Goal: Task Accomplishment & Management: Use online tool/utility

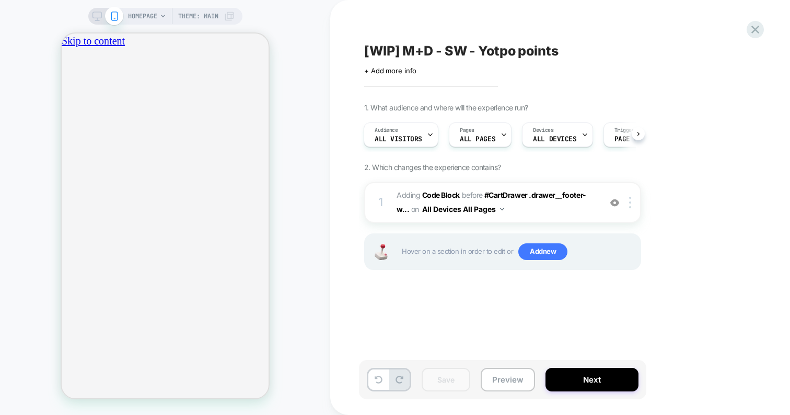
scroll to position [0, 184]
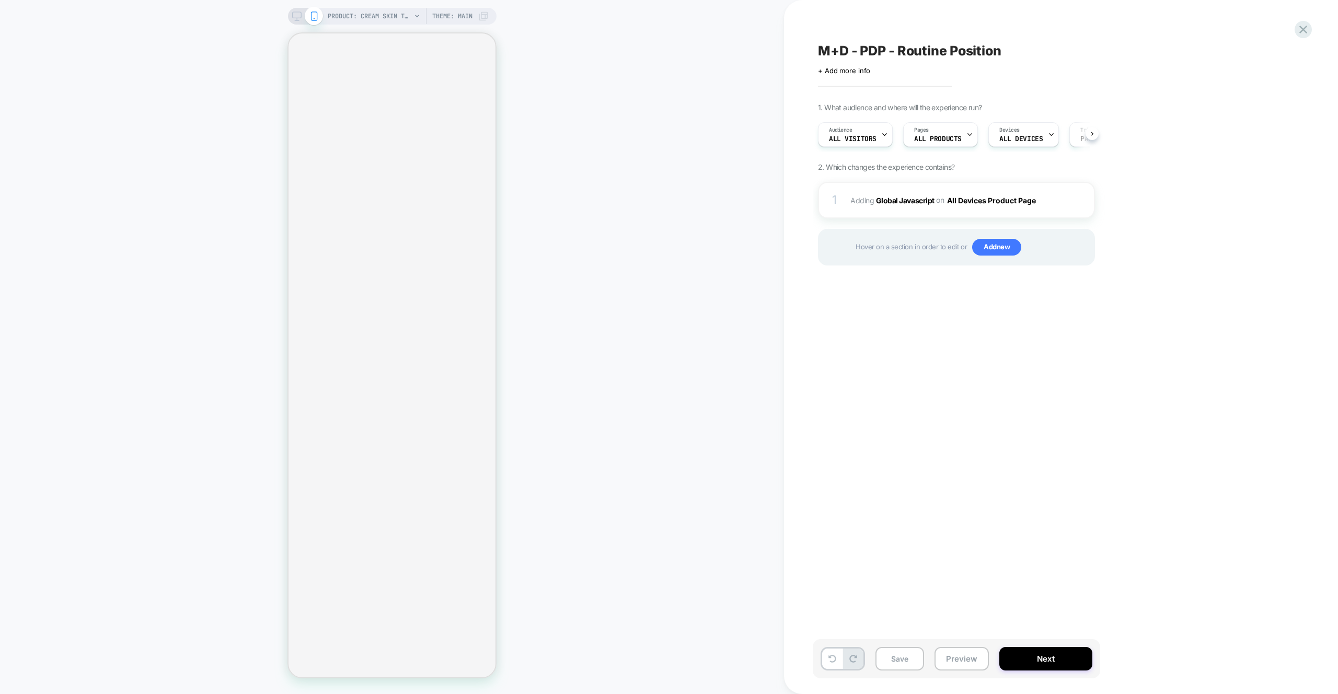
scroll to position [0, 1]
click at [969, 187] on div "1 Adding Global Javascript on All Devices Product Page Add Before Add After Tar…" at bounding box center [956, 200] width 277 height 37
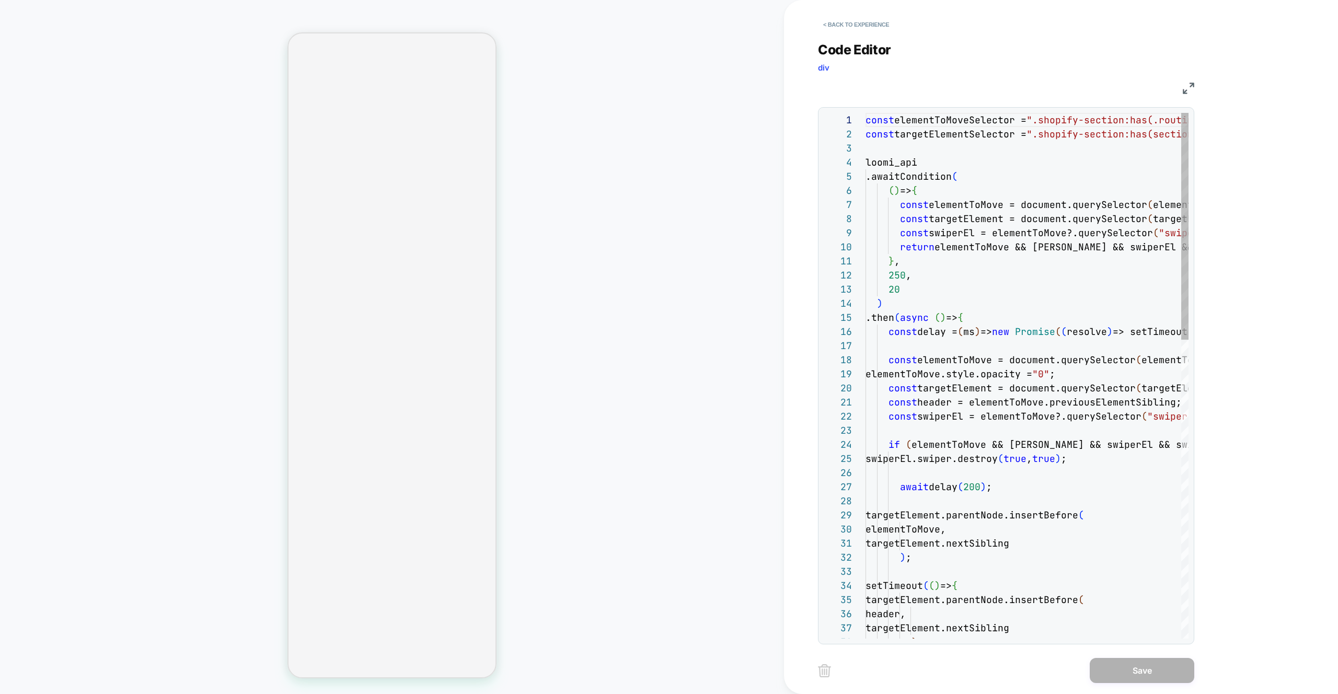
scroll to position [141, 0]
type textarea "**********"
click at [1046, 285] on div "20" at bounding box center [1095, 289] width 459 height 14
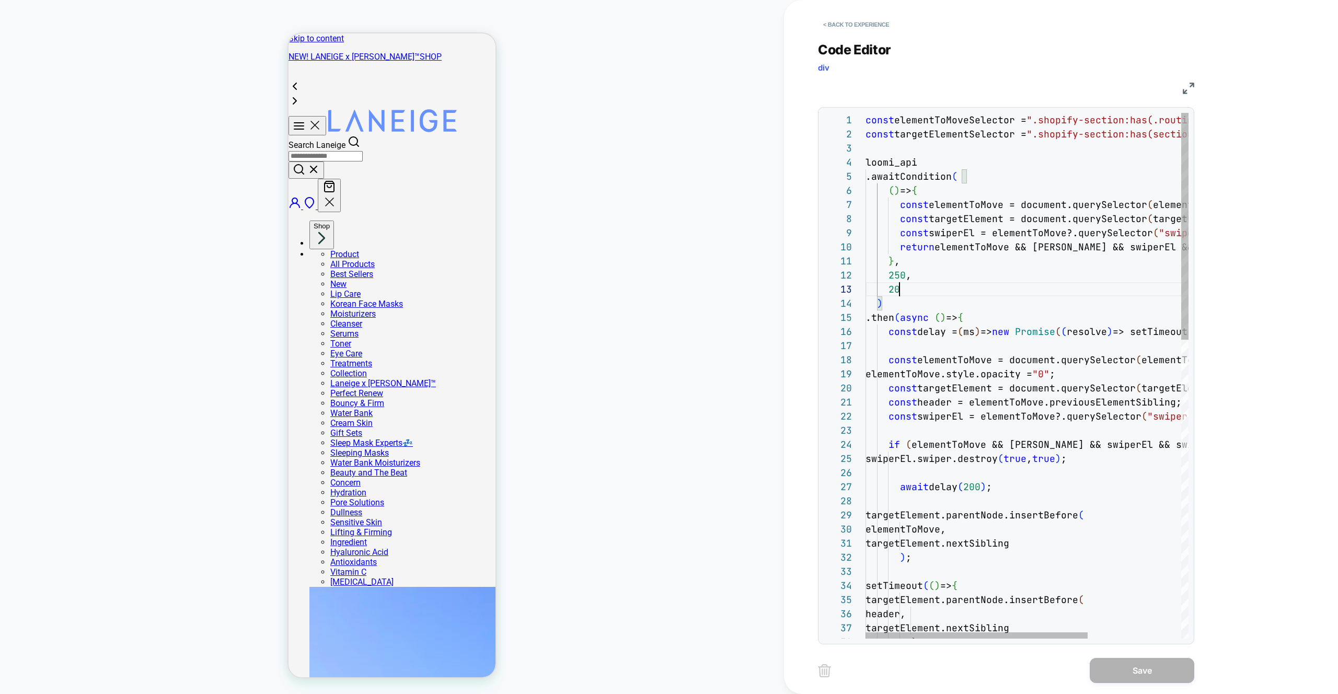
scroll to position [0, 0]
click at [862, 30] on button "< Back to experience" at bounding box center [856, 24] width 76 height 17
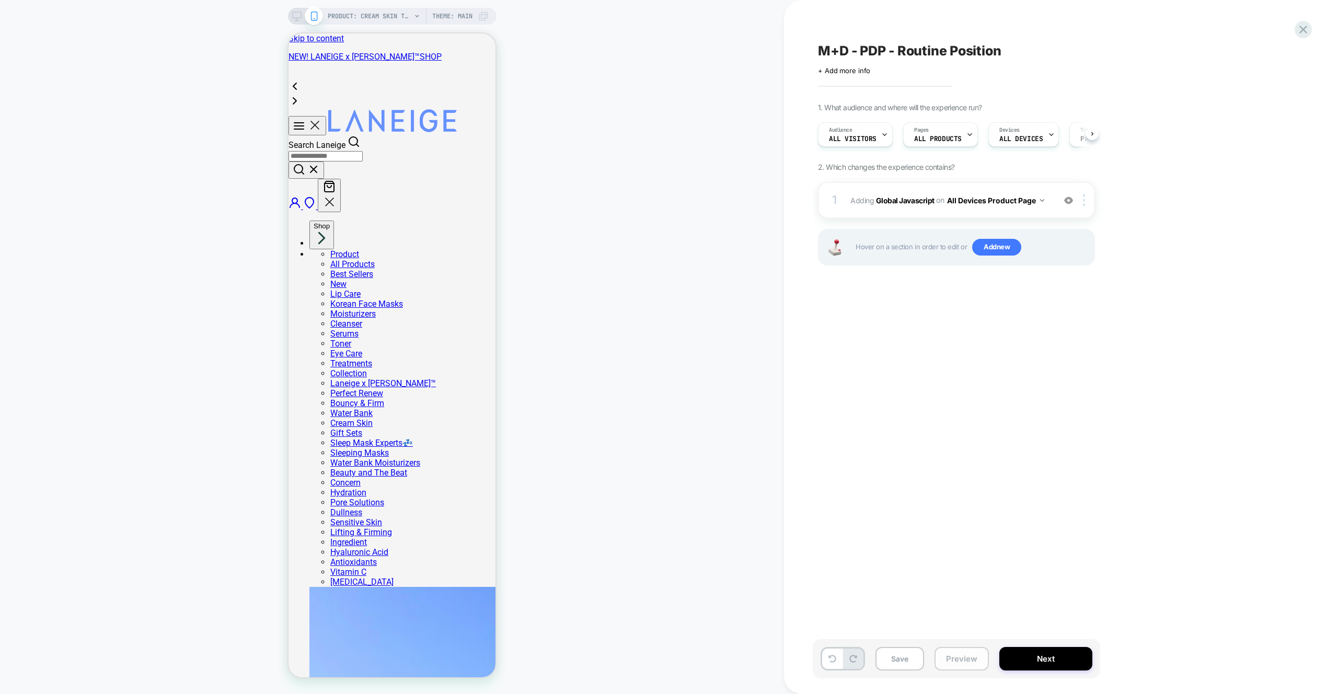
scroll to position [0, 1]
drag, startPoint x: 969, startPoint y: 669, endPoint x: 972, endPoint y: 661, distance: 7.8
click at [969, 669] on button "Preview" at bounding box center [962, 659] width 54 height 24
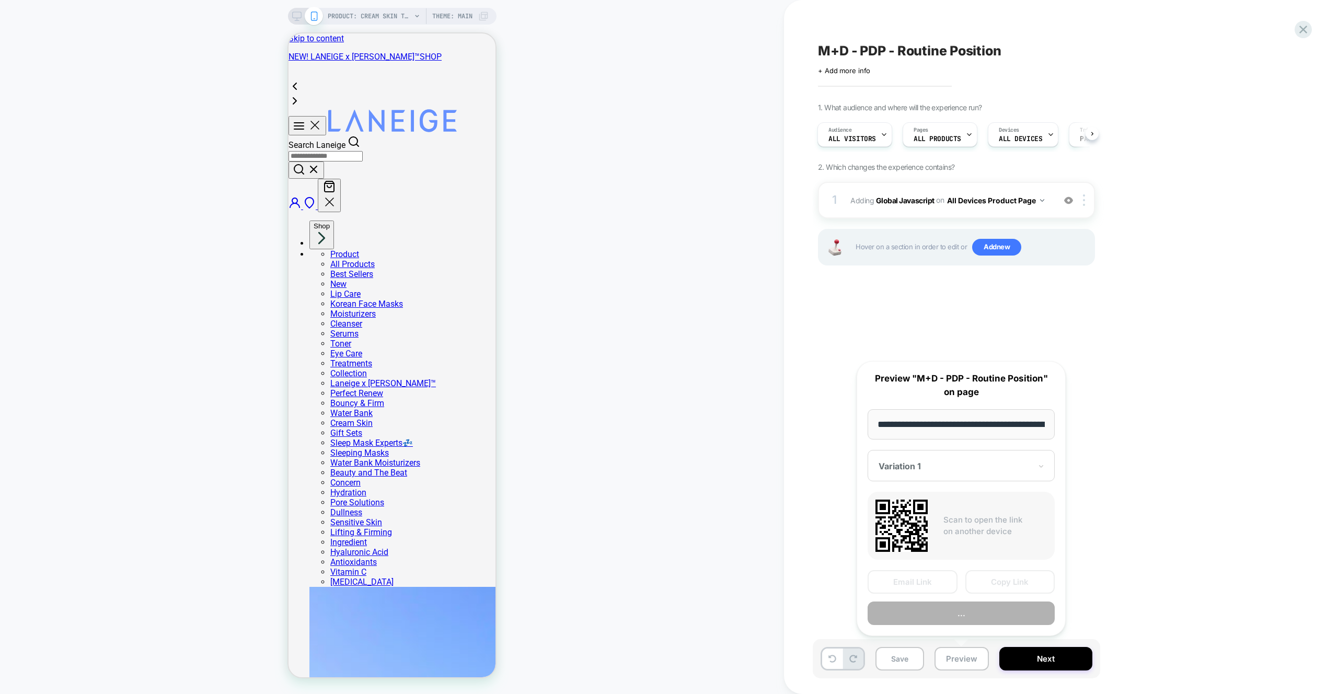
scroll to position [0, 173]
click at [0, 0] on div "Email Link Copy Link Preview" at bounding box center [0, 0] width 0 height 0
click at [989, 605] on button "Preview" at bounding box center [961, 614] width 187 height 24
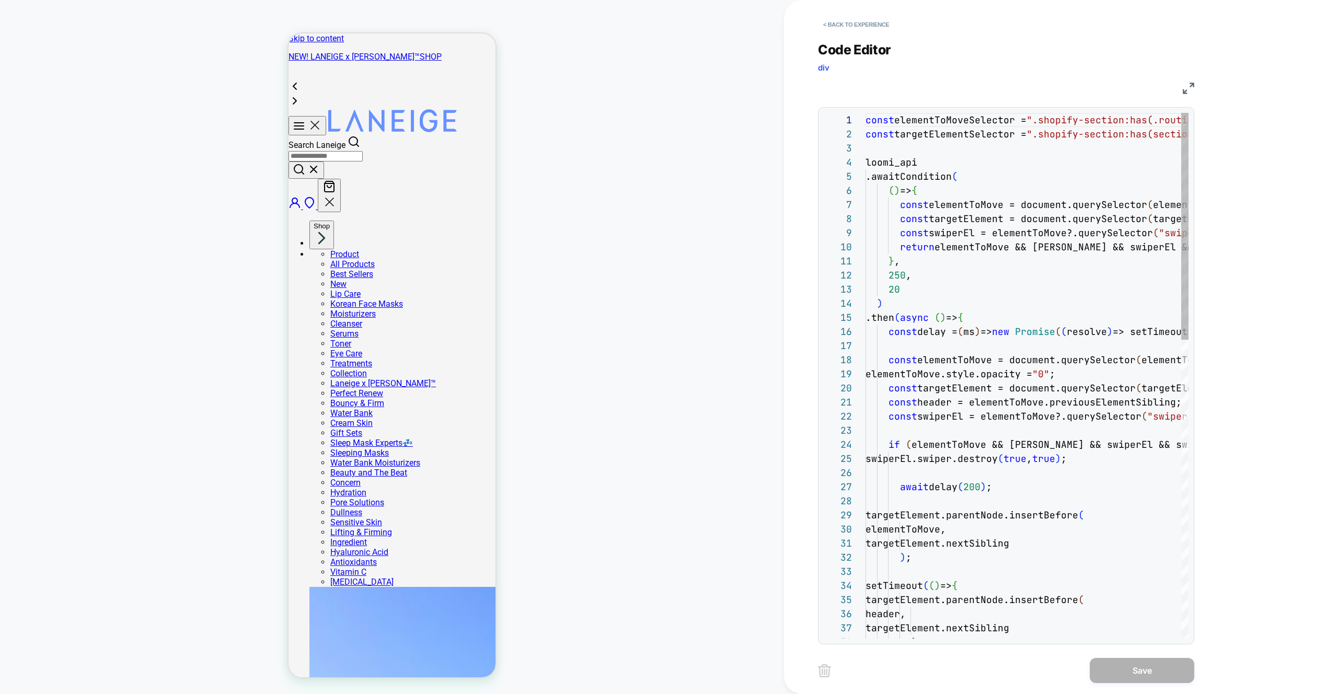
scroll to position [141, 0]
drag, startPoint x: 949, startPoint y: 127, endPoint x: 1027, endPoint y: 121, distance: 78.1
drag, startPoint x: 1041, startPoint y: 120, endPoint x: 1074, endPoint y: 121, distance: 33.0
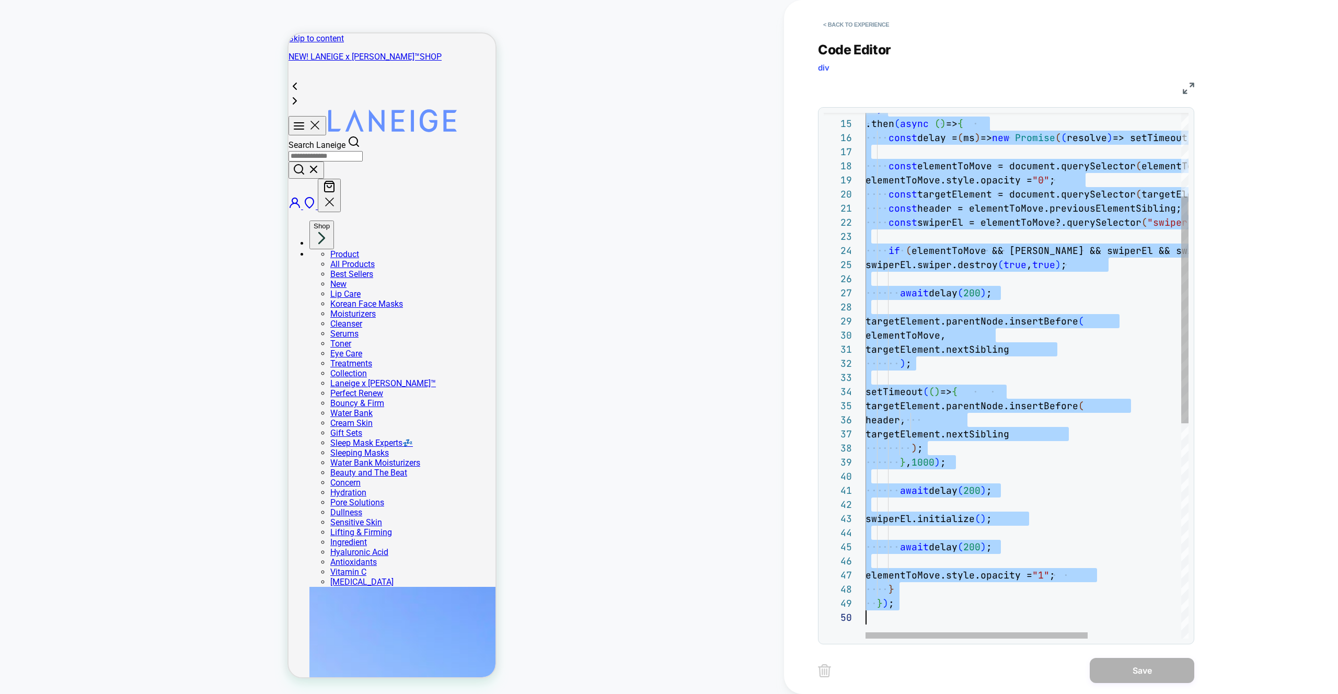
scroll to position [0, 0]
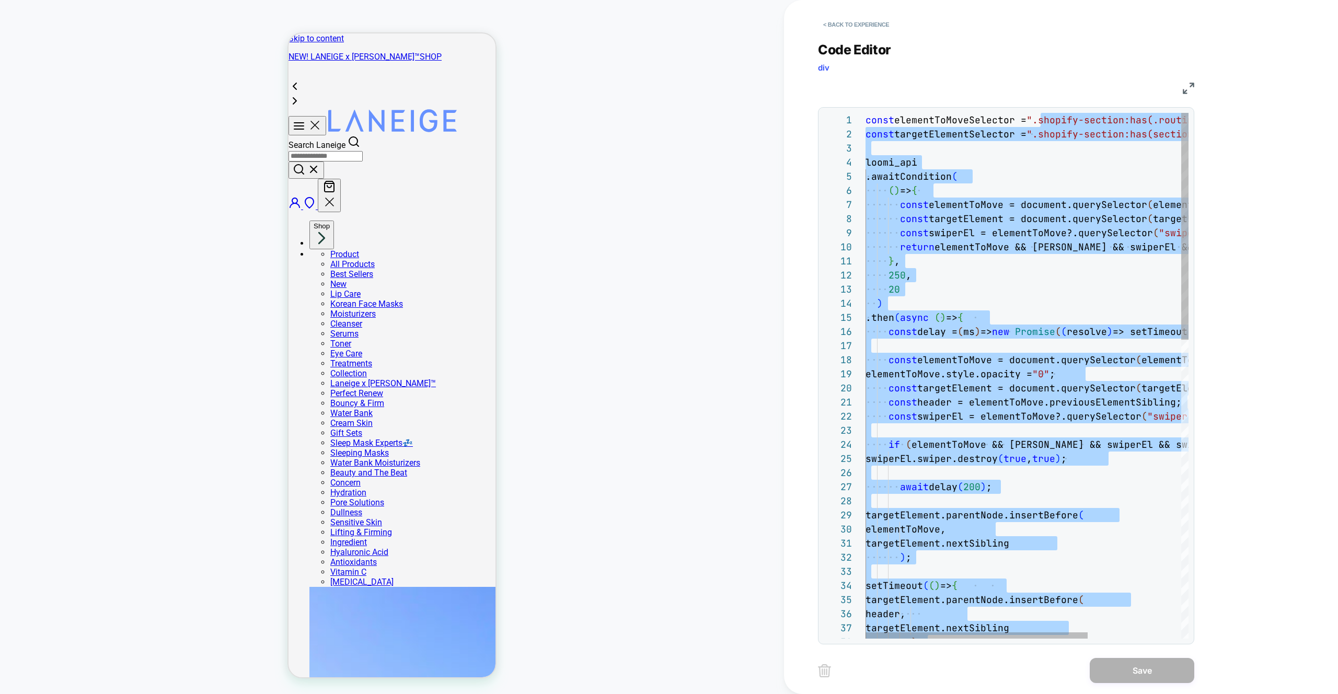
click at [1107, 119] on span "".shopify-section:has(.routine-builder)"" at bounding box center [1142, 120] width 230 height 12
click at [1042, 121] on span "".shopify-section:has(.routine-builder)"" at bounding box center [1142, 120] width 230 height 12
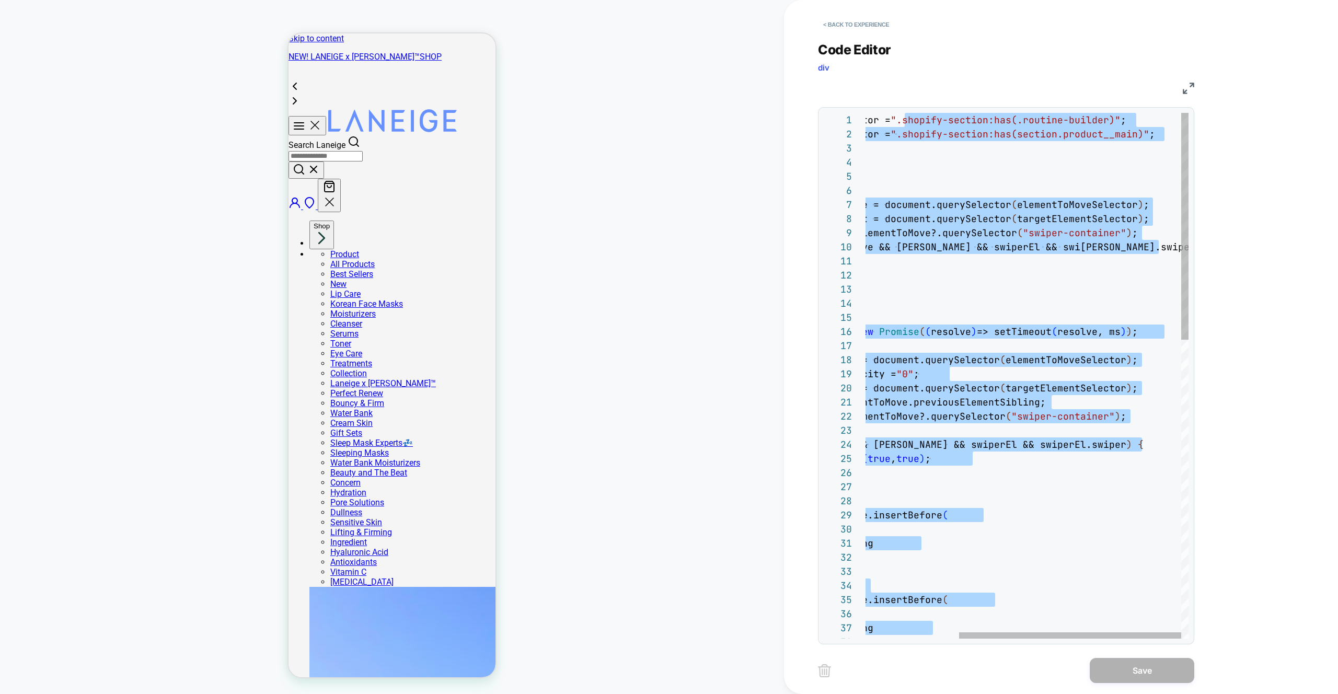
click at [1095, 130] on span "".shopify-section:has(section.product__main)"" at bounding box center [1020, 134] width 259 height 12
drag, startPoint x: 1113, startPoint y: 124, endPoint x: 1132, endPoint y: 128, distance: 20.1
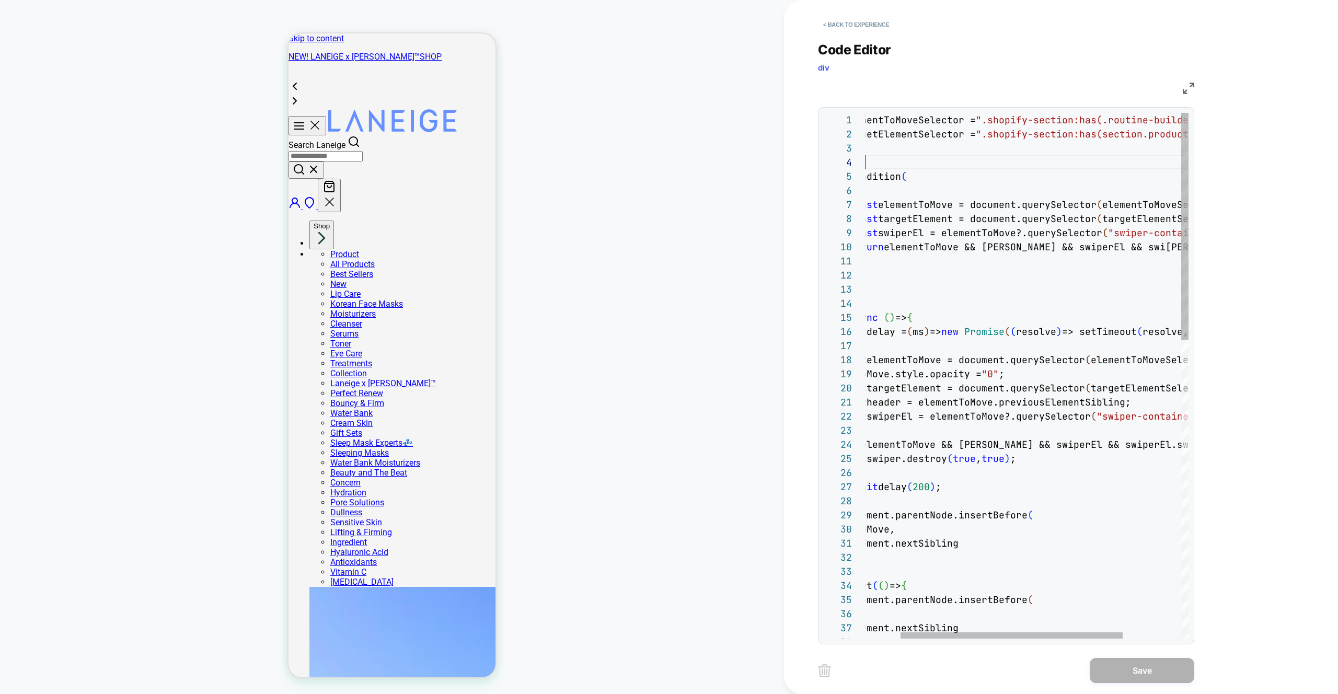
scroll to position [42, 51]
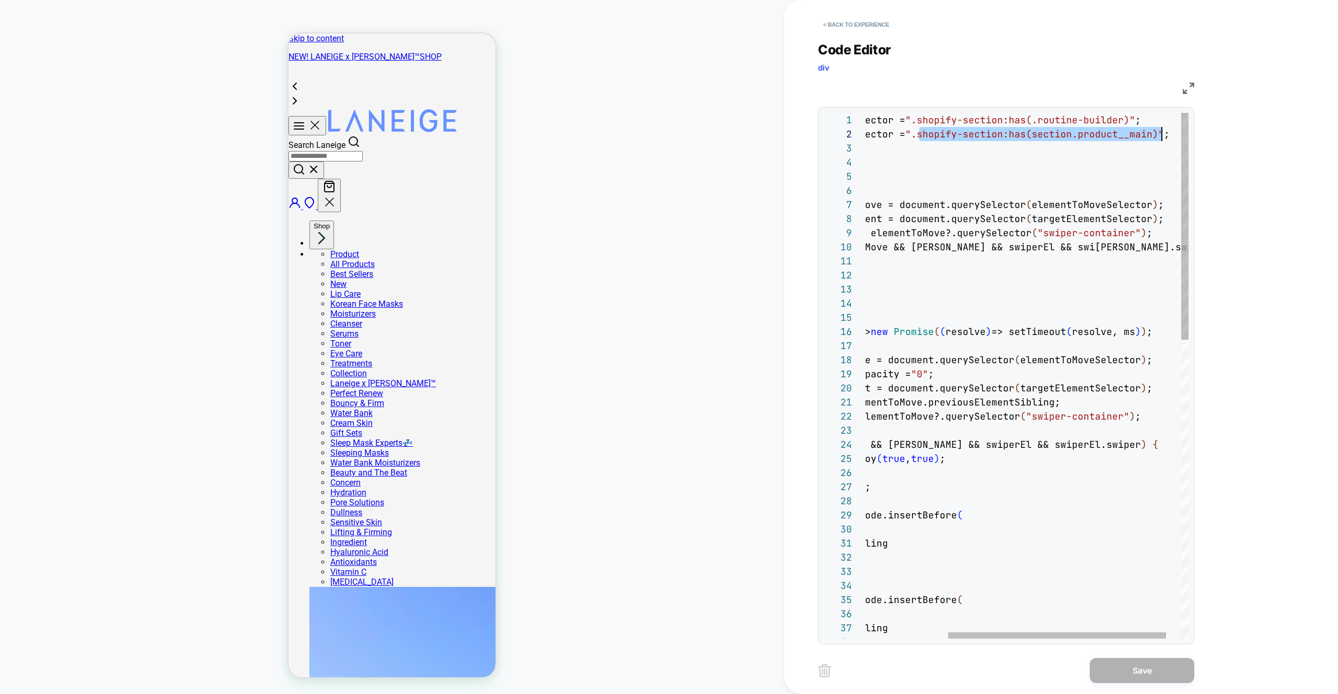
scroll to position [14, 418]
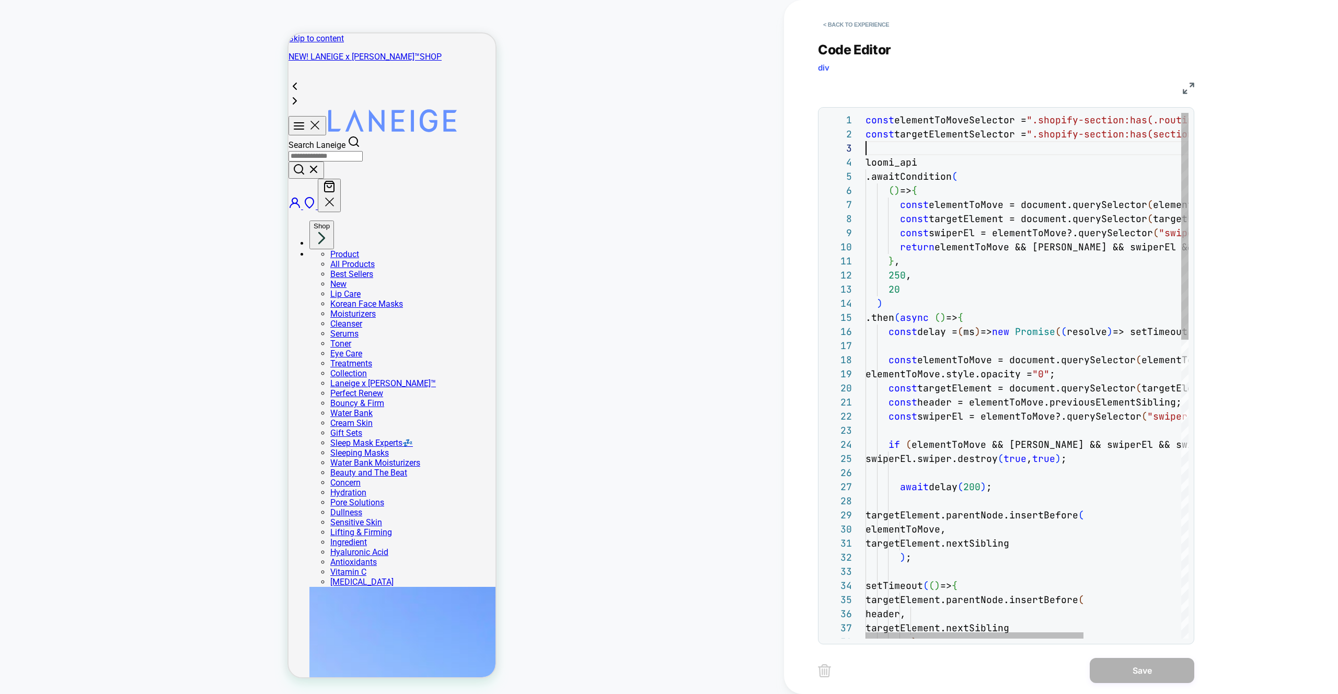
type textarea "**********"
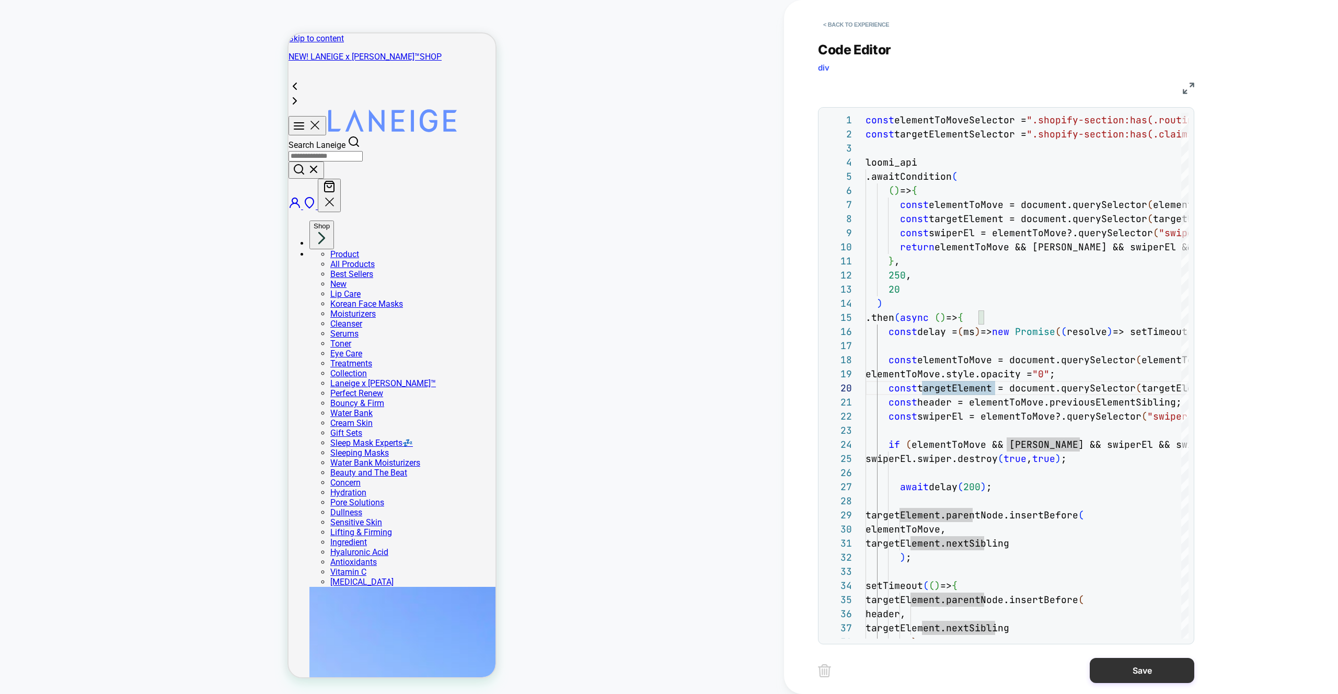
click at [1129, 671] on button "Save" at bounding box center [1142, 670] width 105 height 25
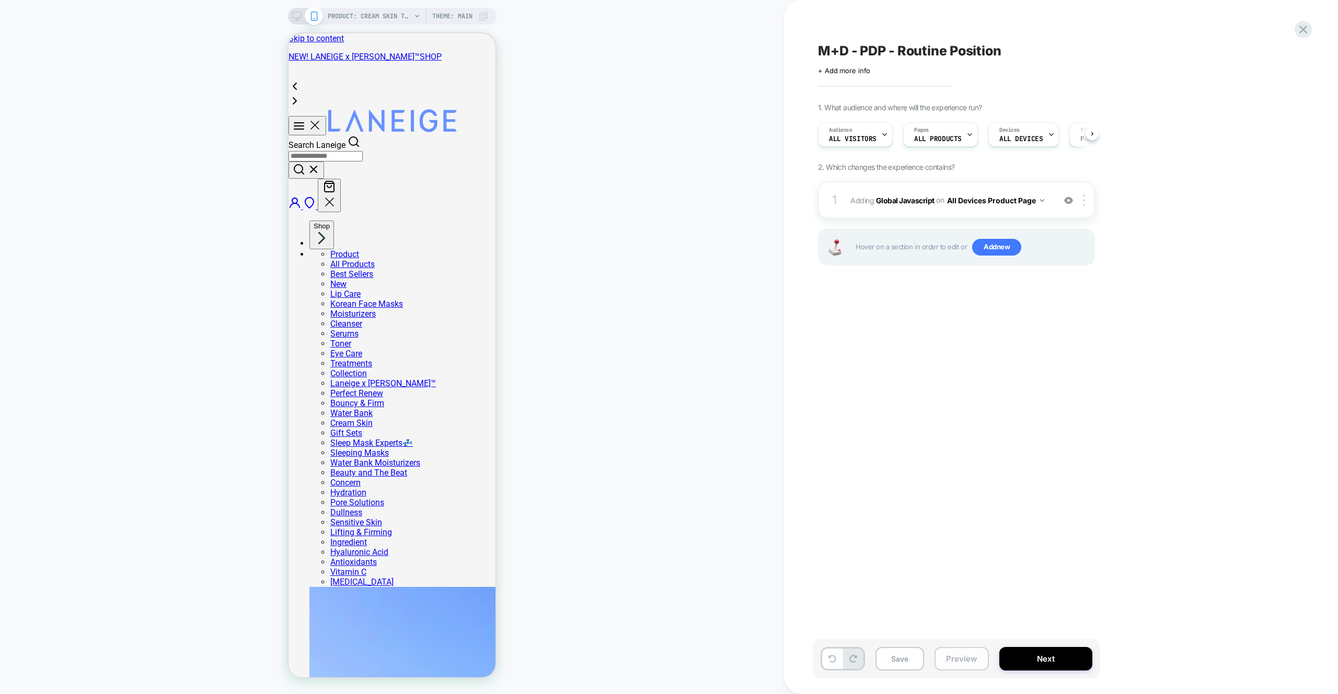
drag, startPoint x: 964, startPoint y: 663, endPoint x: 966, endPoint y: 651, distance: 12.8
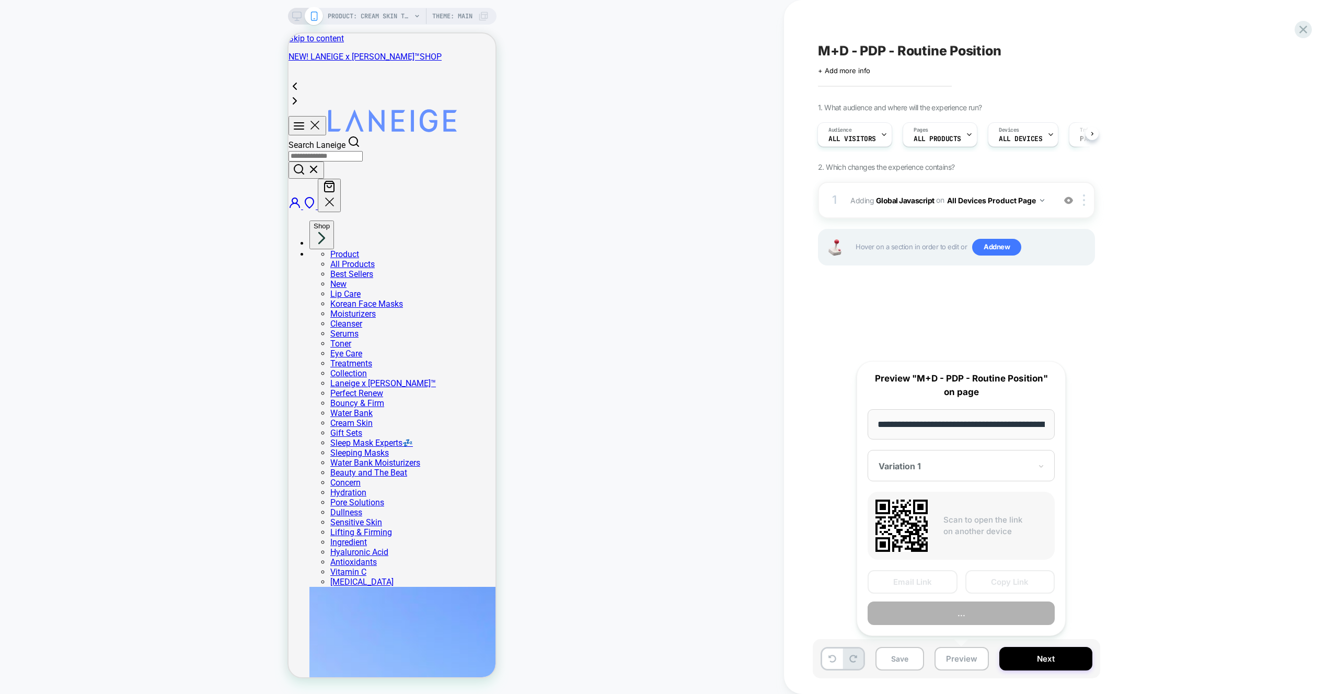
scroll to position [0, 173]
click at [969, 616] on button "Preview" at bounding box center [961, 614] width 187 height 24
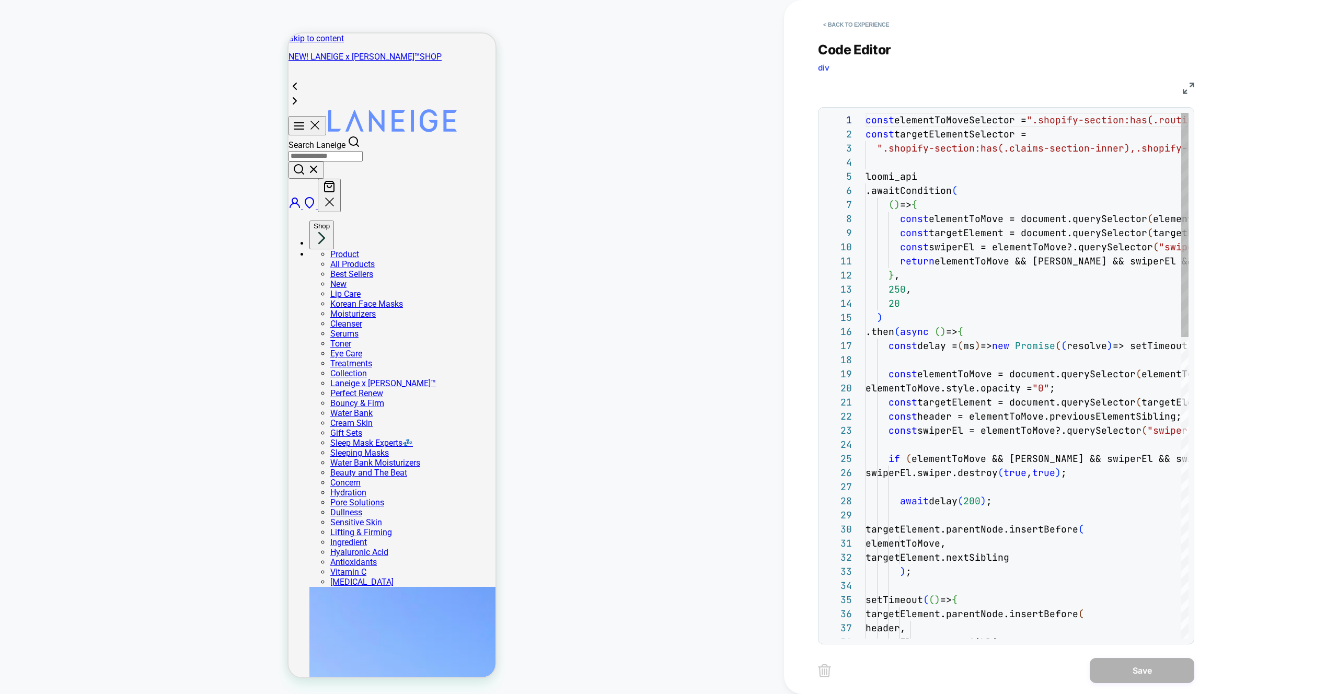
scroll to position [141, 0]
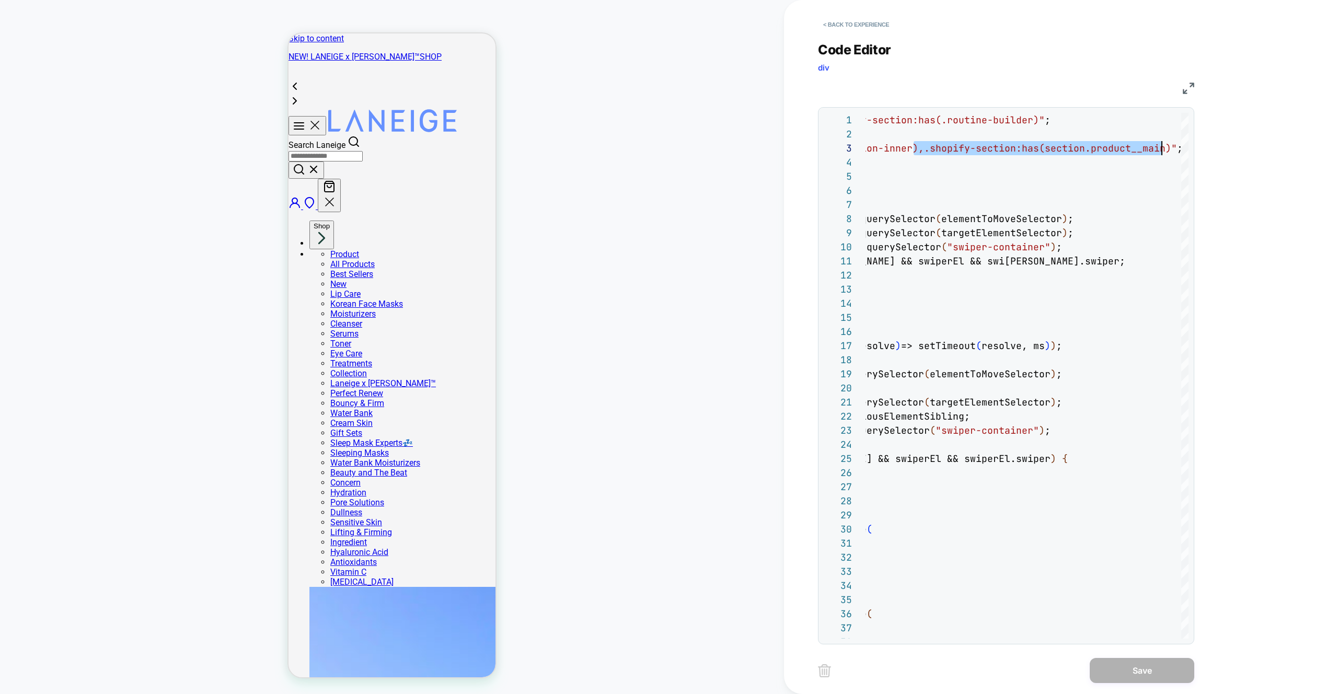
type textarea "**********"
click at [1153, 661] on button "Save" at bounding box center [1142, 670] width 105 height 25
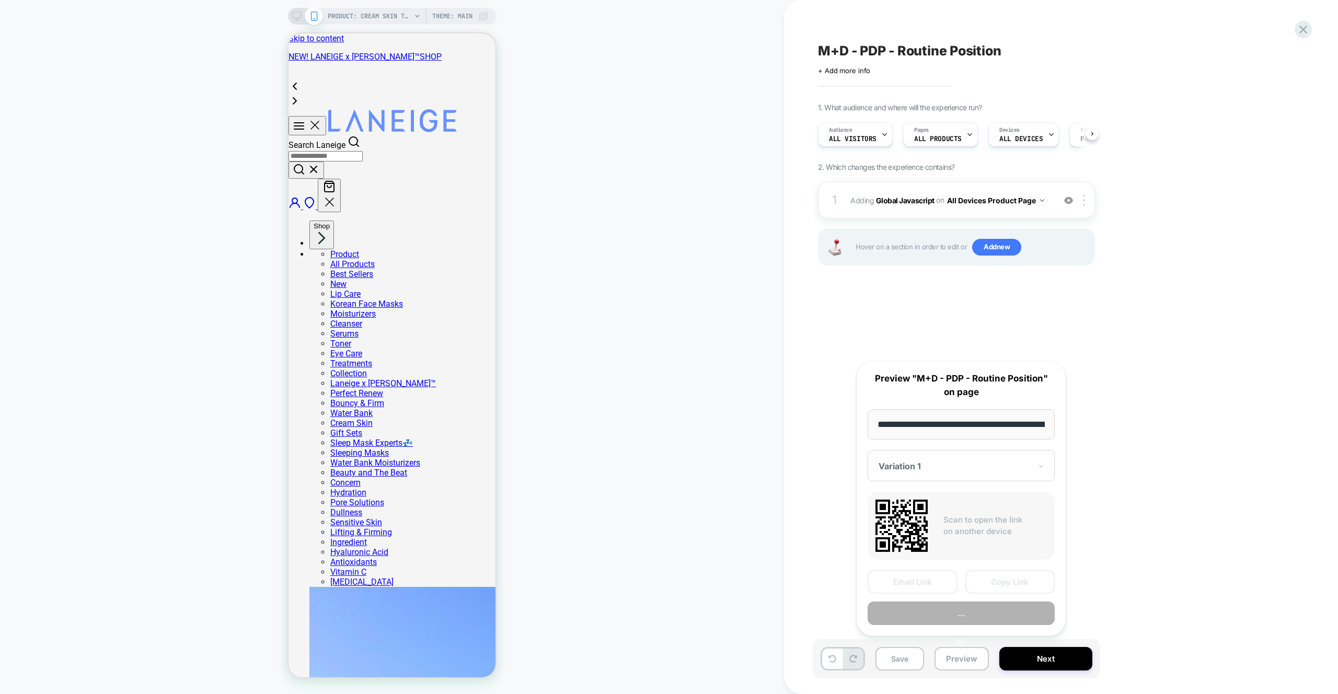
scroll to position [0, 173]
click at [970, 610] on button "Preview" at bounding box center [961, 614] width 187 height 24
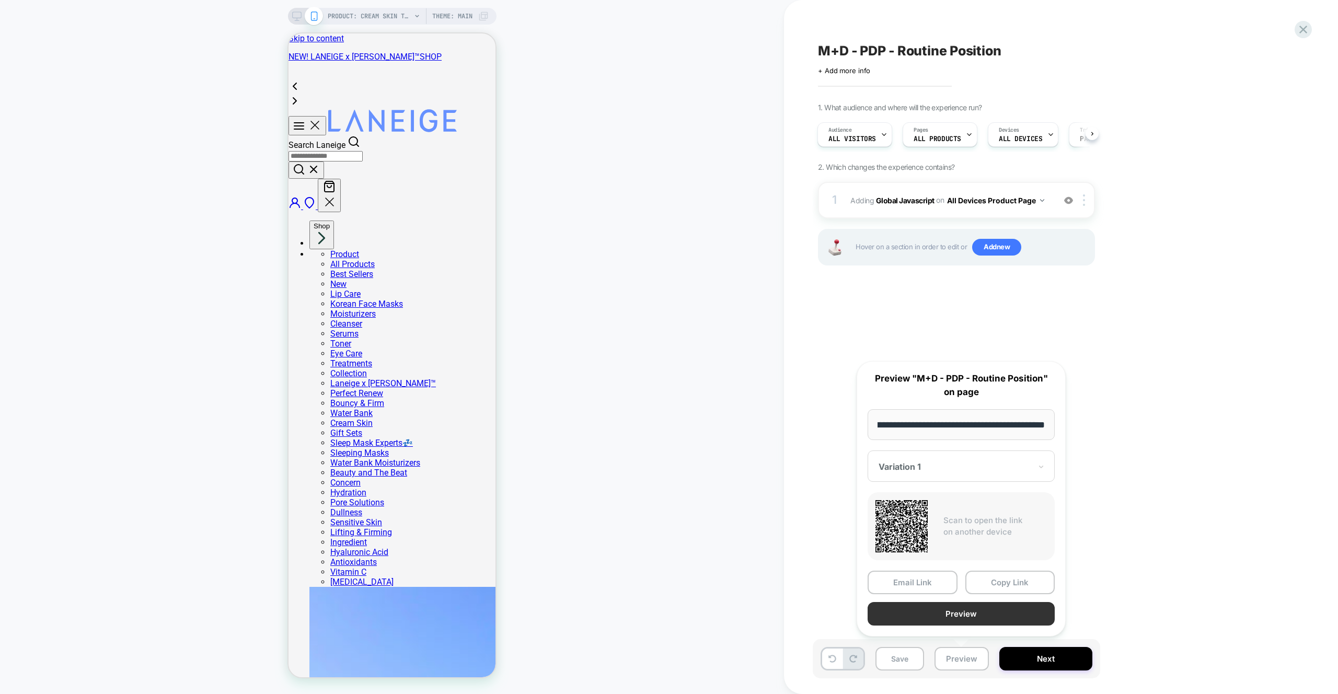
click at [984, 604] on button "Preview" at bounding box center [961, 614] width 187 height 24
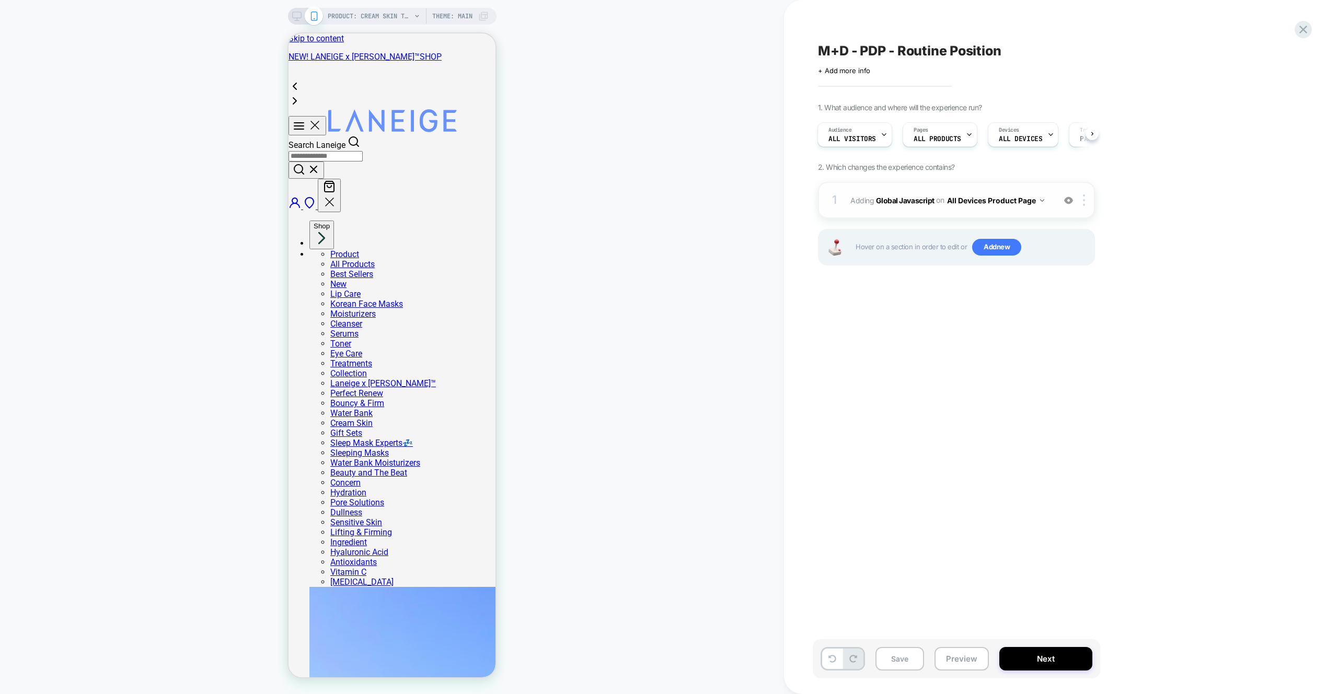
click at [1030, 186] on div "1 Adding Global Javascript on All Devices Product Page Add Before Add After Tar…" at bounding box center [956, 200] width 277 height 37
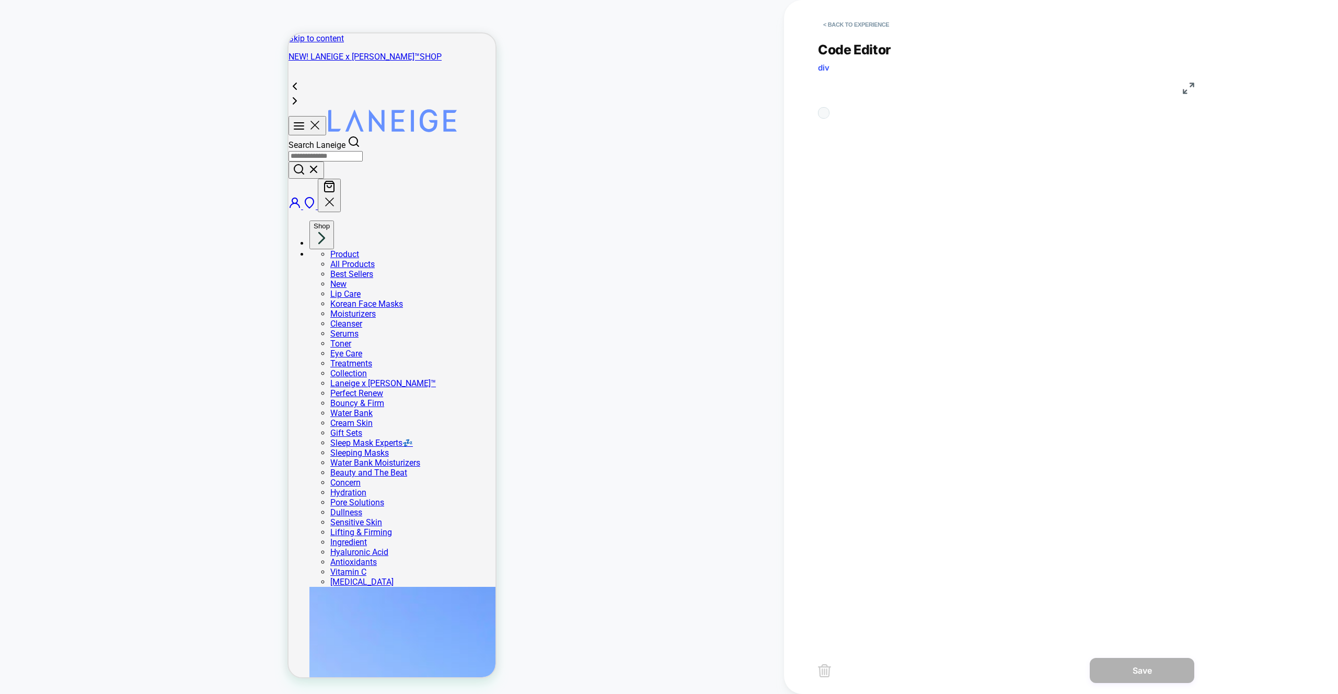
scroll to position [141, 0]
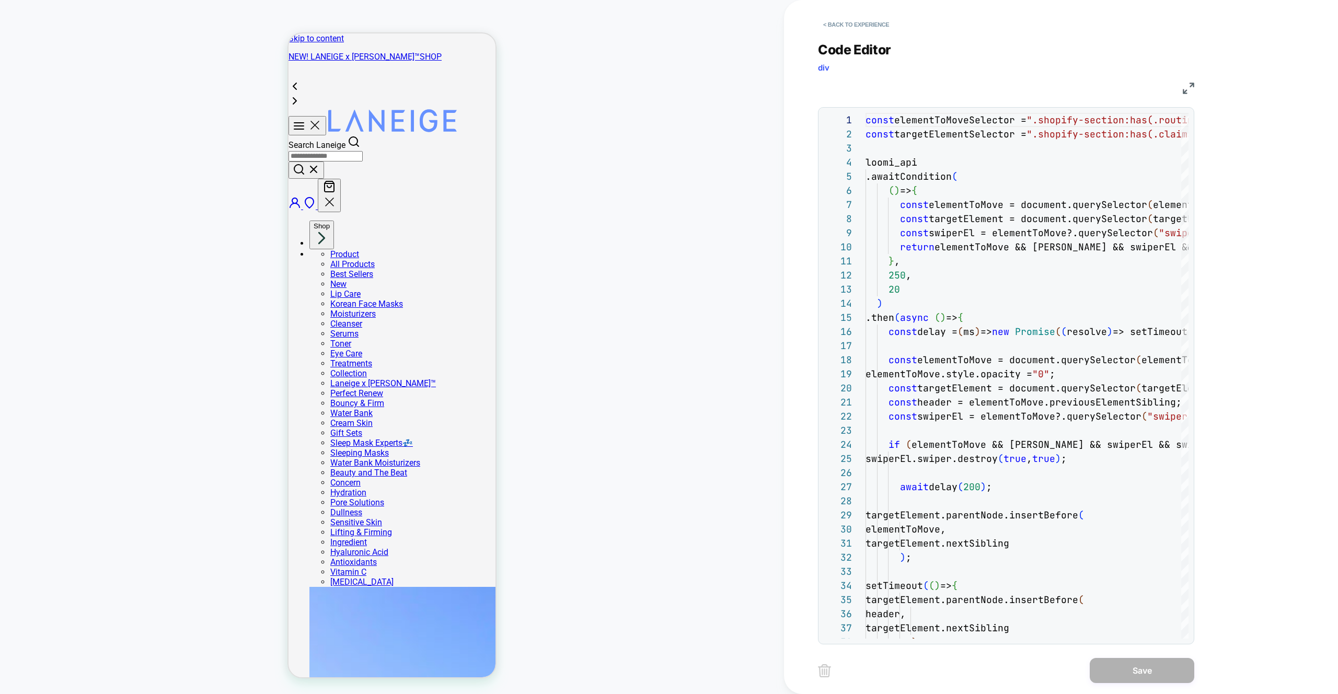
click at [898, 19] on div "< Back to experience" at bounding box center [1095, 15] width 554 height 31
click at [890, 21] on button "< Back to experience" at bounding box center [856, 24] width 76 height 17
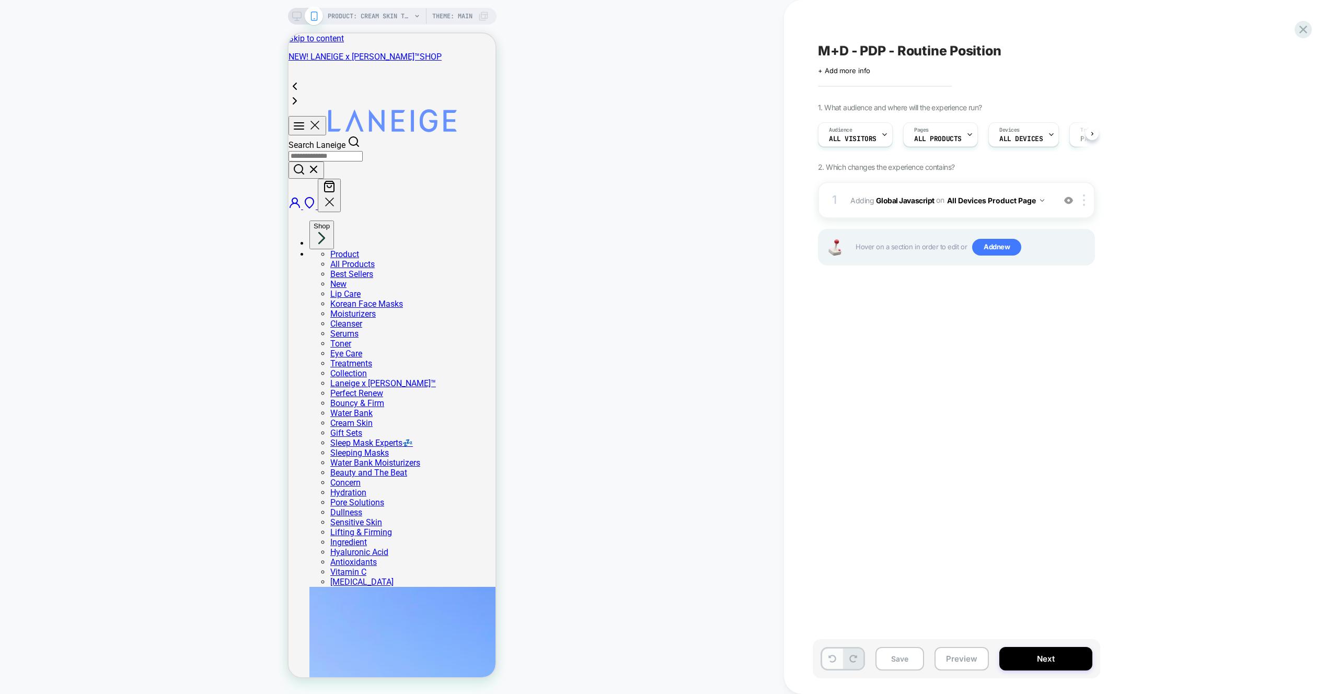
scroll to position [0, 1]
click at [835, 661] on icon at bounding box center [833, 659] width 8 height 8
click at [0, 0] on div "Save Preview Next" at bounding box center [0, 0] width 0 height 0
click at [832, 664] on button at bounding box center [832, 659] width 20 height 20
click at [1024, 187] on div "1 Adding Global Javascript on All Devices Product Page Add Before Add After Tar…" at bounding box center [956, 200] width 277 height 37
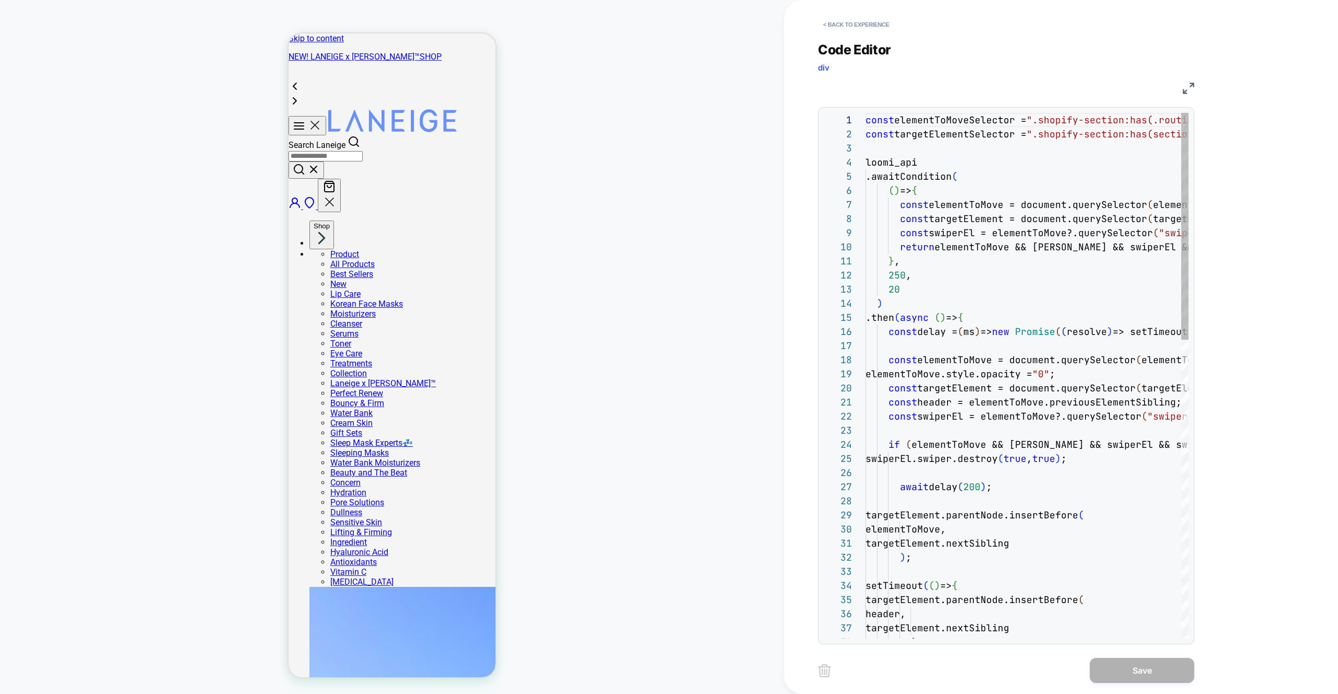
scroll to position [141, 0]
click at [854, 24] on button "< Back to experience" at bounding box center [856, 24] width 76 height 17
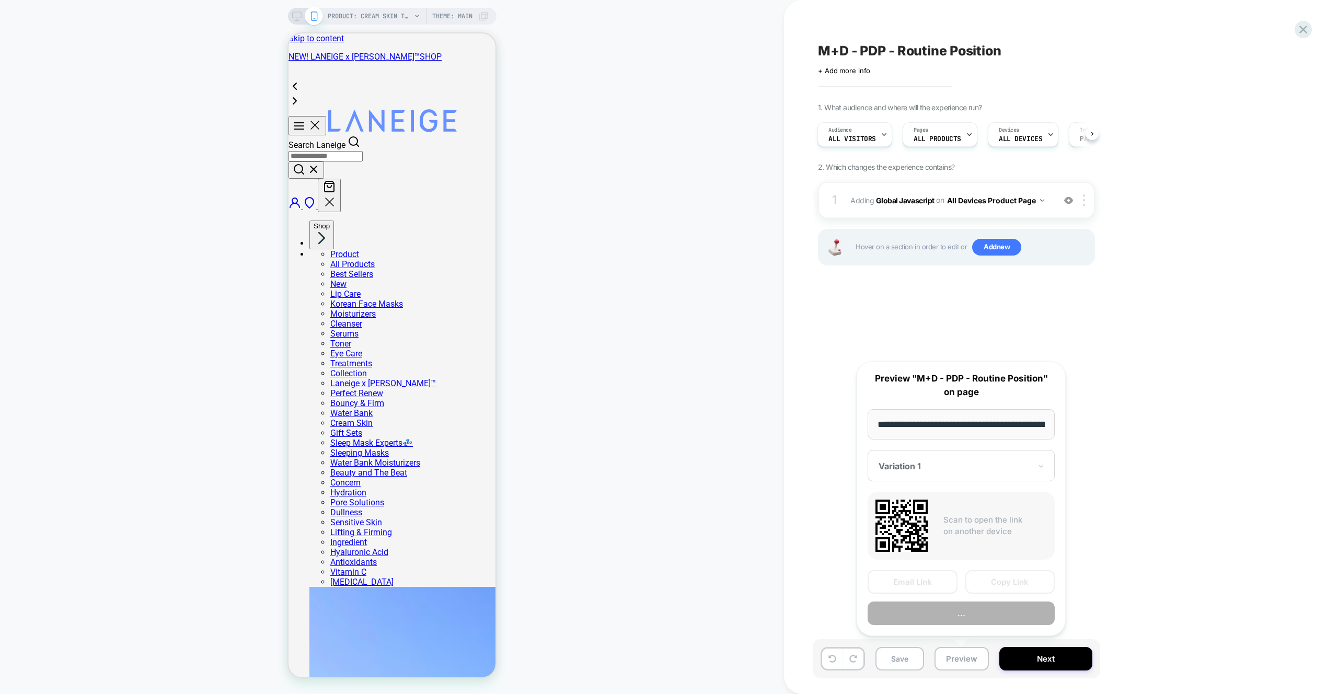
scroll to position [0, 173]
click at [976, 609] on button "Preview" at bounding box center [961, 614] width 187 height 24
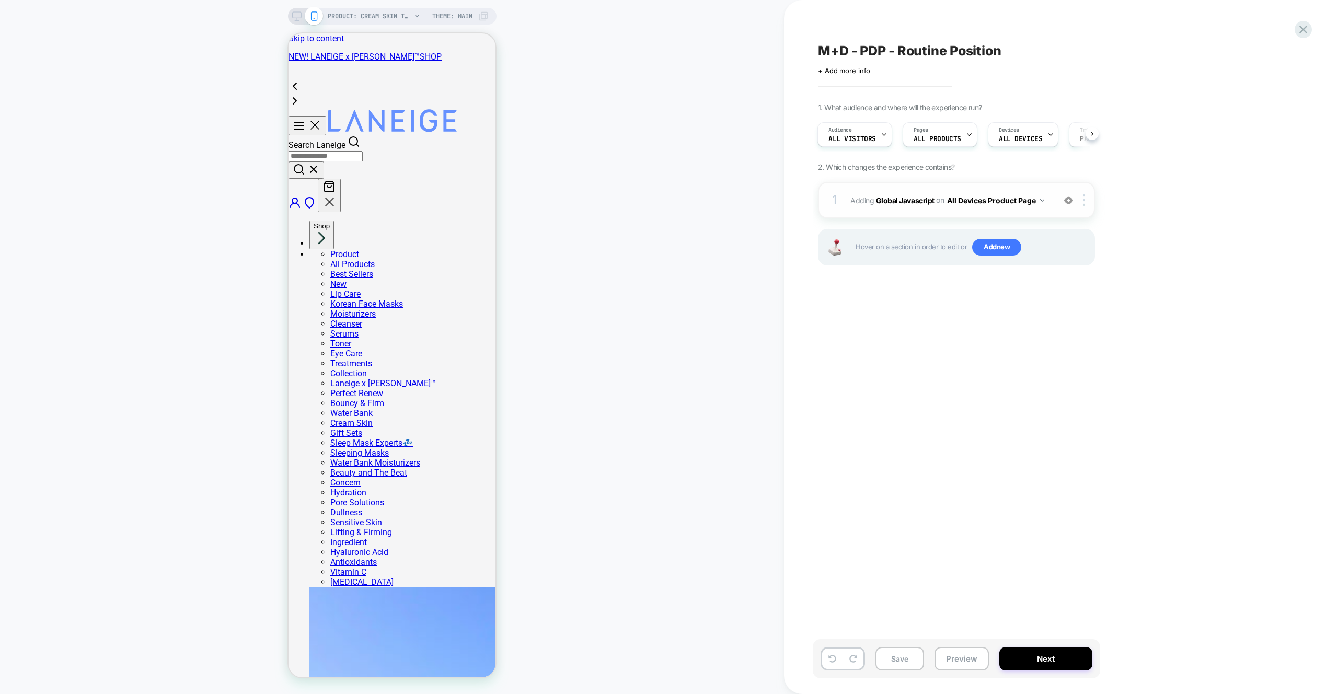
click at [0, 0] on div "1 Adding Global Javascript on All Devices Product Page Add Before Add After Tar…" at bounding box center [0, 0] width 0 height 0
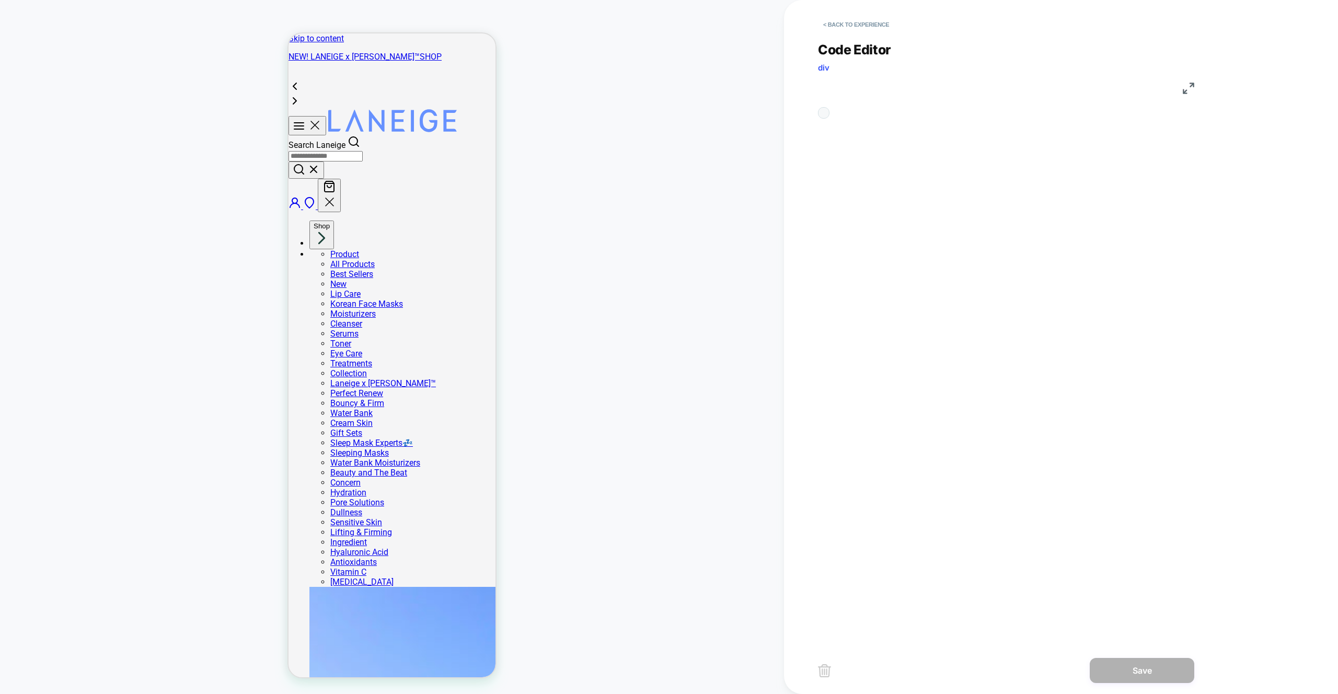
scroll to position [141, 0]
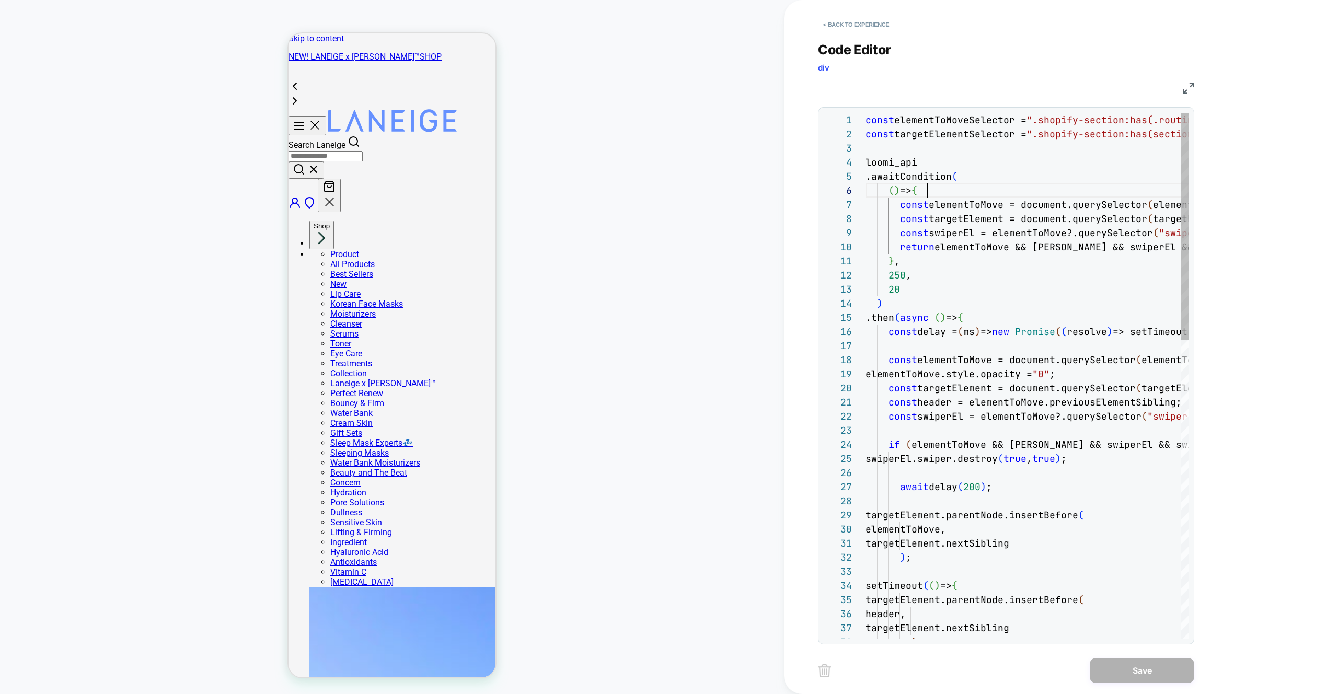
type textarea "**********"
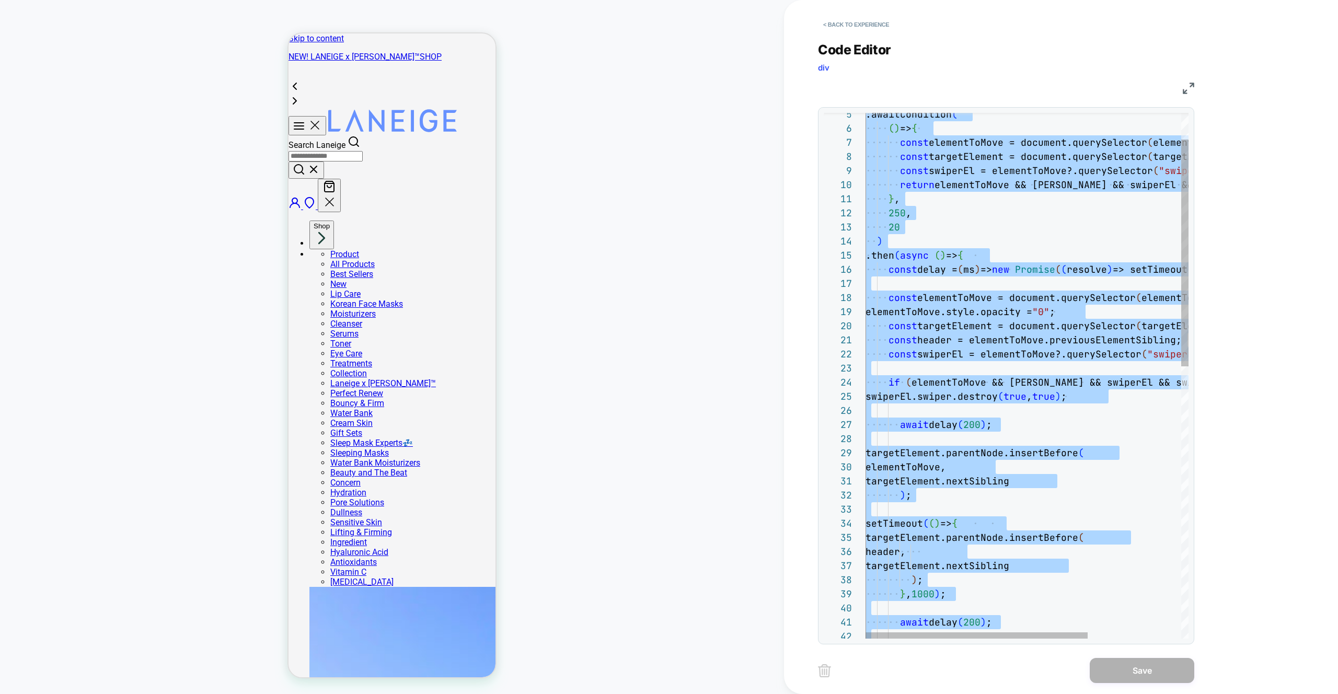
scroll to position [0, 0]
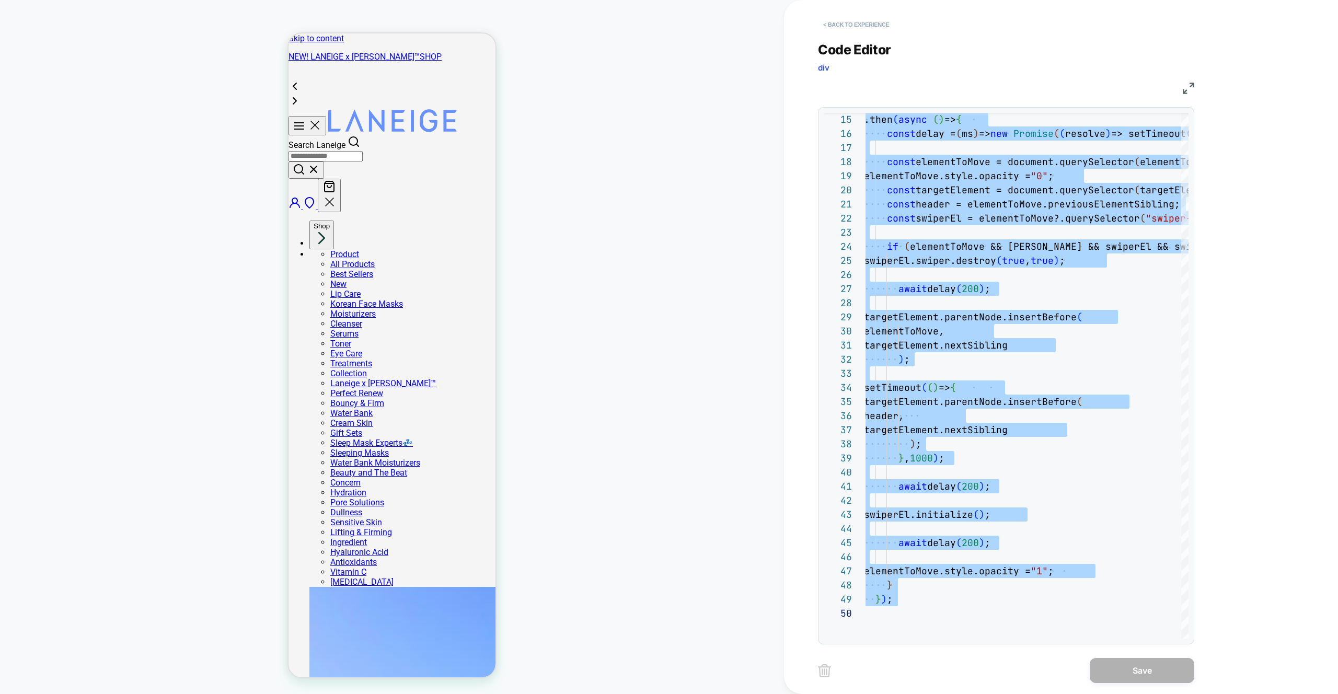
click at [866, 24] on button "< Back to experience" at bounding box center [856, 24] width 76 height 17
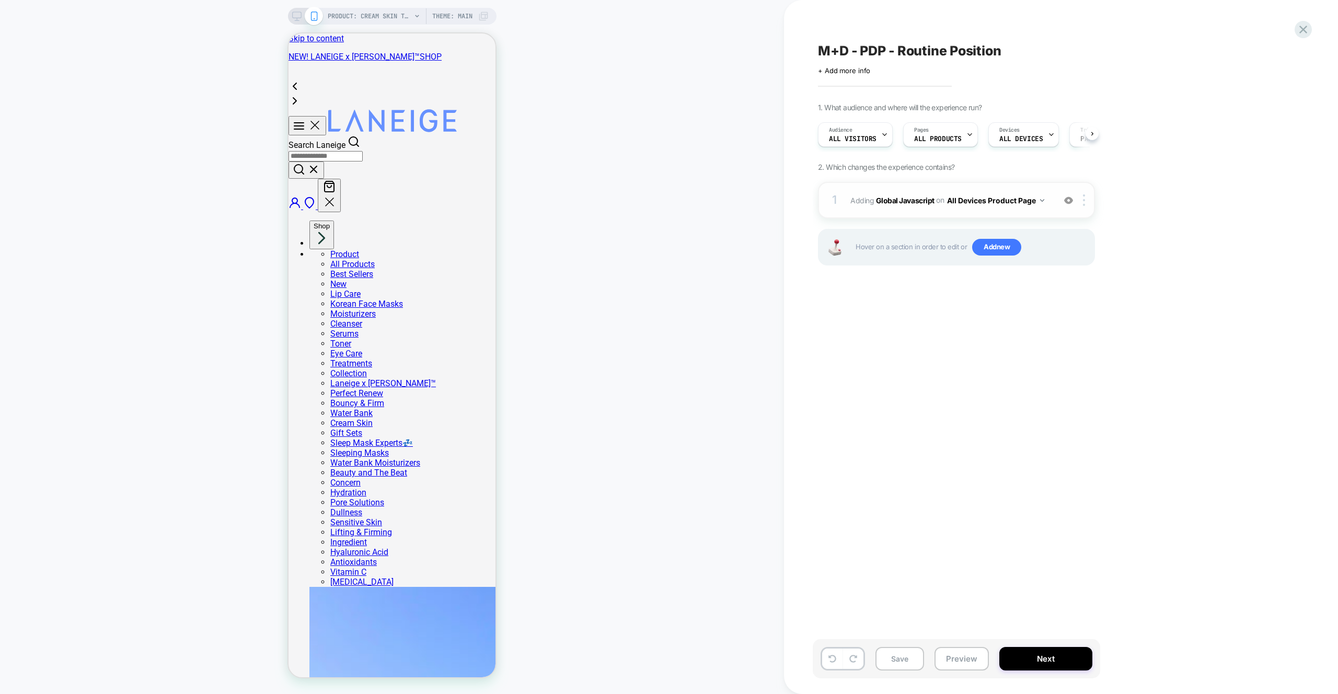
scroll to position [0, 1]
drag, startPoint x: 1068, startPoint y: 202, endPoint x: 945, endPoint y: 611, distance: 426.7
click at [1068, 202] on img at bounding box center [1068, 200] width 9 height 9
click at [948, 657] on button "Preview" at bounding box center [962, 659] width 54 height 24
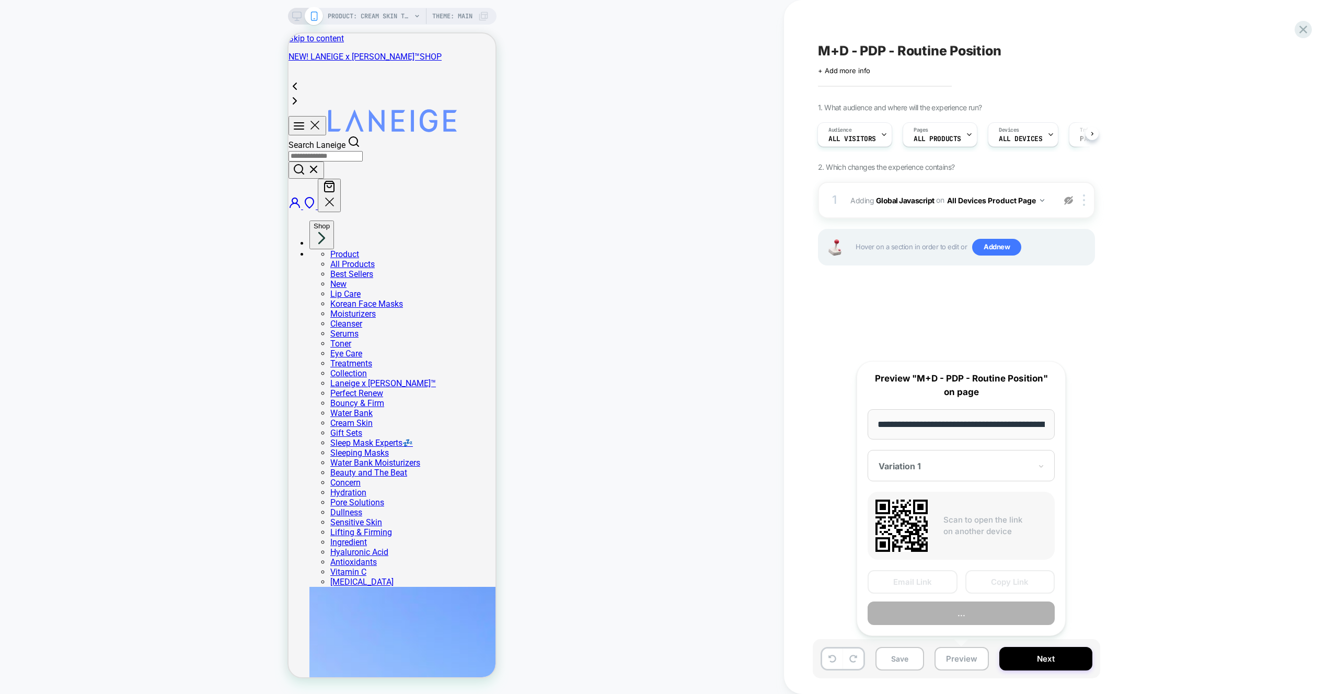
scroll to position [0, 173]
click at [959, 613] on button "Preview" at bounding box center [961, 614] width 187 height 24
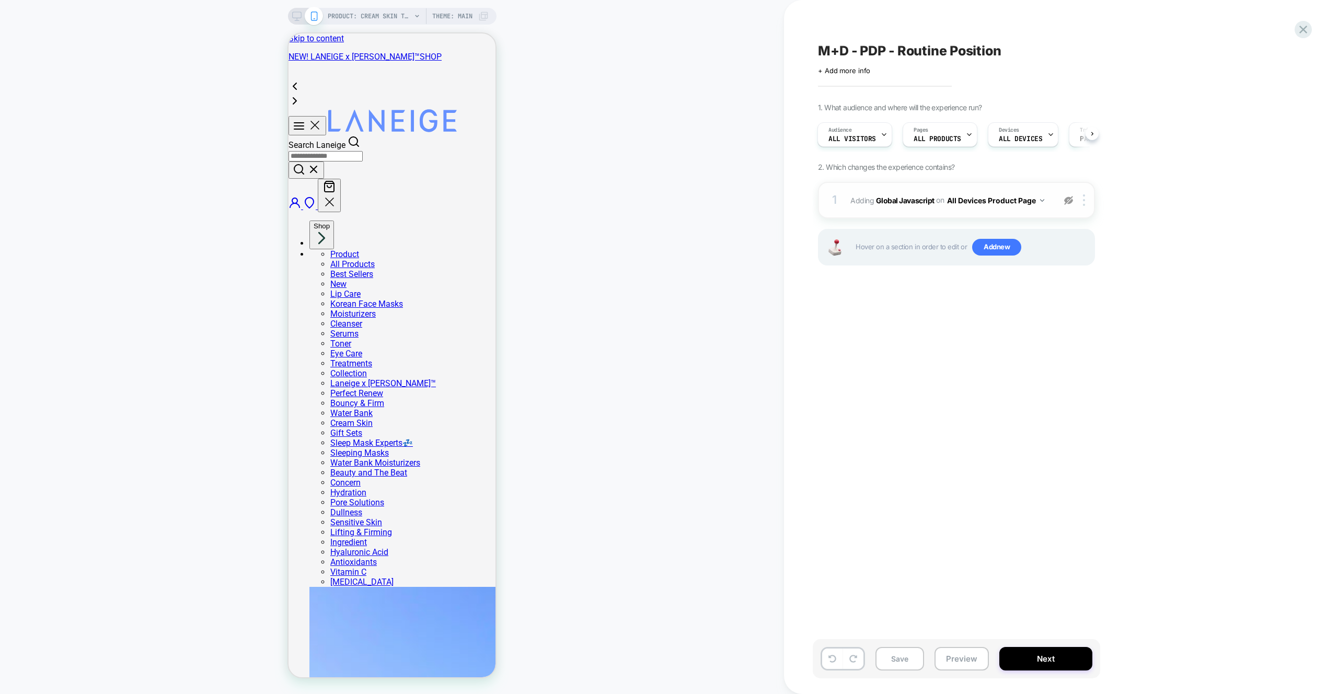
click at [1064, 197] on img at bounding box center [1068, 200] width 9 height 9
click at [1049, 184] on div "1 Adding Global Javascript on All Devices Product Page Add Before Add After Tar…" at bounding box center [956, 200] width 277 height 37
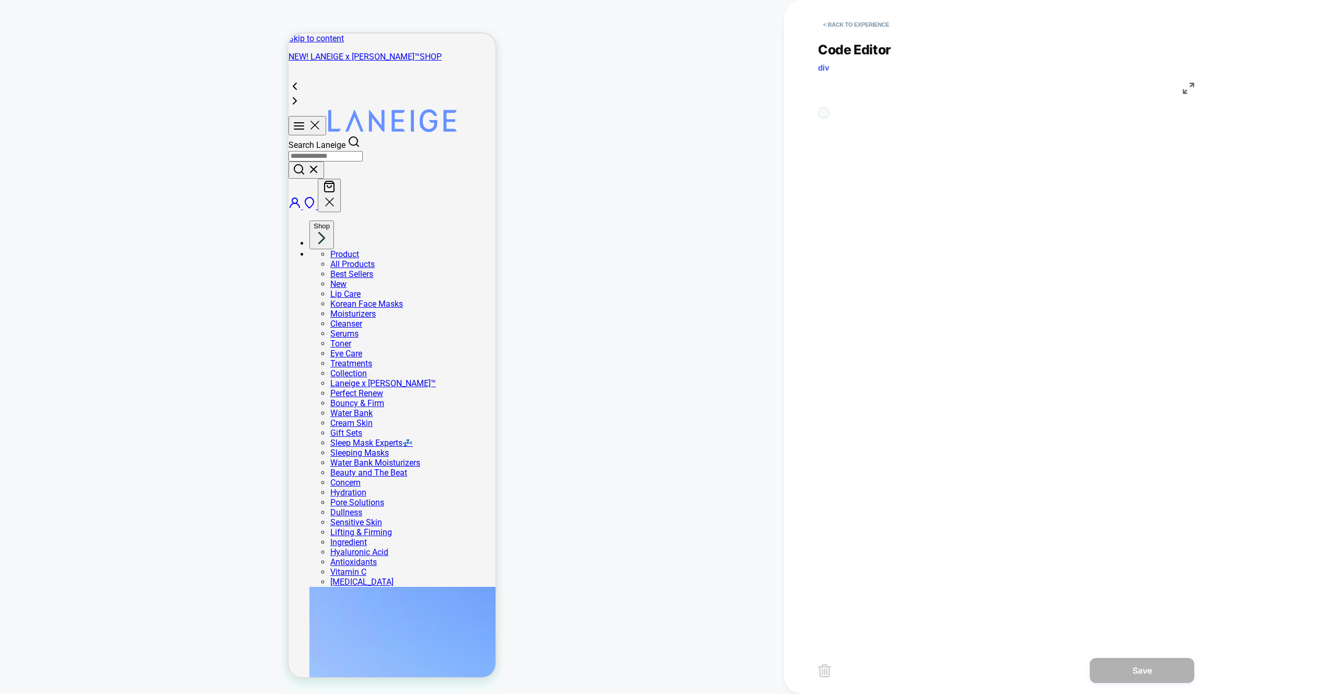
scroll to position [141, 0]
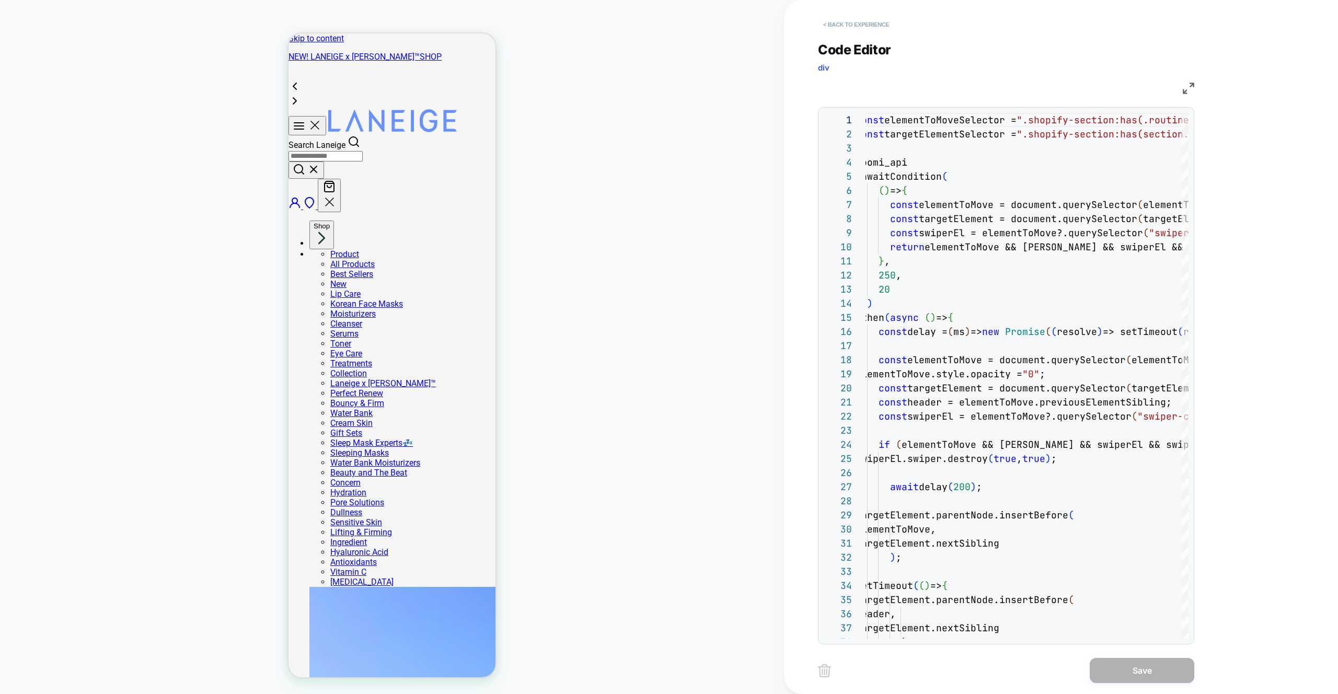
click at [864, 24] on button "< Back to experience" at bounding box center [856, 24] width 76 height 17
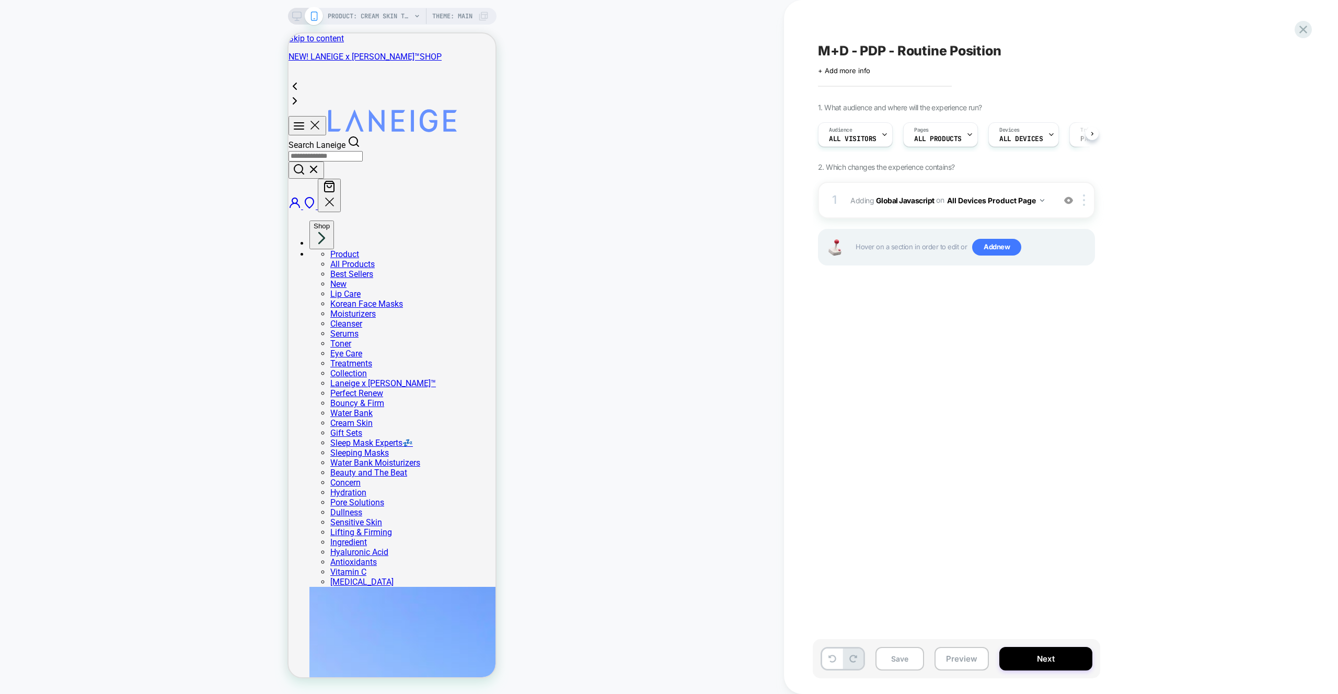
scroll to position [0, 1]
click at [1069, 206] on div "1 Adding Global Javascript on All Devices Product Page Add Before Add After Tar…" at bounding box center [956, 200] width 277 height 37
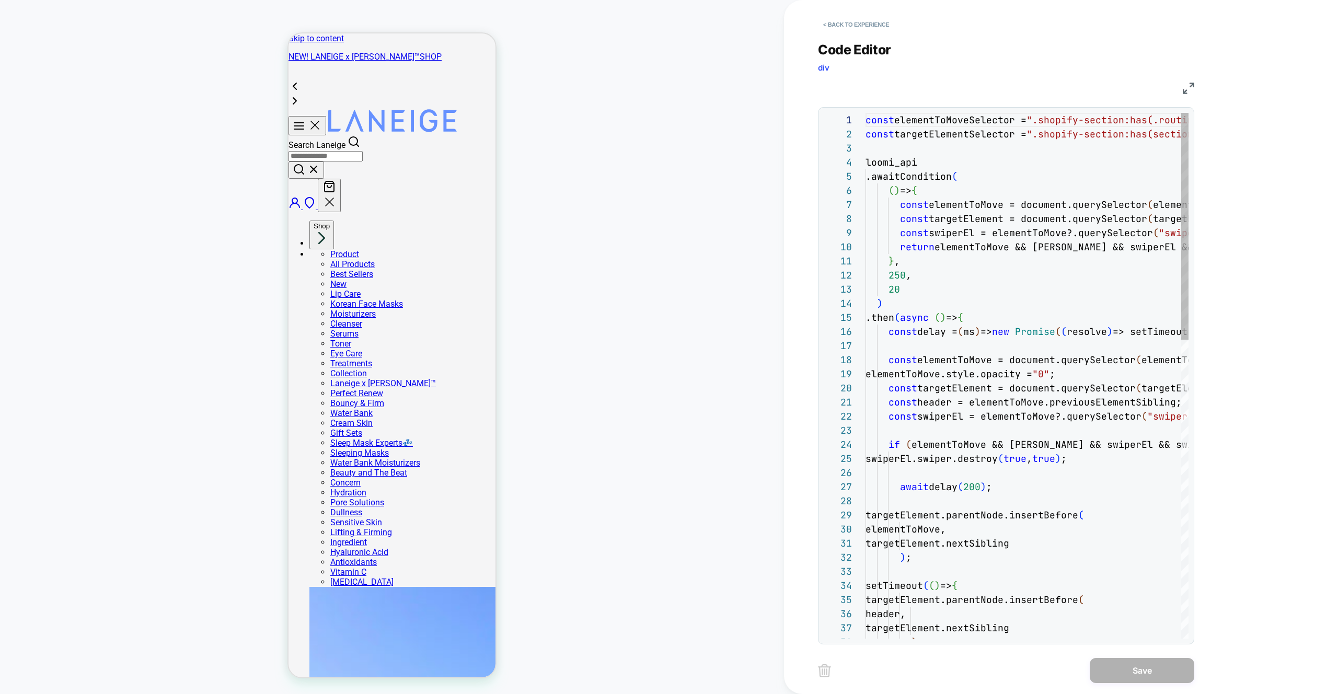
scroll to position [141, 0]
drag, startPoint x: 1041, startPoint y: 121, endPoint x: 1071, endPoint y: 121, distance: 29.8
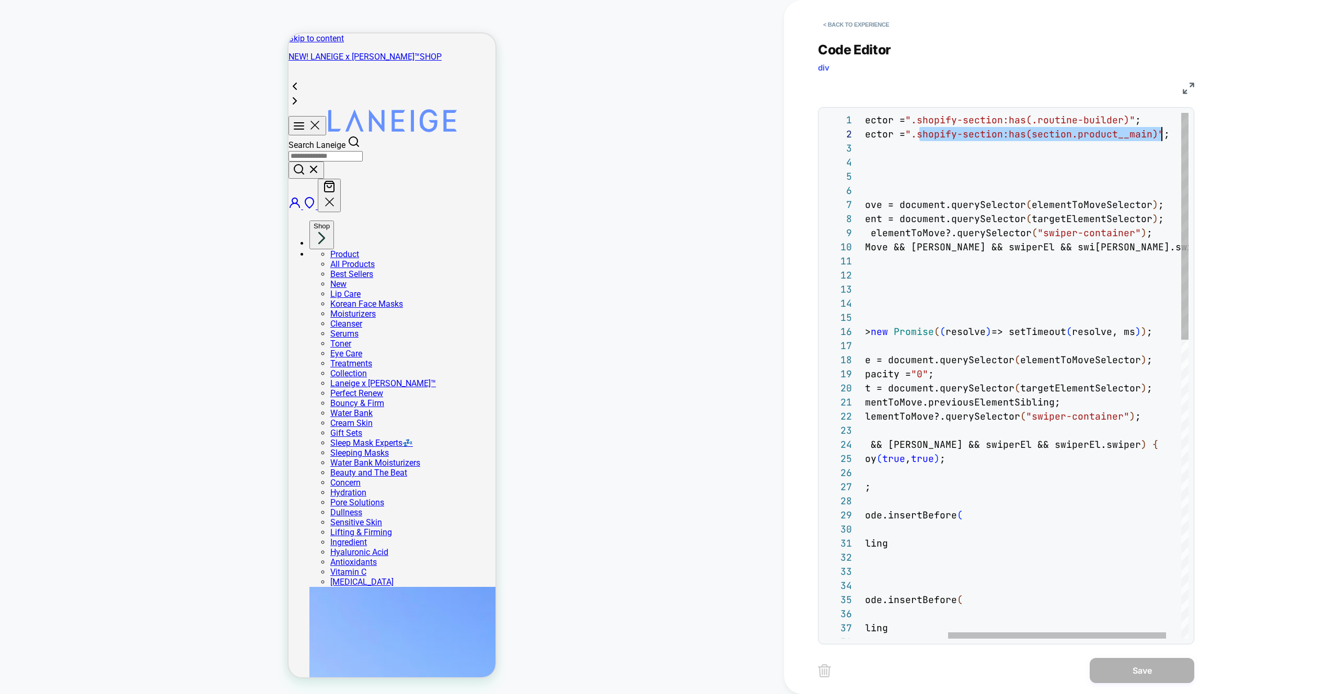
scroll to position [14, 418]
click at [892, 22] on button "< Back to experience" at bounding box center [856, 24] width 76 height 17
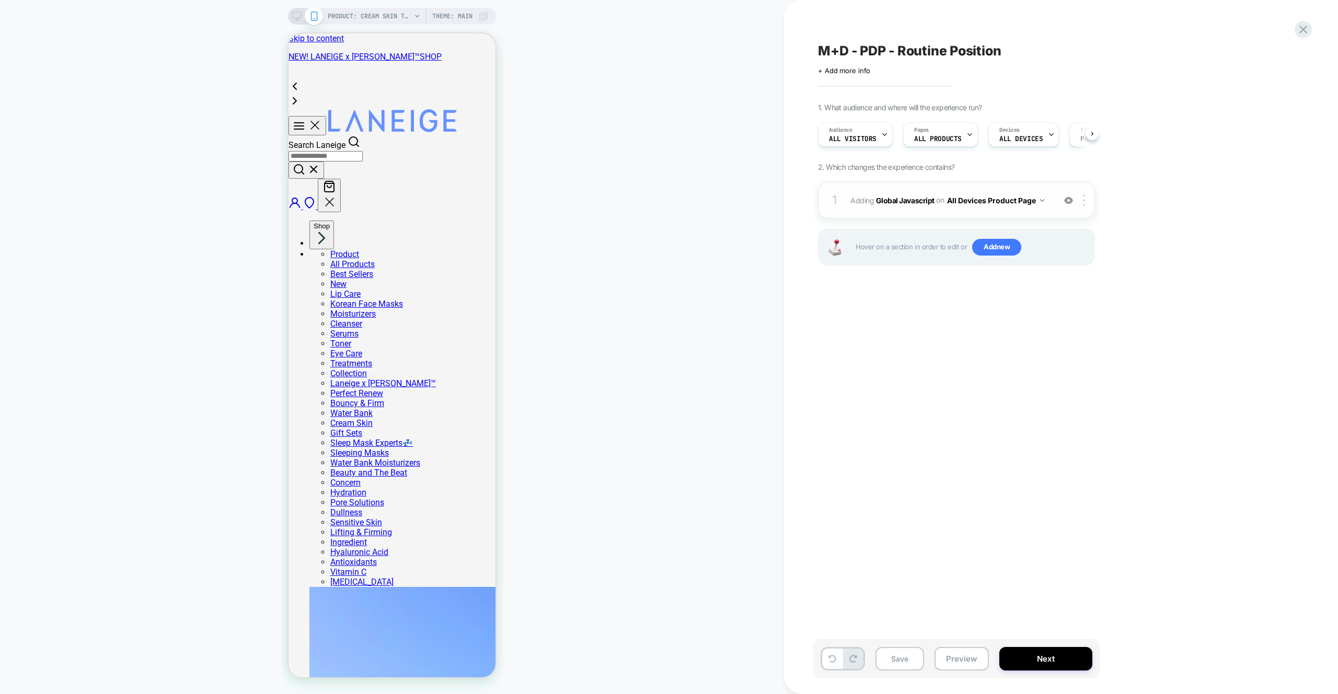
scroll to position [0, 1]
click at [1073, 197] on div at bounding box center [1068, 200] width 17 height 12
click at [995, 234] on div "Hover on a section in order to edit or Add new" at bounding box center [956, 247] width 277 height 37
click at [998, 245] on span "Add new" at bounding box center [996, 247] width 49 height 17
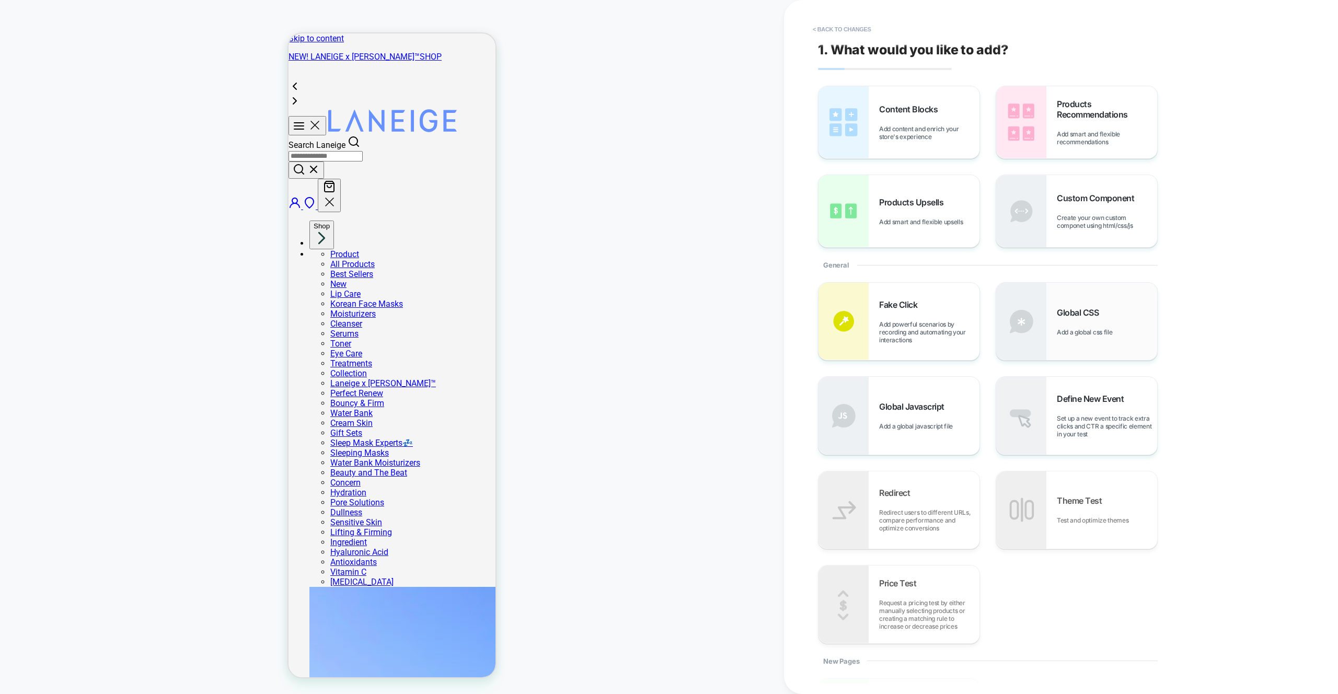
click at [1056, 311] on div "Global CSS Add a global css file" at bounding box center [1076, 321] width 161 height 77
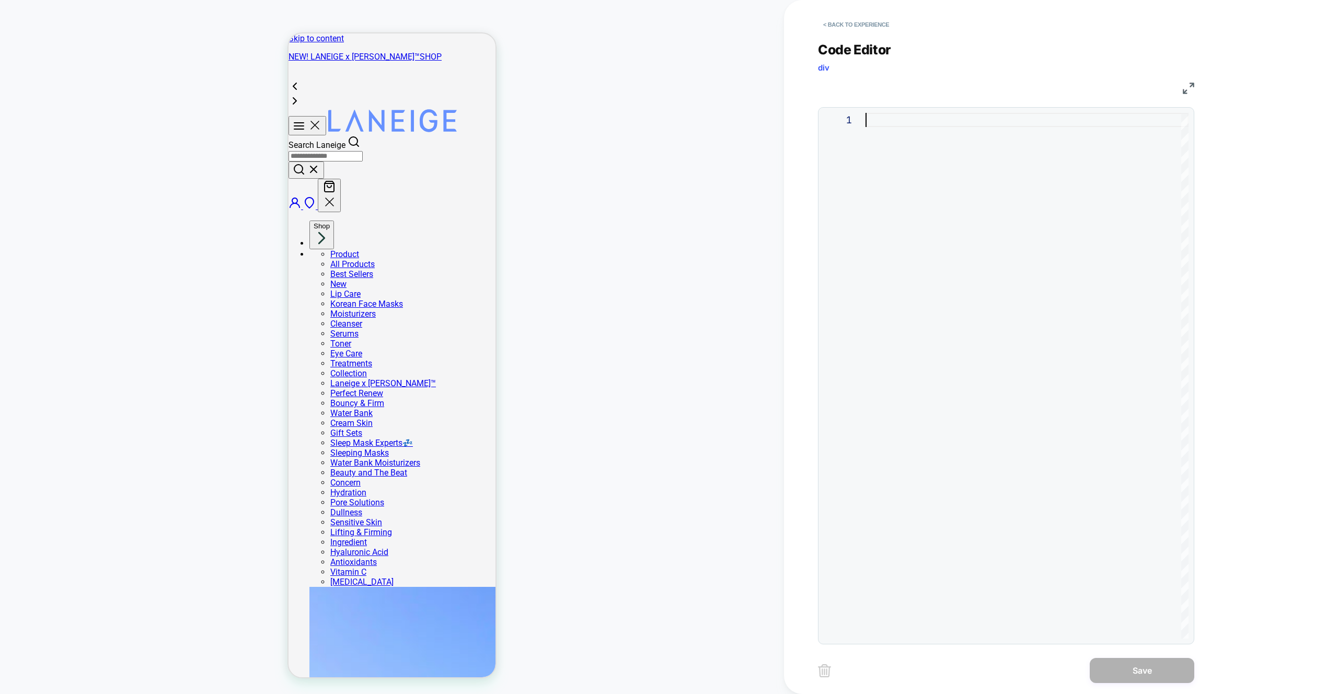
click at [1010, 167] on div at bounding box center [1027, 376] width 323 height 526
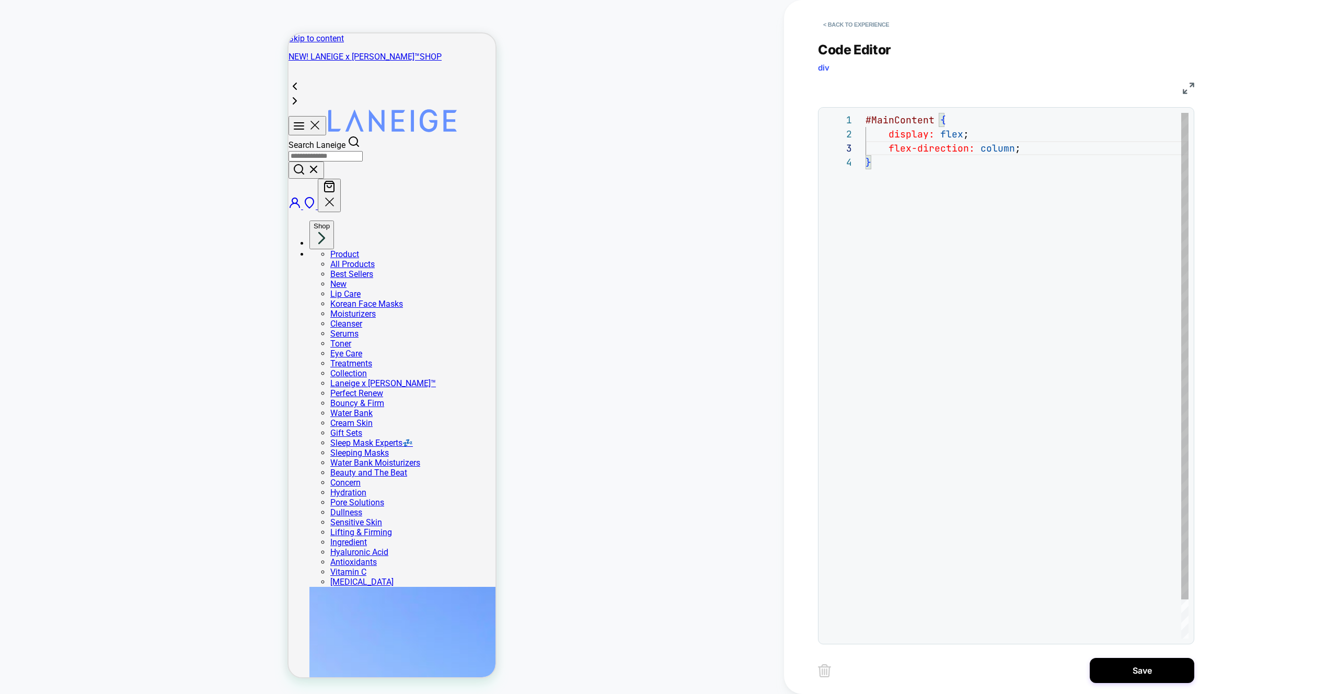
click at [918, 166] on div "#MainContent { display: flex ; flex-direction: column ; }" at bounding box center [1027, 397] width 323 height 568
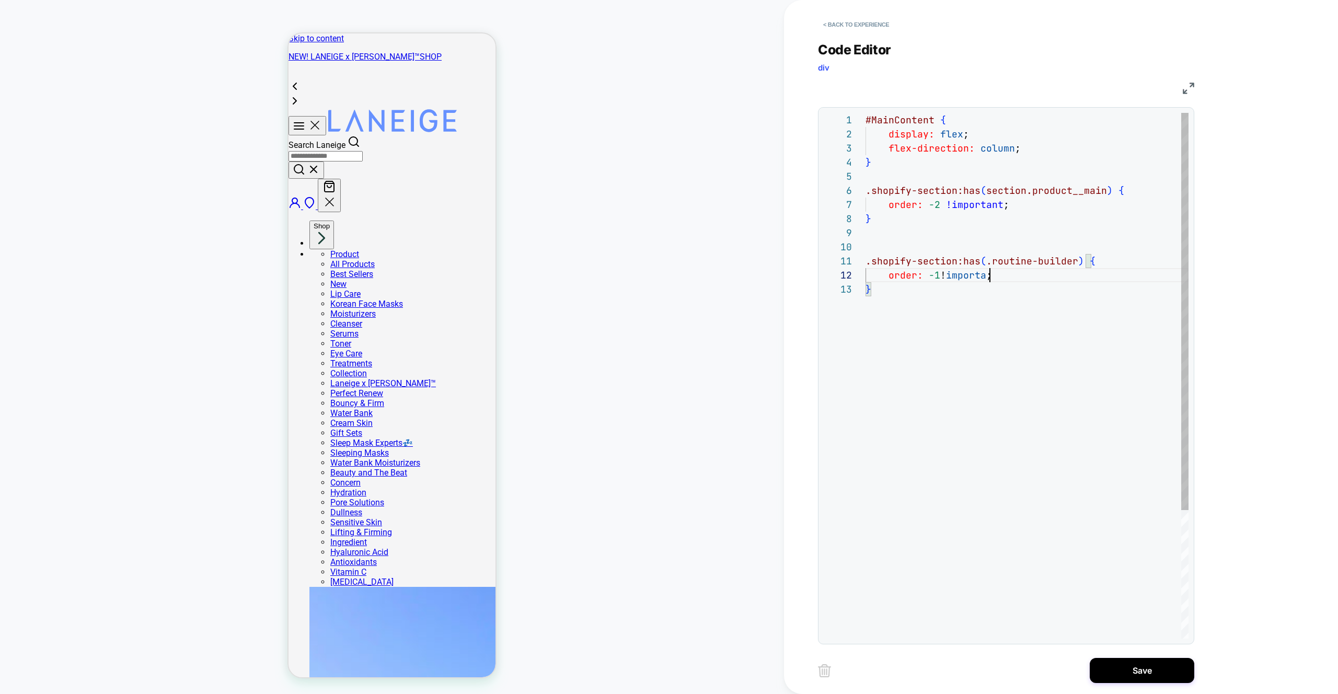
scroll to position [14, 135]
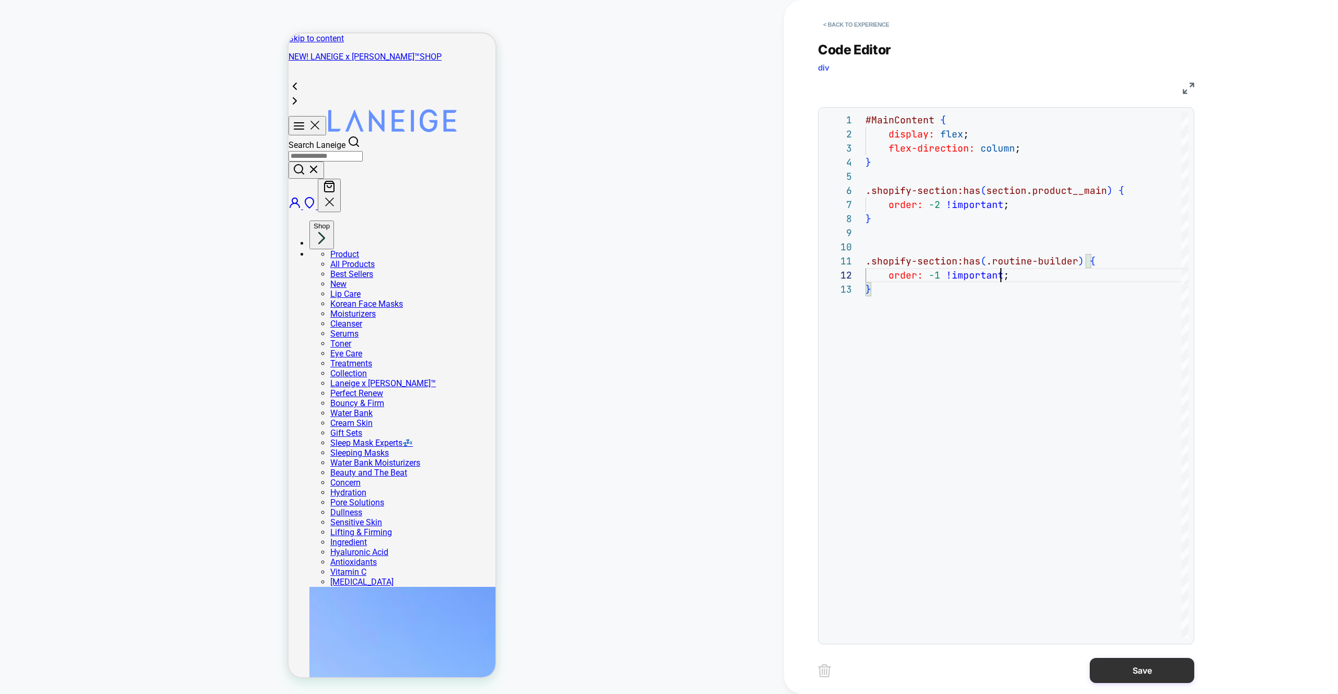
type textarea "**********"
click at [1117, 674] on button "Save" at bounding box center [1142, 670] width 105 height 25
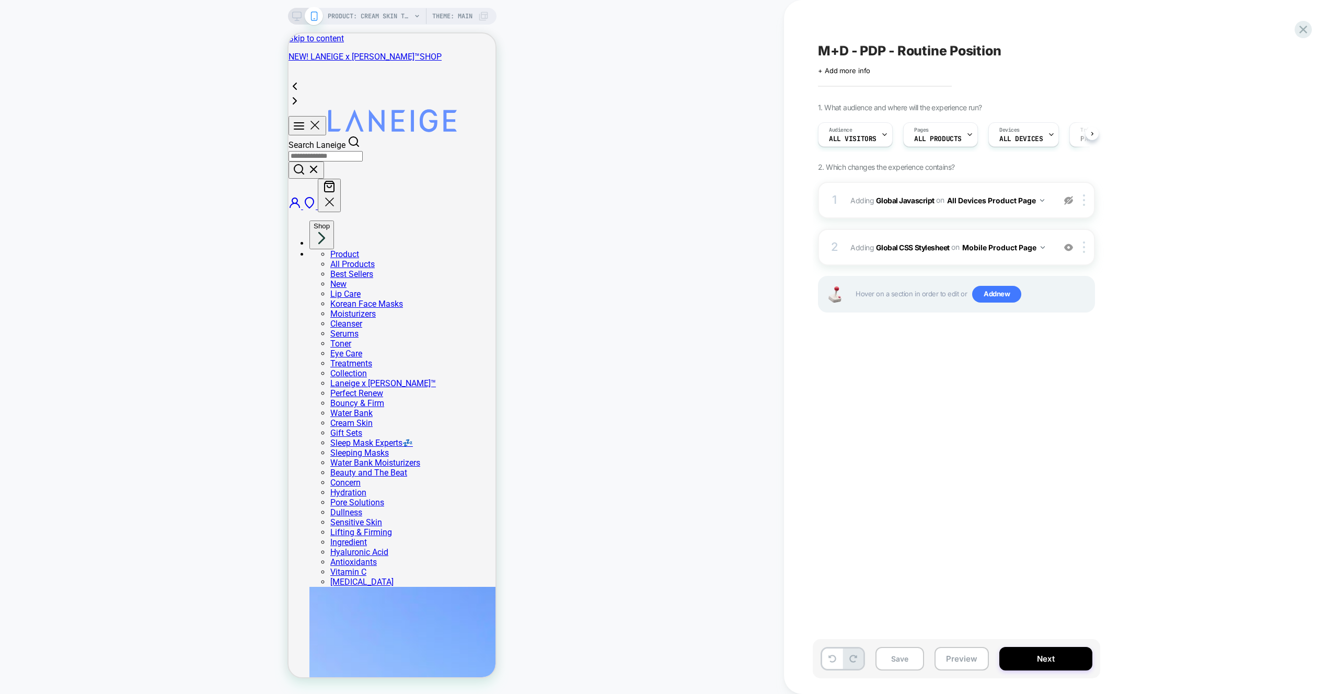
scroll to position [0, 1]
drag, startPoint x: 1078, startPoint y: 248, endPoint x: 1081, endPoint y: 268, distance: 20.1
click at [1078, 248] on div at bounding box center [1086, 248] width 17 height 12
click at [1073, 352] on div "Target All Devices" at bounding box center [1085, 360] width 93 height 29
drag, startPoint x: 969, startPoint y: 662, endPoint x: 974, endPoint y: 651, distance: 12.6
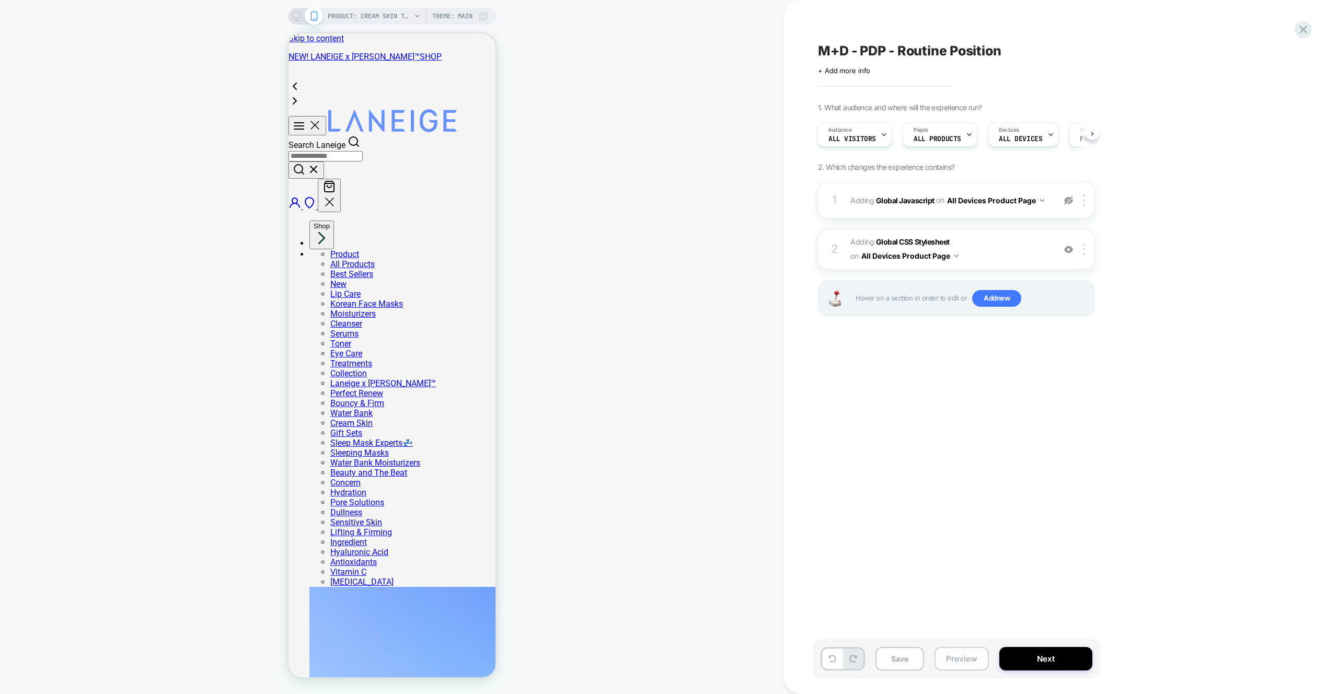
click at [969, 662] on button "Preview" at bounding box center [962, 659] width 54 height 24
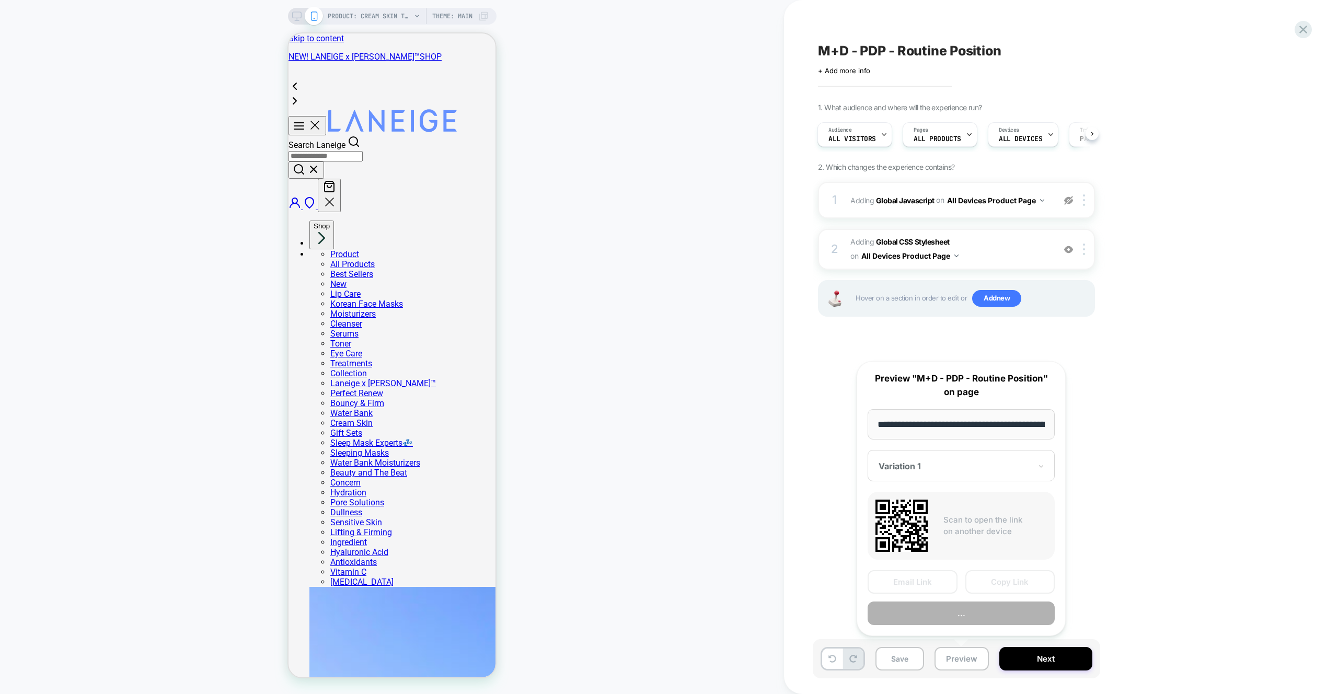
scroll to position [0, 173]
click at [980, 620] on button "Preview" at bounding box center [961, 614] width 187 height 24
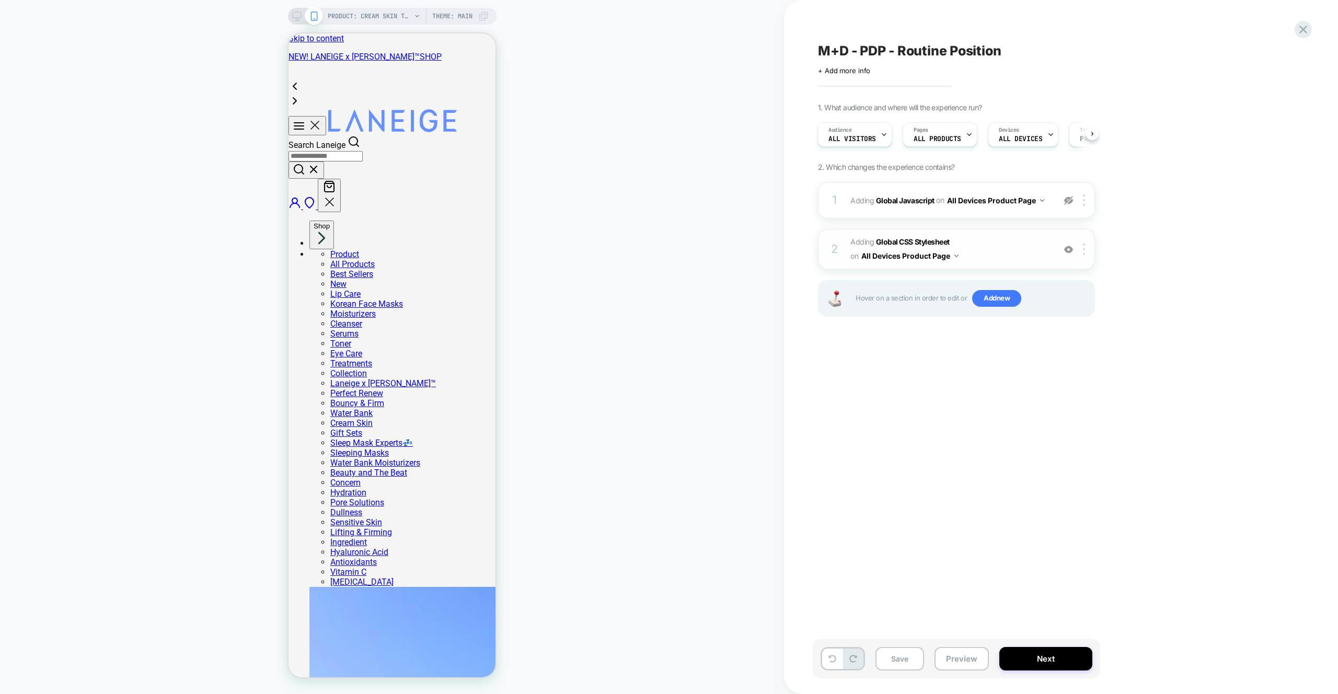
click at [1072, 249] on img at bounding box center [1068, 249] width 9 height 9
drag, startPoint x: 943, startPoint y: 650, endPoint x: 945, endPoint y: 656, distance: 5.6
click at [943, 650] on button "Preview" at bounding box center [962, 659] width 54 height 24
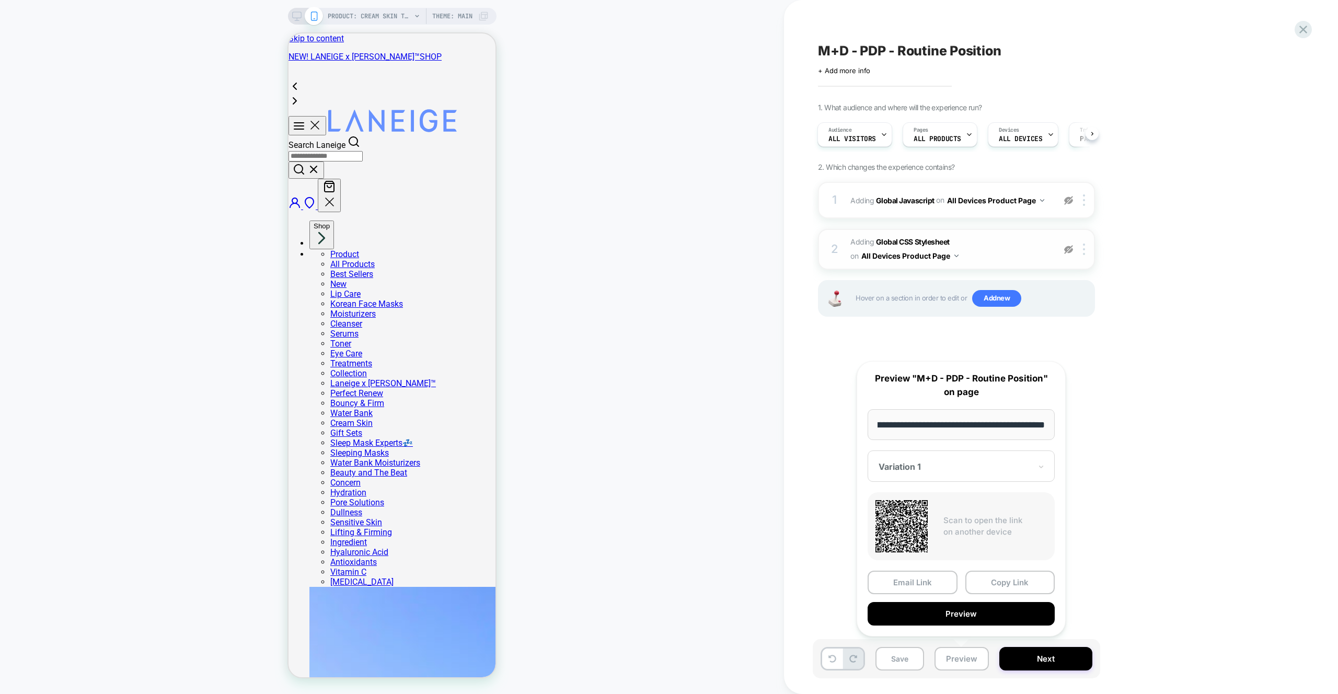
click at [961, 613] on button "Preview" at bounding box center [961, 614] width 187 height 24
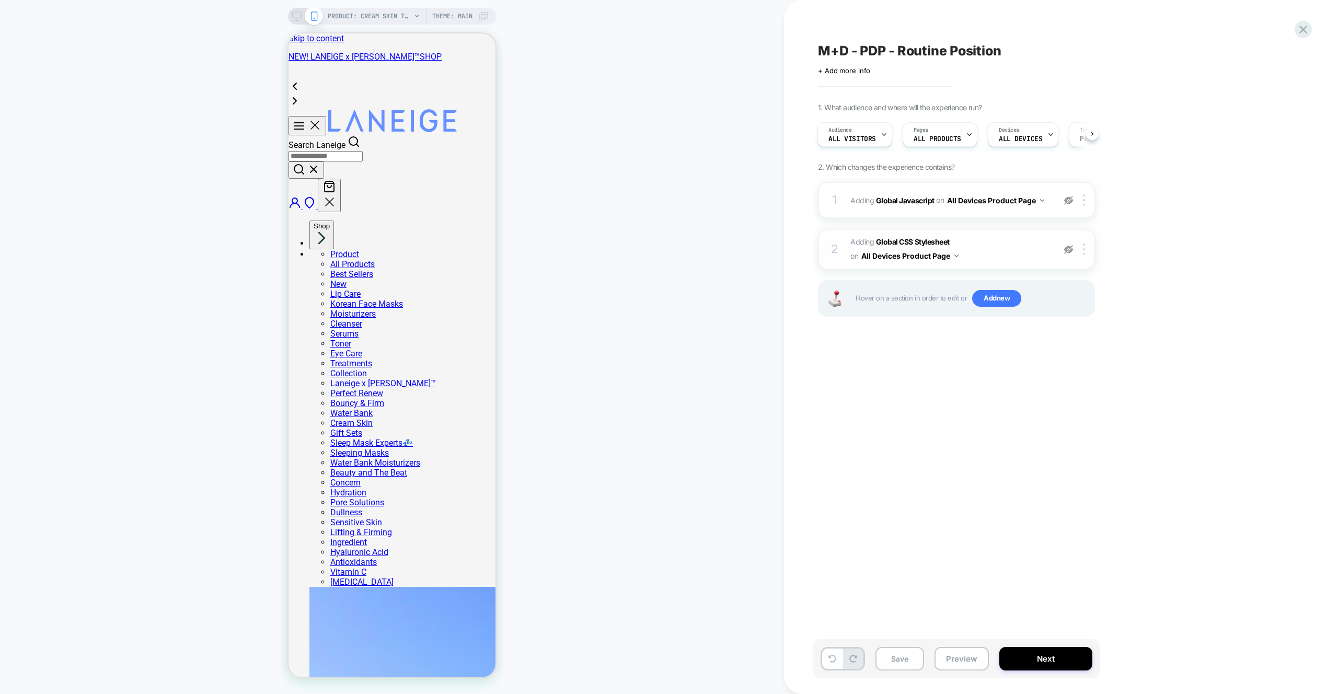
click at [1062, 245] on div at bounding box center [1068, 250] width 17 height 12
click at [972, 643] on div "Save Preview Next" at bounding box center [957, 658] width 288 height 39
click at [973, 652] on button "Preview" at bounding box center [962, 659] width 54 height 24
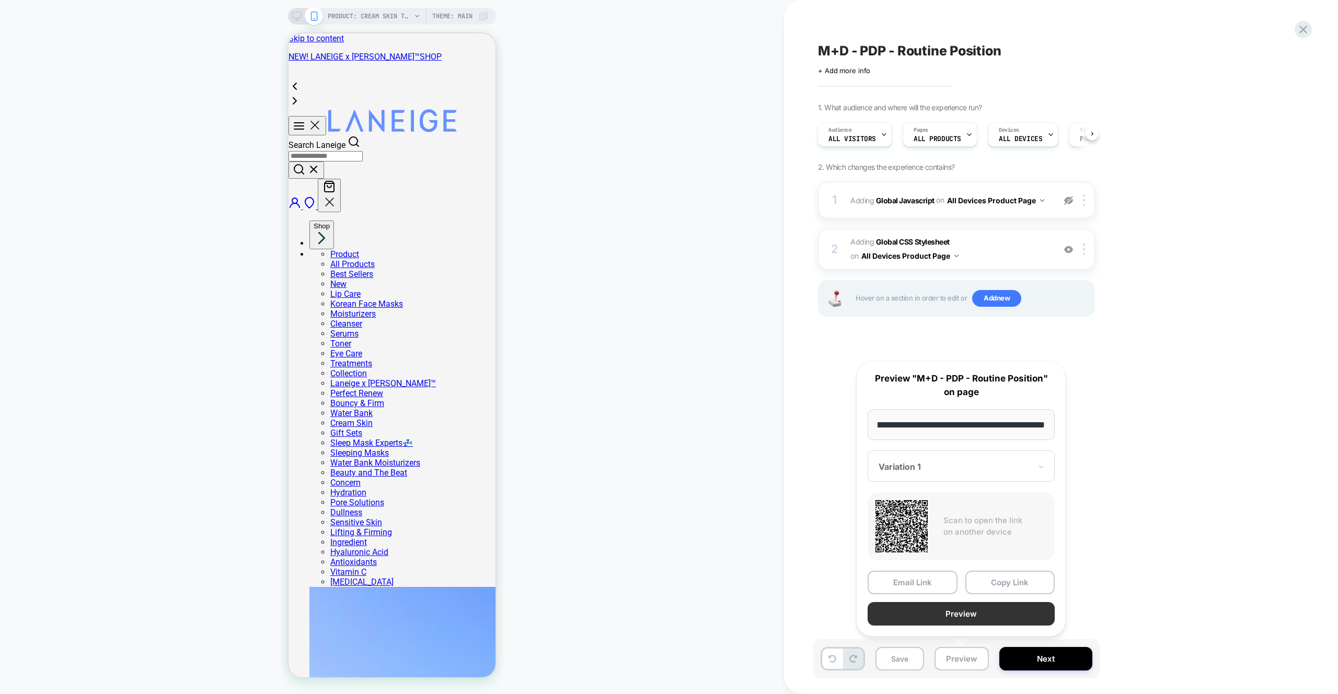
click at [970, 622] on button "Preview" at bounding box center [961, 614] width 187 height 24
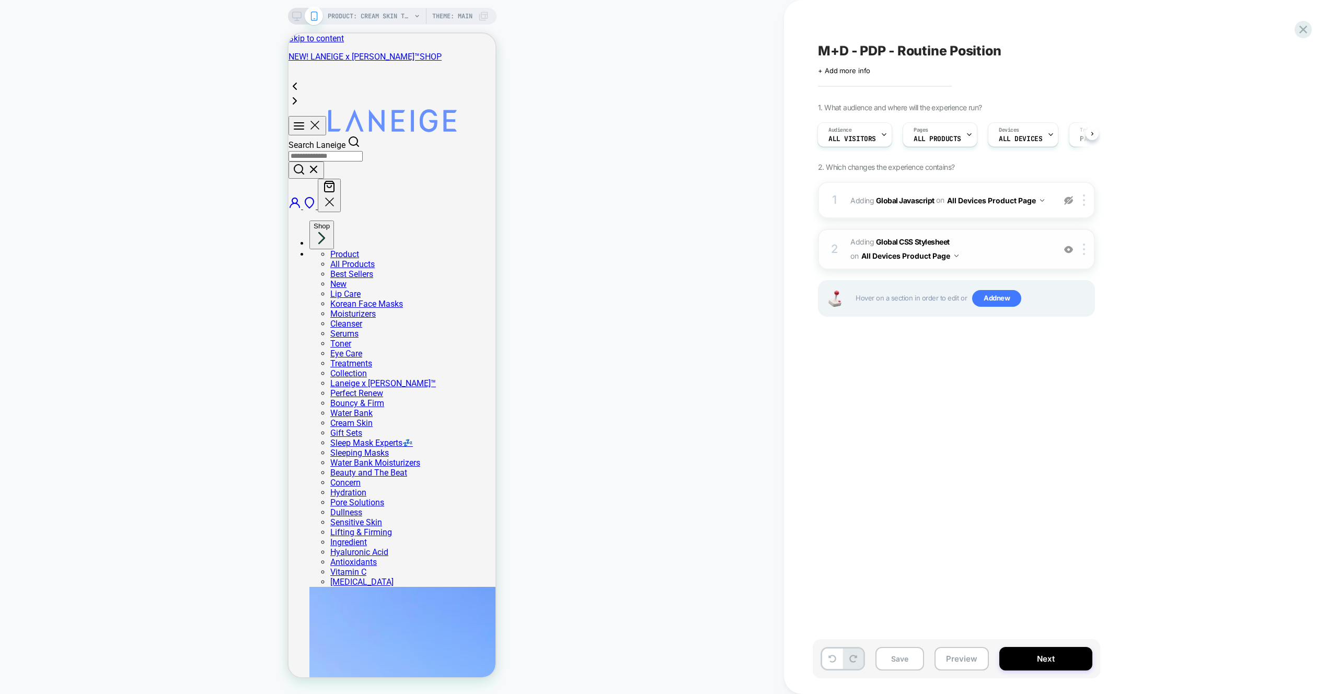
click at [1035, 253] on span "Adding Global CSS Stylesheet on All Devices Product Page" at bounding box center [950, 249] width 199 height 28
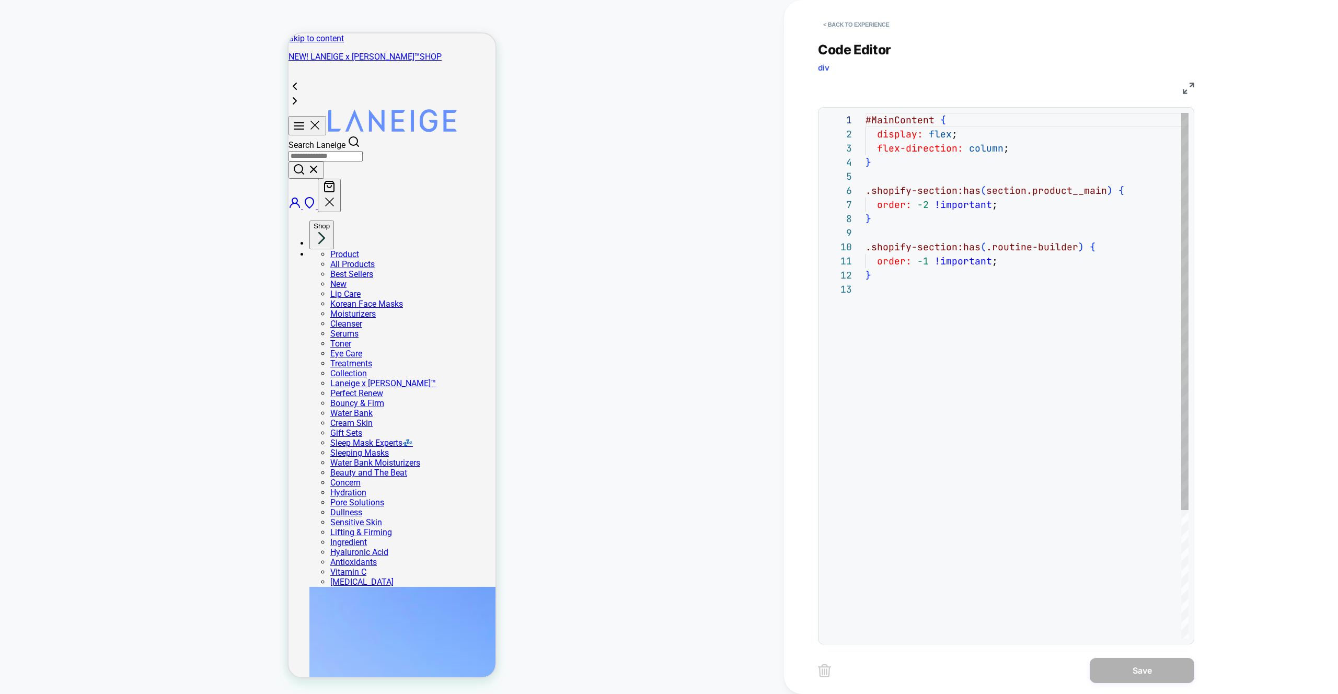
click at [1033, 231] on div "#MainContent { display: flex ; flex-direction: column ; } .shopify-section:has …" at bounding box center [1027, 460] width 323 height 695
type textarea "**********"
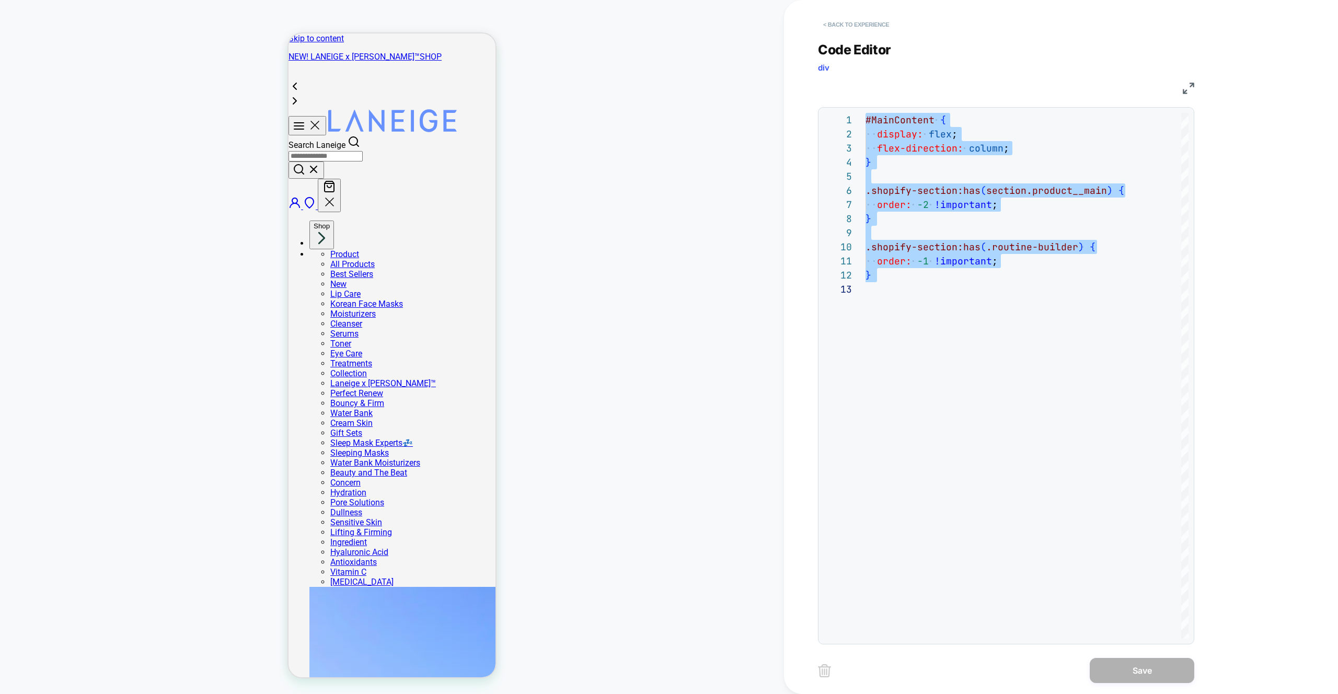
click at [855, 19] on button "< Back to experience" at bounding box center [856, 24] width 76 height 17
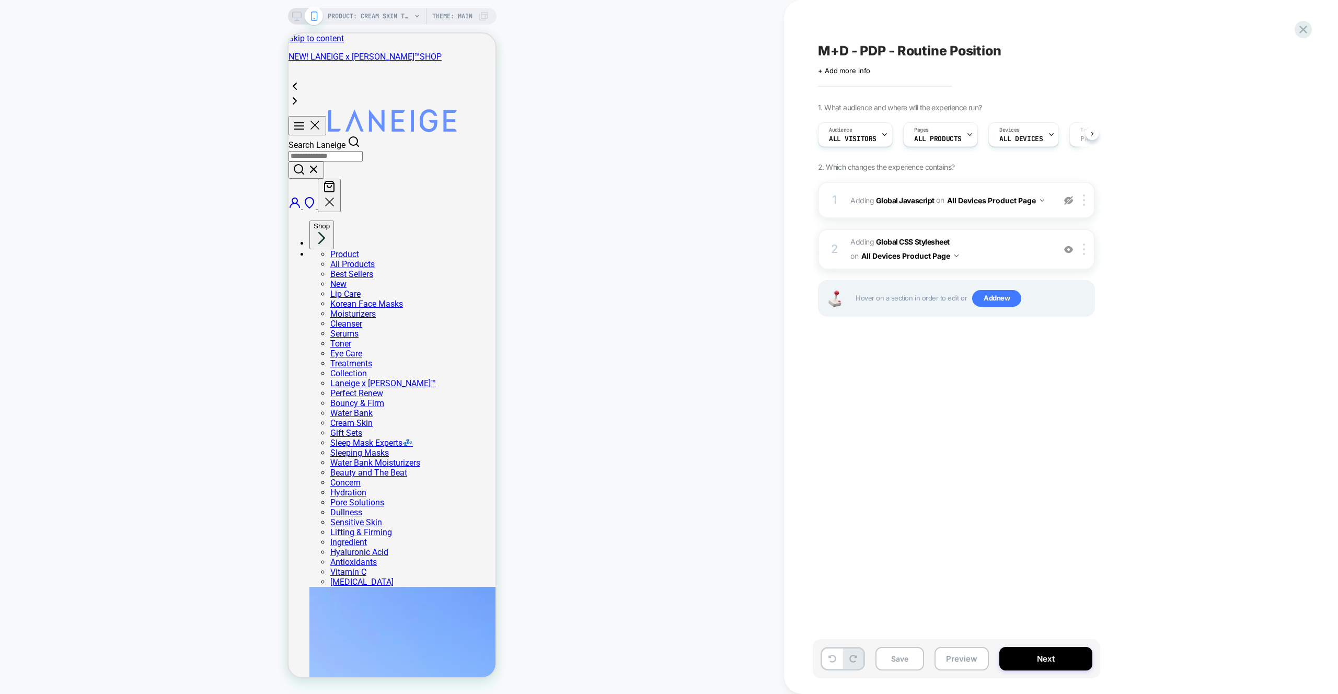
scroll to position [0, 1]
click at [1093, 200] on div at bounding box center [1086, 200] width 17 height 12
click at [1094, 253] on div "Delete" at bounding box center [1085, 254] width 93 height 28
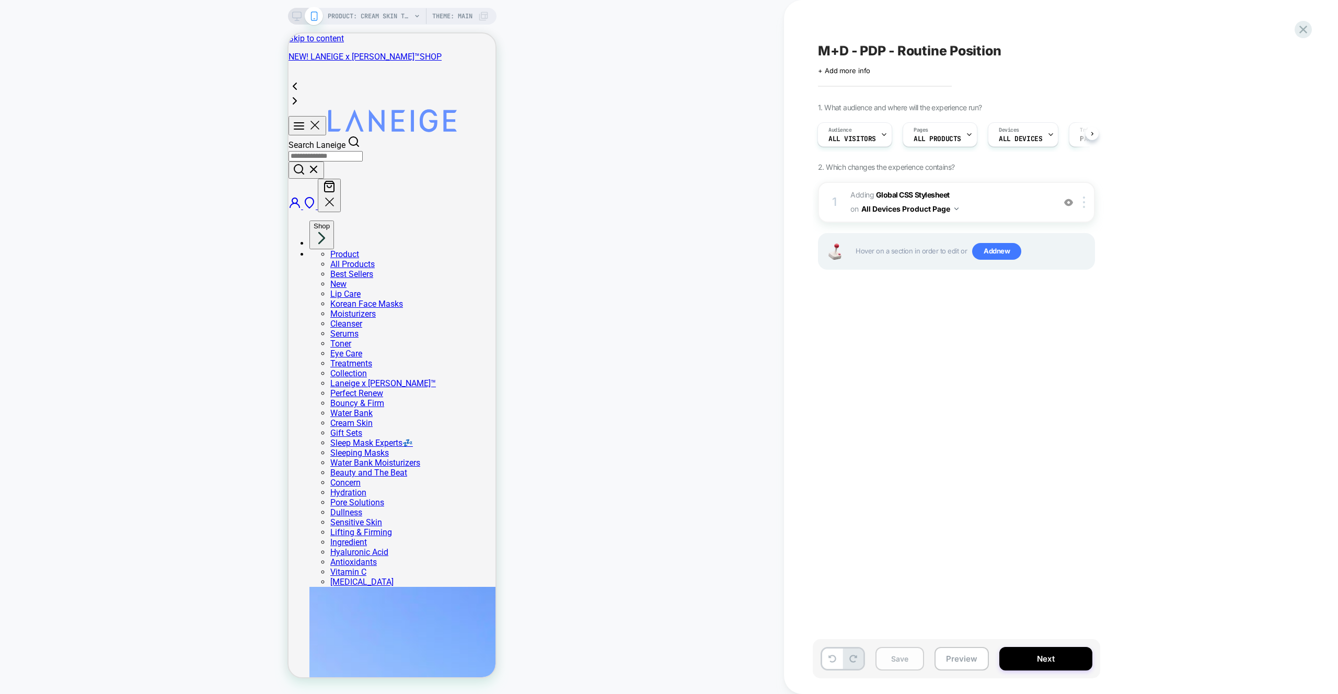
click at [907, 651] on button "Save" at bounding box center [900, 659] width 49 height 24
click at [1015, 195] on span "Adding Global CSS Stylesheet on All Devices Product Page" at bounding box center [950, 202] width 199 height 28
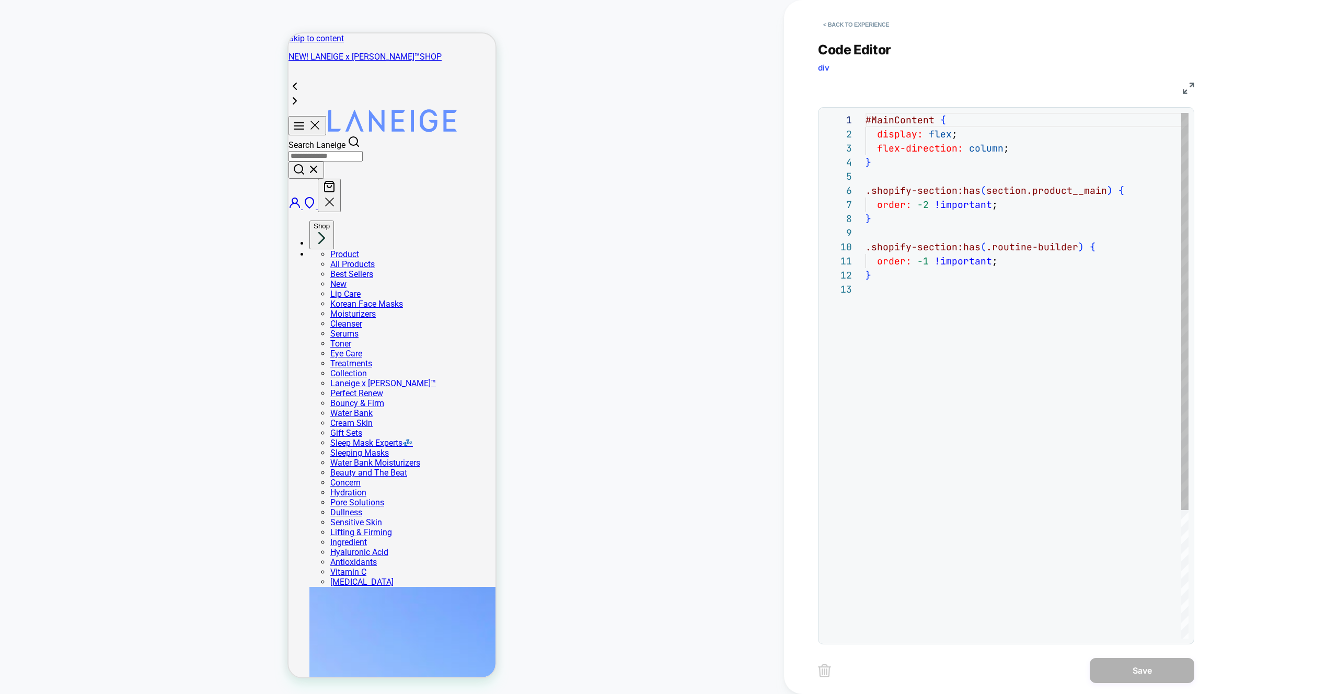
scroll to position [141, 0]
click at [853, 26] on button "< Back to experience" at bounding box center [856, 24] width 76 height 17
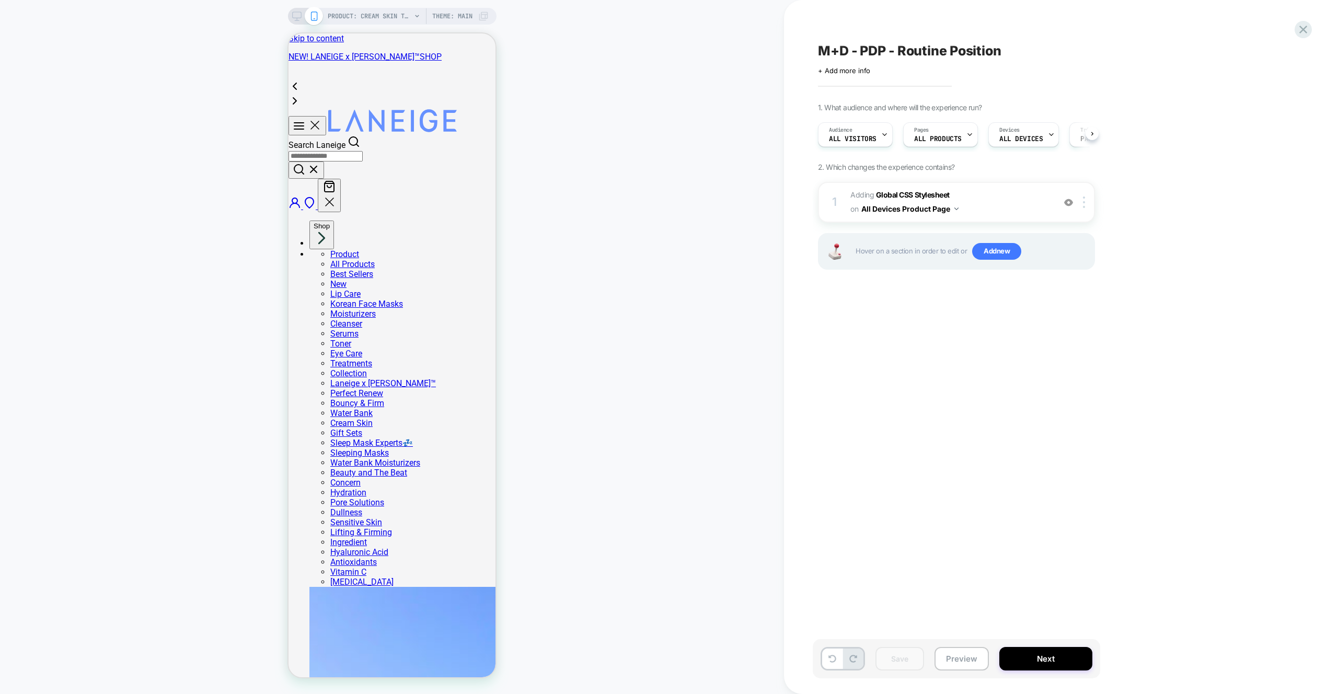
scroll to position [0, 1]
drag, startPoint x: 967, startPoint y: 662, endPoint x: 966, endPoint y: 655, distance: 7.9
click at [967, 662] on button "Preview" at bounding box center [962, 659] width 54 height 24
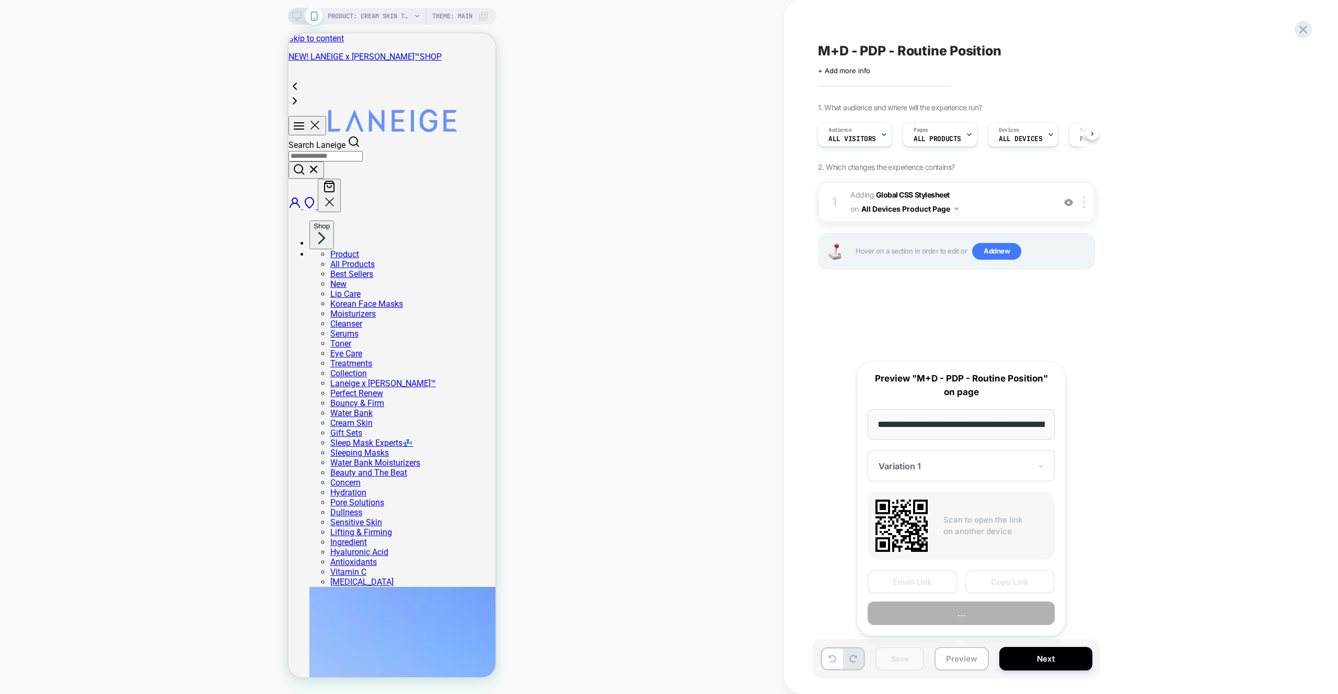
scroll to position [0, 173]
click at [969, 620] on button "Preview" at bounding box center [961, 614] width 187 height 24
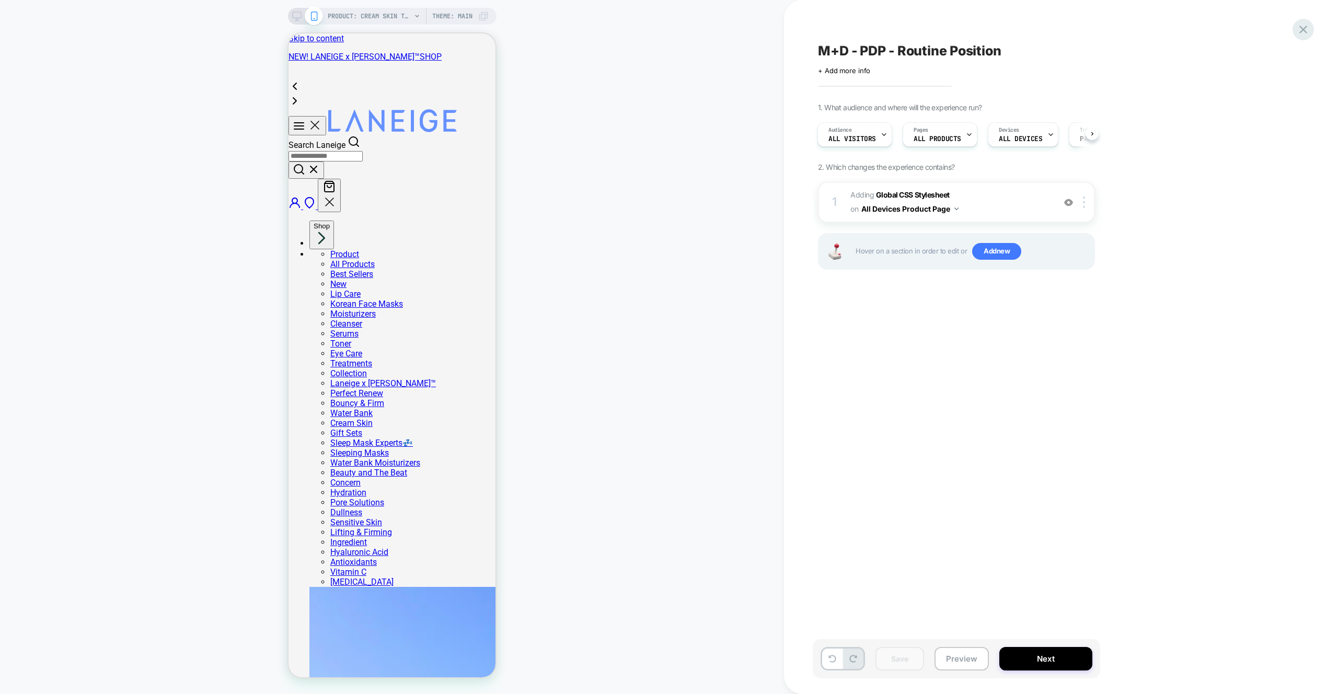
click at [1307, 26] on icon at bounding box center [1304, 29] width 14 height 14
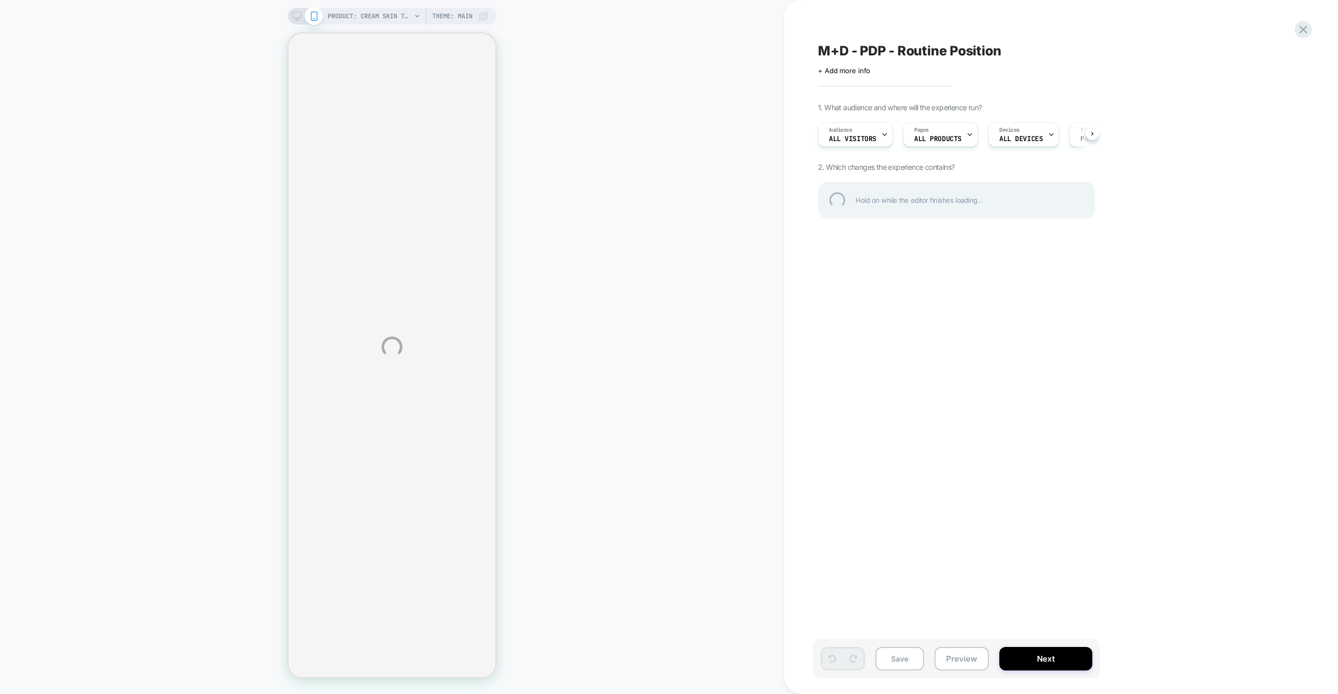
click at [1313, 18] on div "PRODUCT: Cream Skin Toner & Moisturizer PRODUCT: Cream Skin Toner & Moisturizer…" at bounding box center [669, 347] width 1338 height 694
click at [1305, 30] on div at bounding box center [1303, 29] width 21 height 21
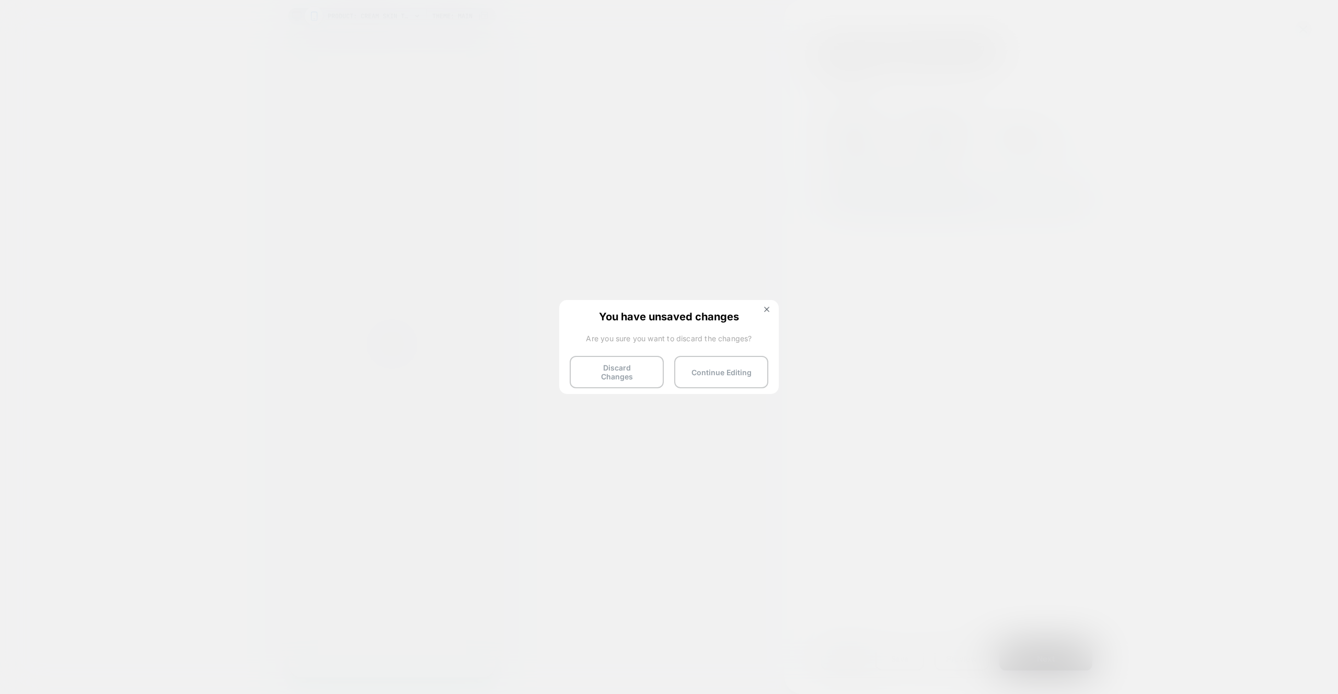
click at [636, 374] on button "Discard Changes" at bounding box center [617, 372] width 94 height 32
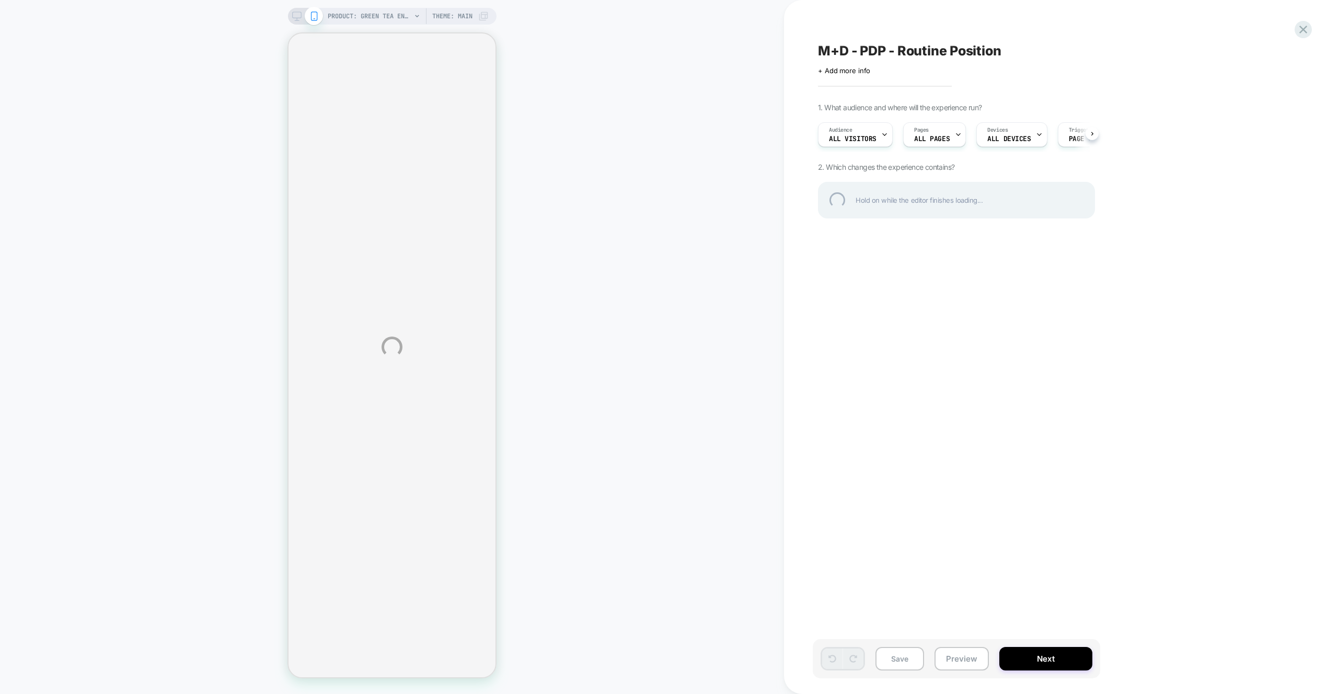
click at [532, 125] on div "PRODUCT: Green Tea Enzyme Vitamin C Brightening Serum – Best for Glowing Skin P…" at bounding box center [669, 347] width 1338 height 694
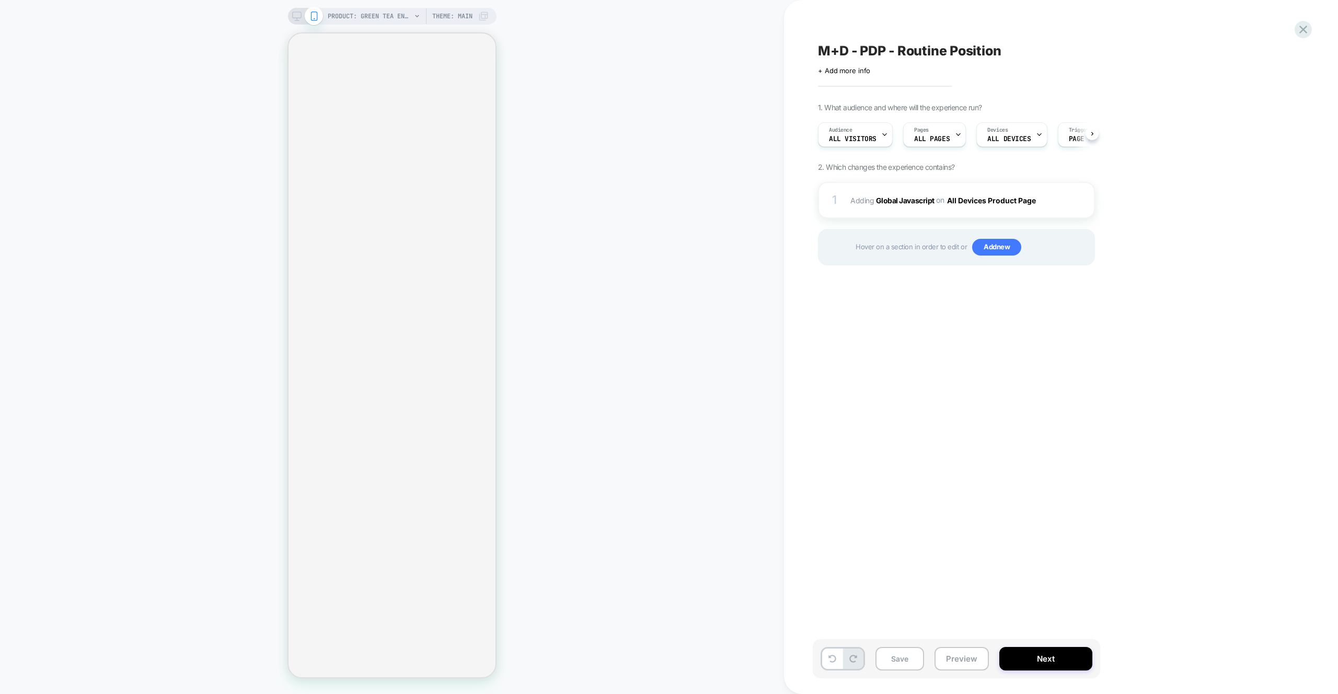
scroll to position [0, 1]
click at [1068, 197] on img at bounding box center [1068, 200] width 9 height 9
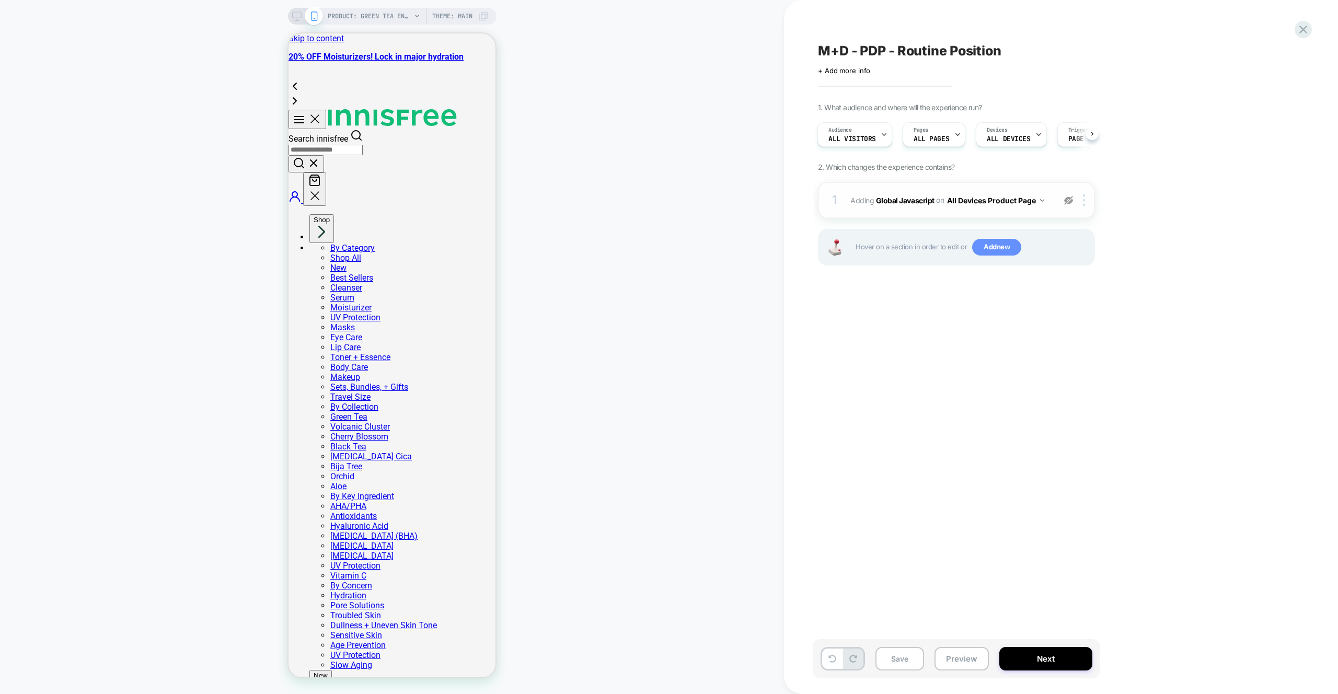
scroll to position [0, 0]
click at [0, 0] on span "Add new" at bounding box center [0, 0] width 0 height 0
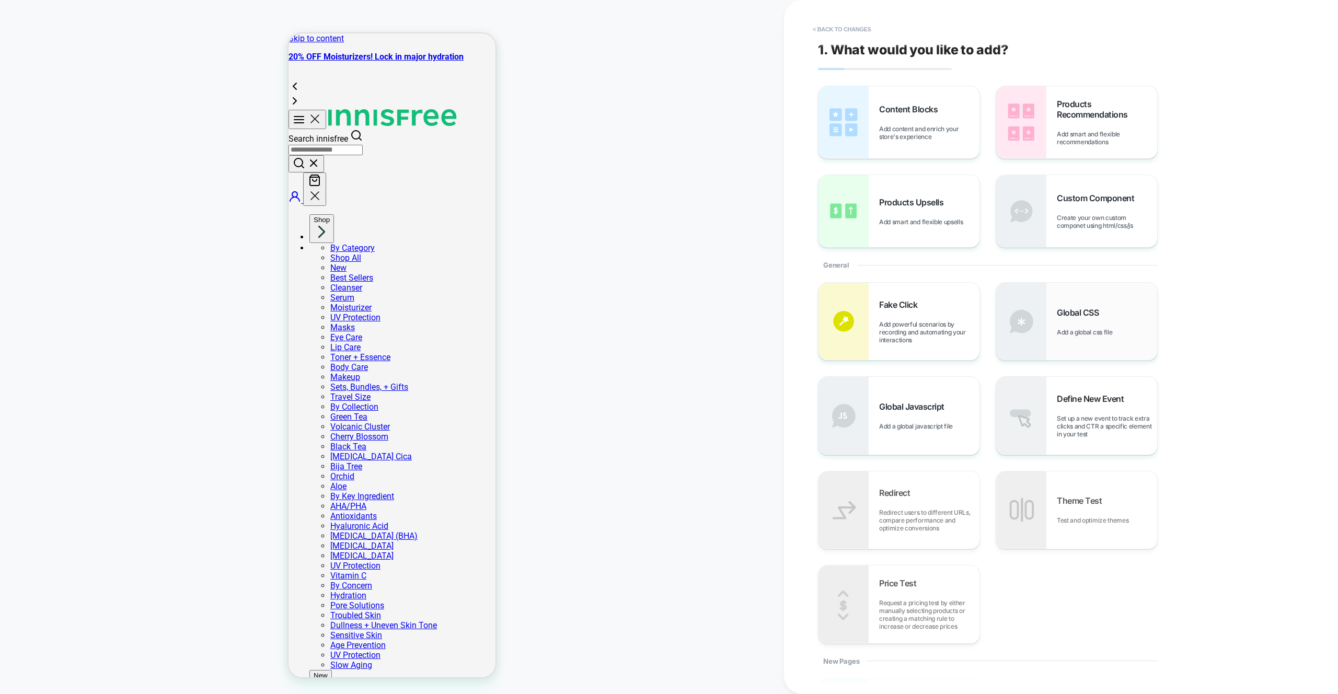
click at [0, 0] on span "Global CSS" at bounding box center [0, 0] width 0 height 0
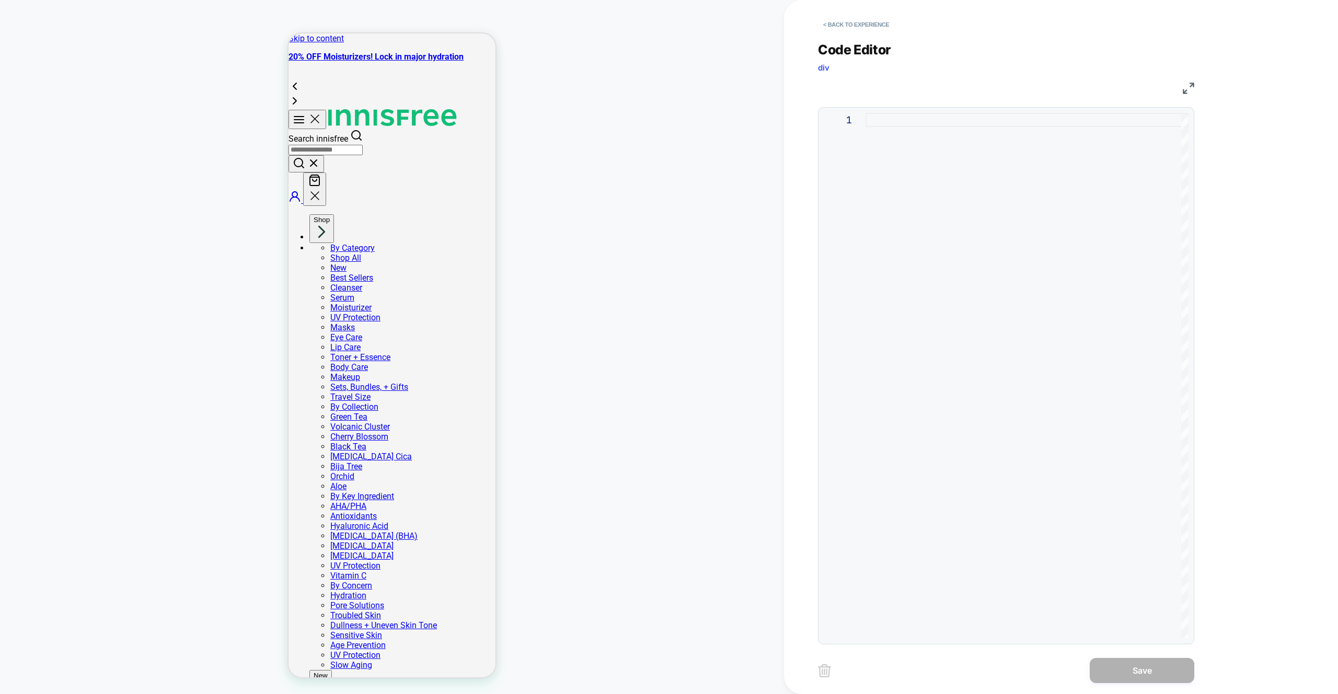
click at [0, 0] on div at bounding box center [0, 0] width 0 height 0
click at [0, 0] on button "< Back to experience" at bounding box center [0, 0] width 0 height 0
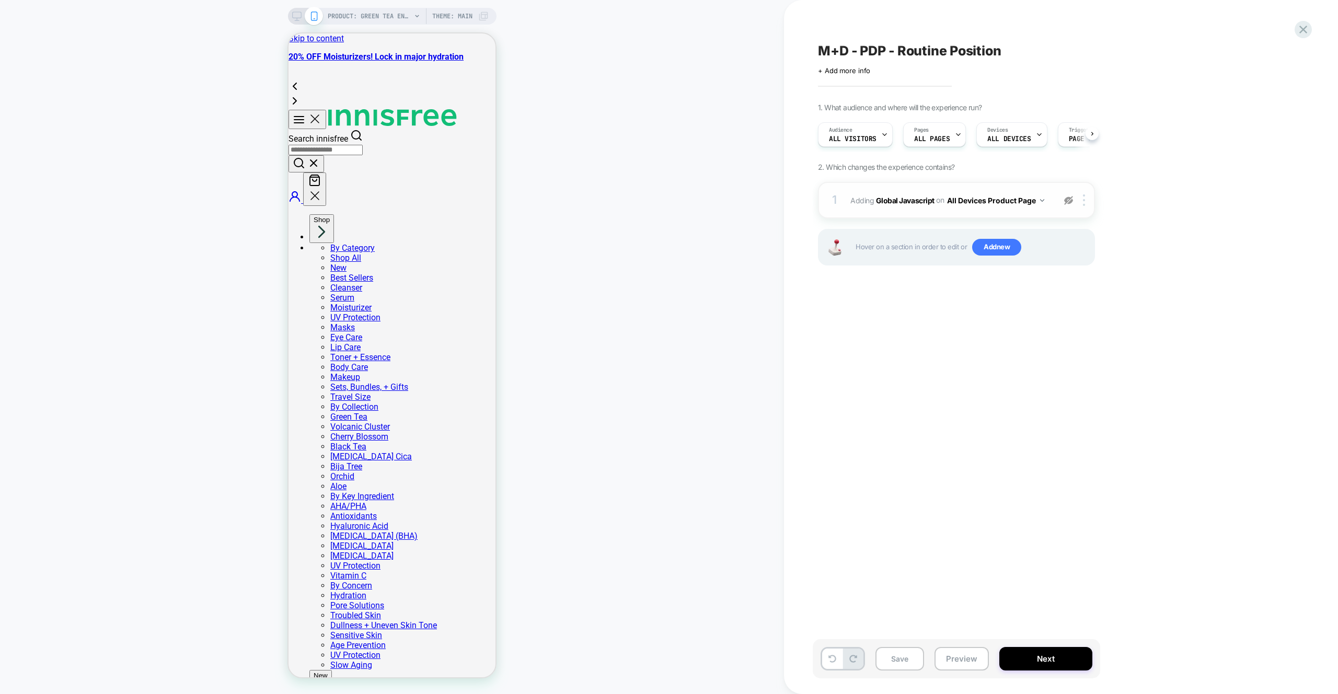
scroll to position [0, 1]
click at [1065, 200] on img at bounding box center [1068, 200] width 9 height 9
click at [1053, 189] on div "1 Adding Global Javascript on All Devices Product Page Add Before Add After Tar…" at bounding box center [956, 200] width 277 height 37
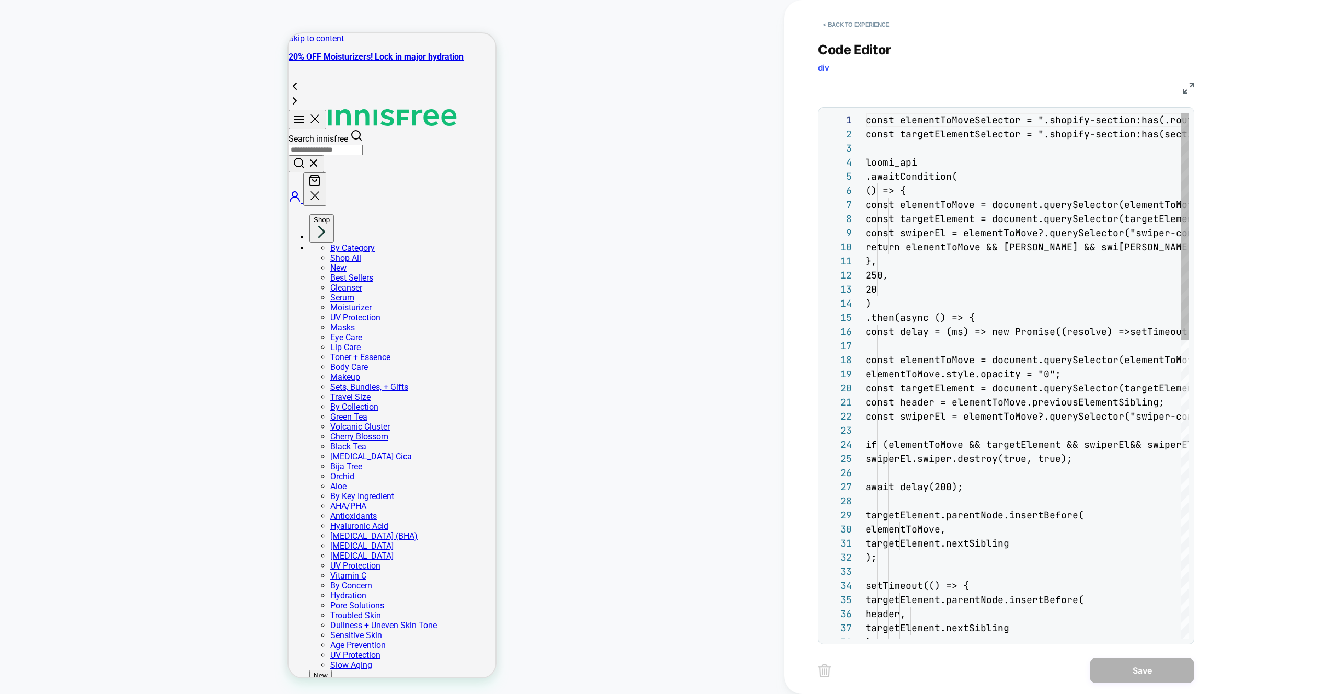
scroll to position [141, 0]
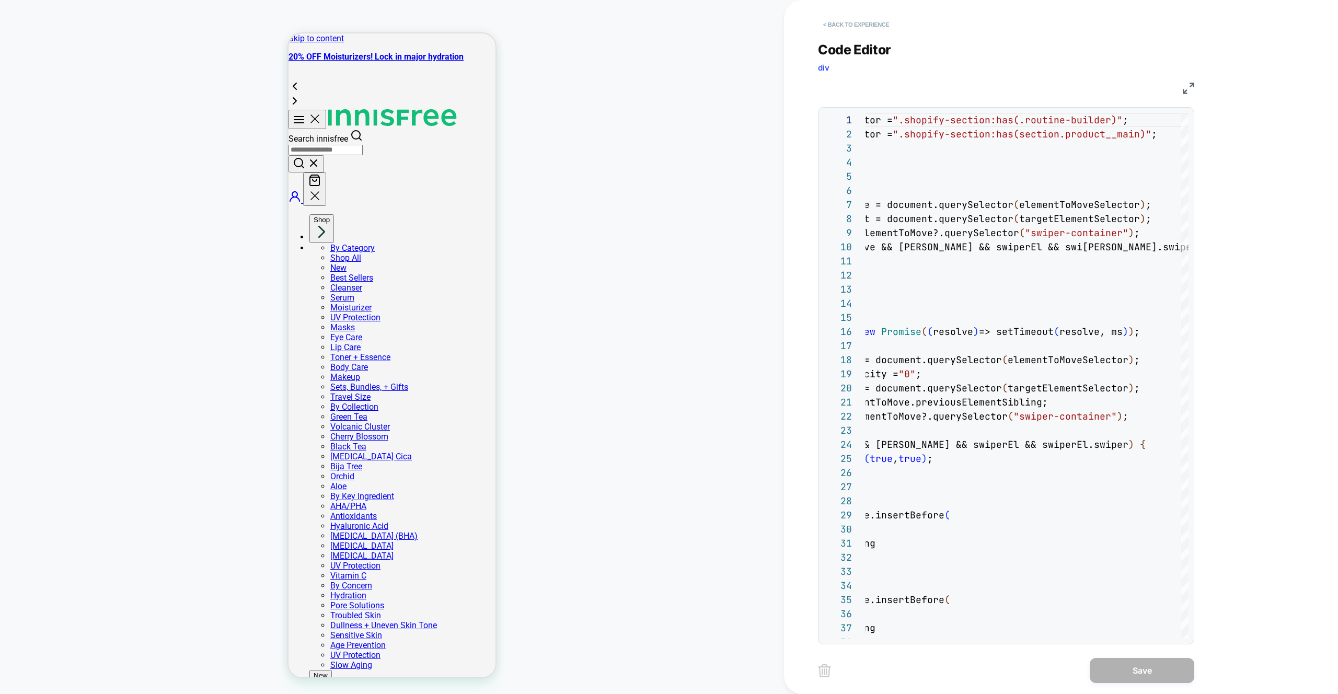
click at [832, 21] on button "< Back to experience" at bounding box center [856, 24] width 76 height 17
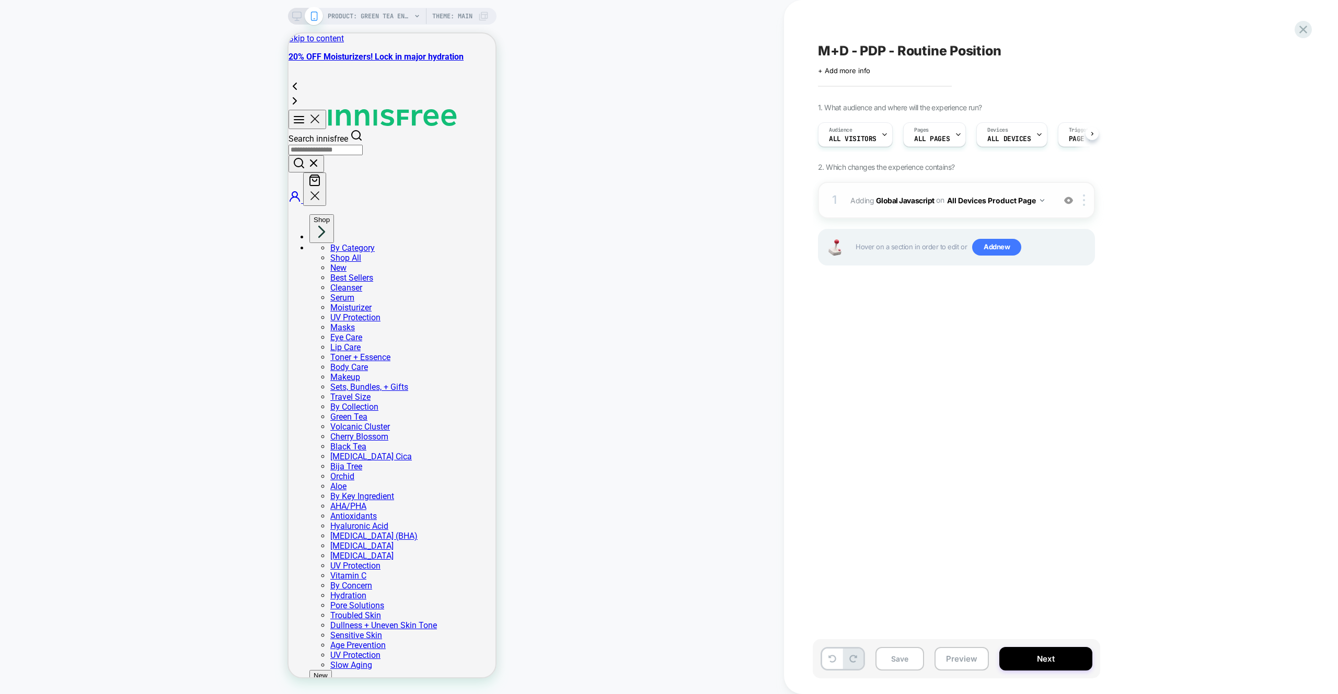
scroll to position [0, 1]
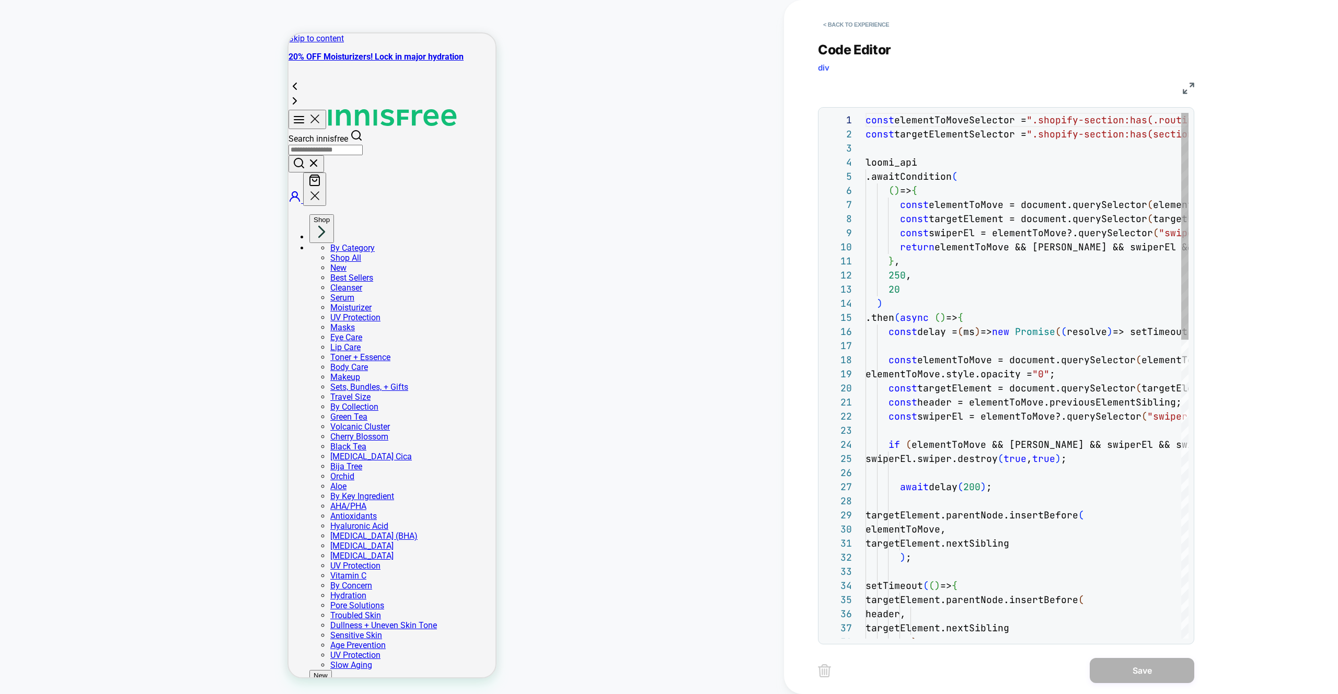
scroll to position [141, 0]
click at [0, 0] on button "< Back to experience" at bounding box center [0, 0] width 0 height 0
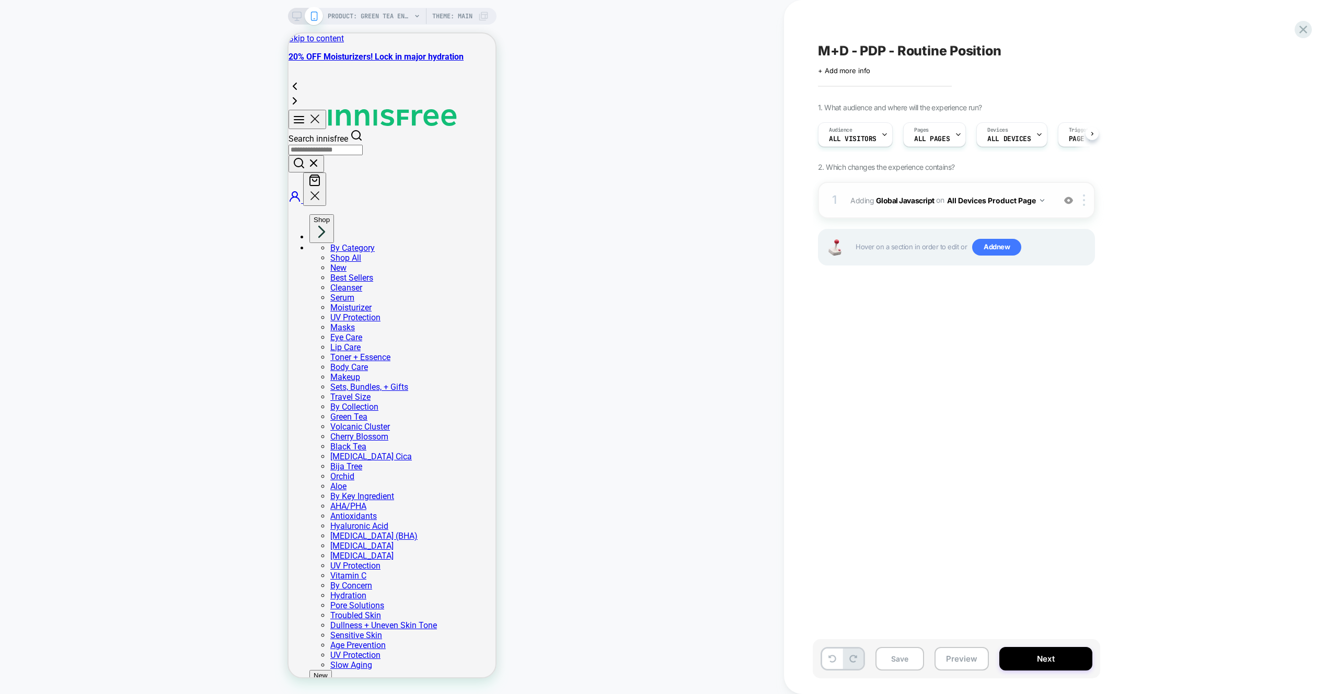
scroll to position [0, 1]
drag, startPoint x: 1069, startPoint y: 200, endPoint x: 1058, endPoint y: 213, distance: 17.1
click at [1069, 200] on img at bounding box center [1068, 200] width 9 height 9
click at [983, 260] on div "Hover on a section in order to edit or Add new" at bounding box center [956, 247] width 277 height 37
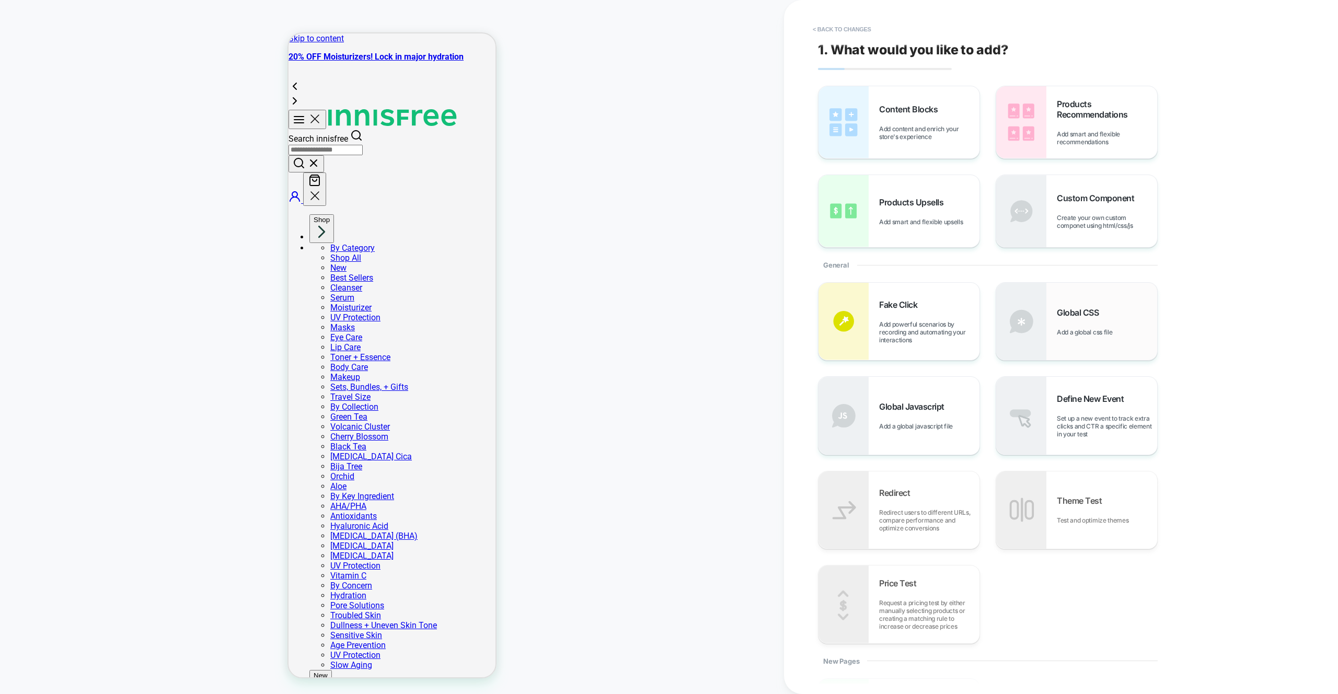
click at [1115, 301] on div "Global CSS Add a global css file" at bounding box center [1076, 321] width 161 height 77
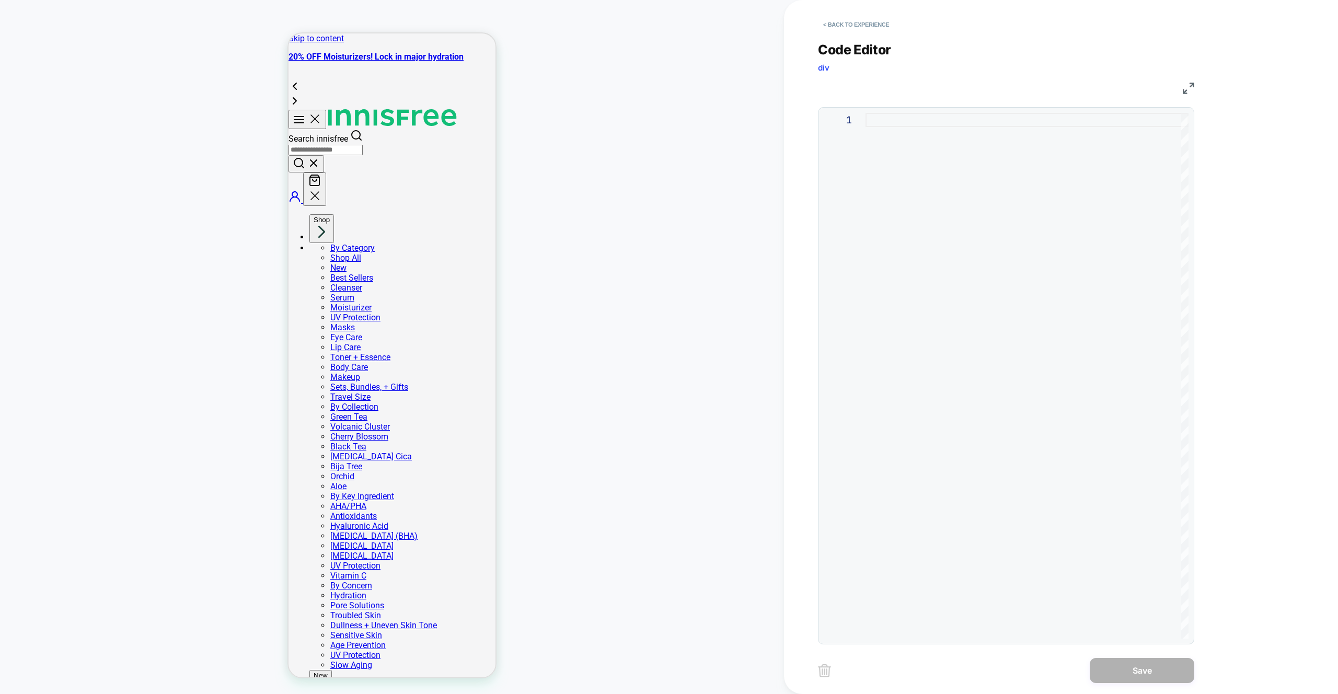
click at [1050, 202] on div at bounding box center [1027, 376] width 323 height 526
type textarea "**********"
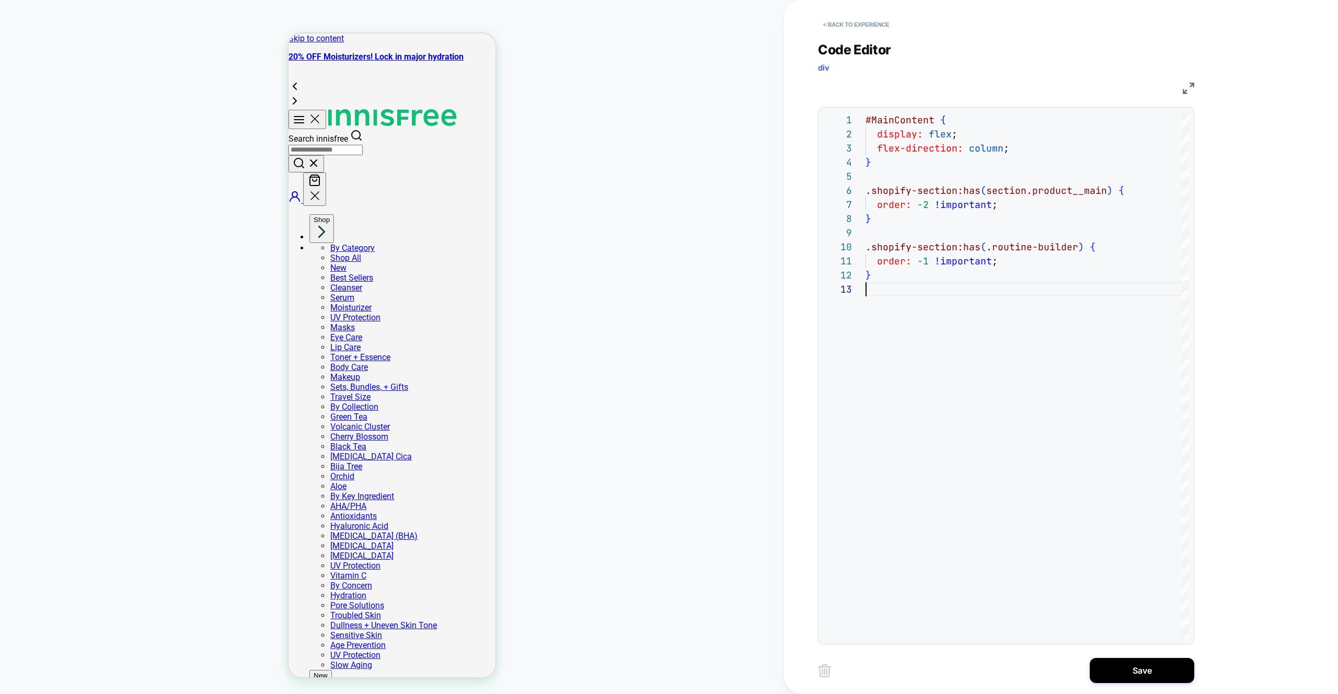
click at [1107, 685] on div "**********" at bounding box center [1014, 347] width 392 height 694
click at [1106, 671] on button "Save" at bounding box center [1142, 670] width 105 height 25
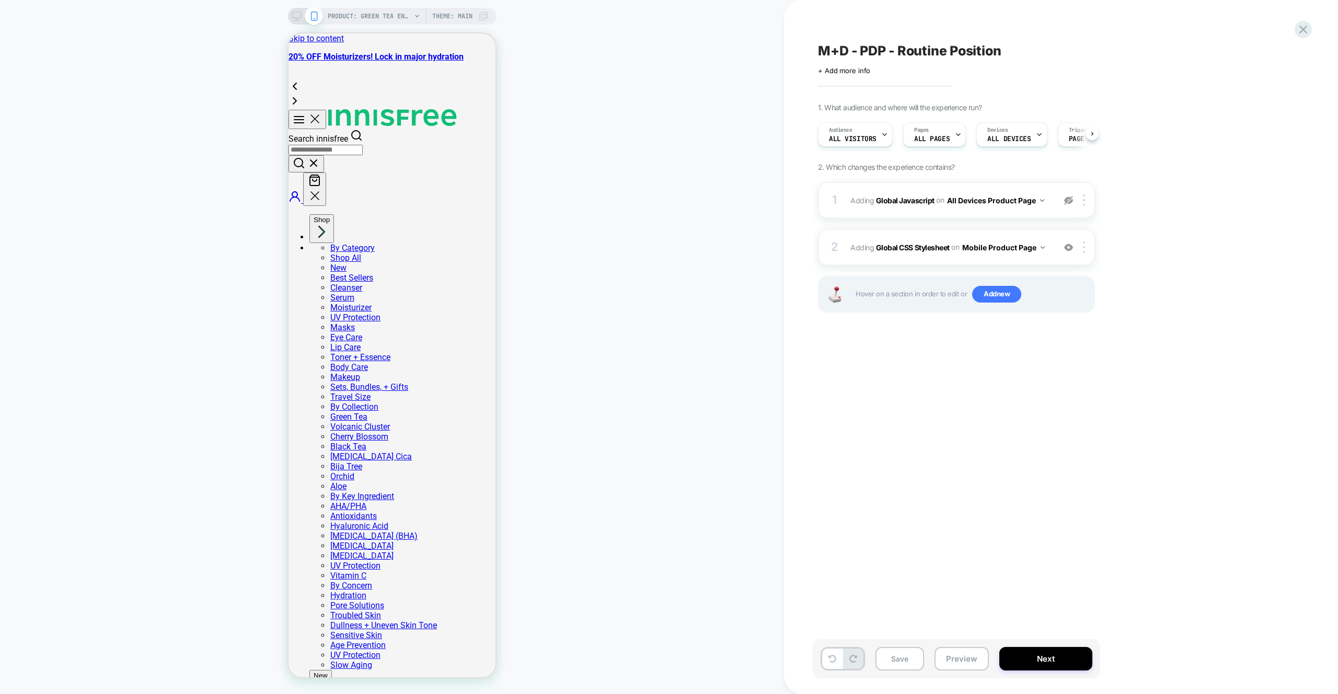
scroll to position [0, 1]
click at [1083, 249] on img at bounding box center [1084, 248] width 2 height 12
click at [962, 659] on button "Preview" at bounding box center [962, 659] width 54 height 24
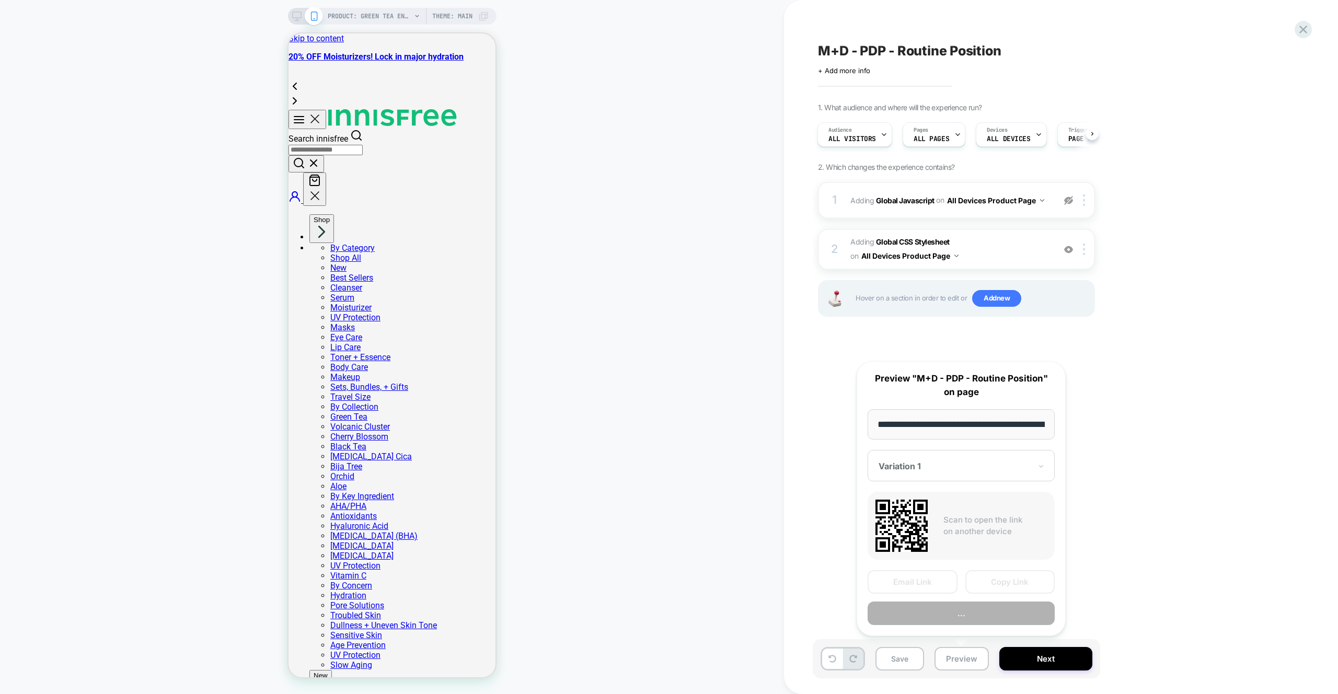
scroll to position [0, 254]
click at [972, 618] on button "Preview" at bounding box center [961, 614] width 187 height 24
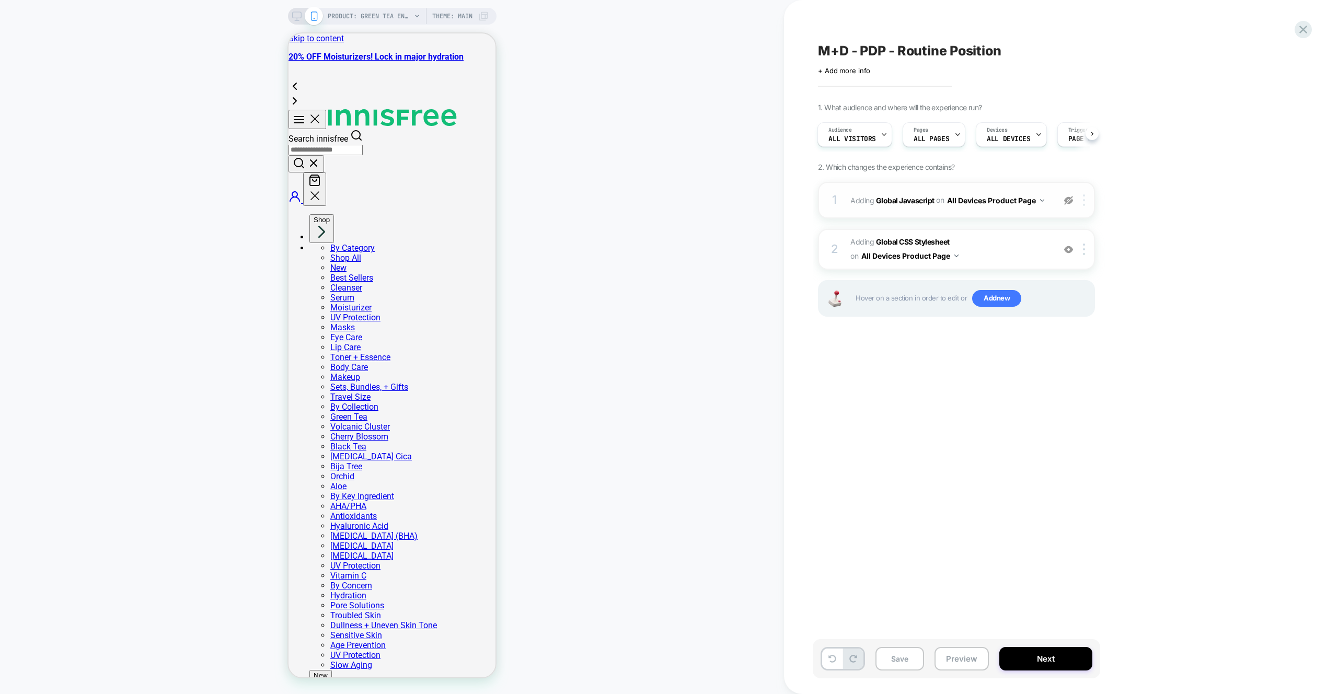
click at [1081, 198] on div at bounding box center [1086, 200] width 17 height 12
click at [0, 0] on img at bounding box center [0, 0] width 0 height 0
click at [1022, 426] on div "M+D - PDP - Routine Position Click to edit experience details + Add more info 1…" at bounding box center [1009, 346] width 392 height 673
click at [0, 0] on img at bounding box center [0, 0] width 0 height 0
click at [1080, 256] on div "Delete" at bounding box center [1085, 254] width 93 height 28
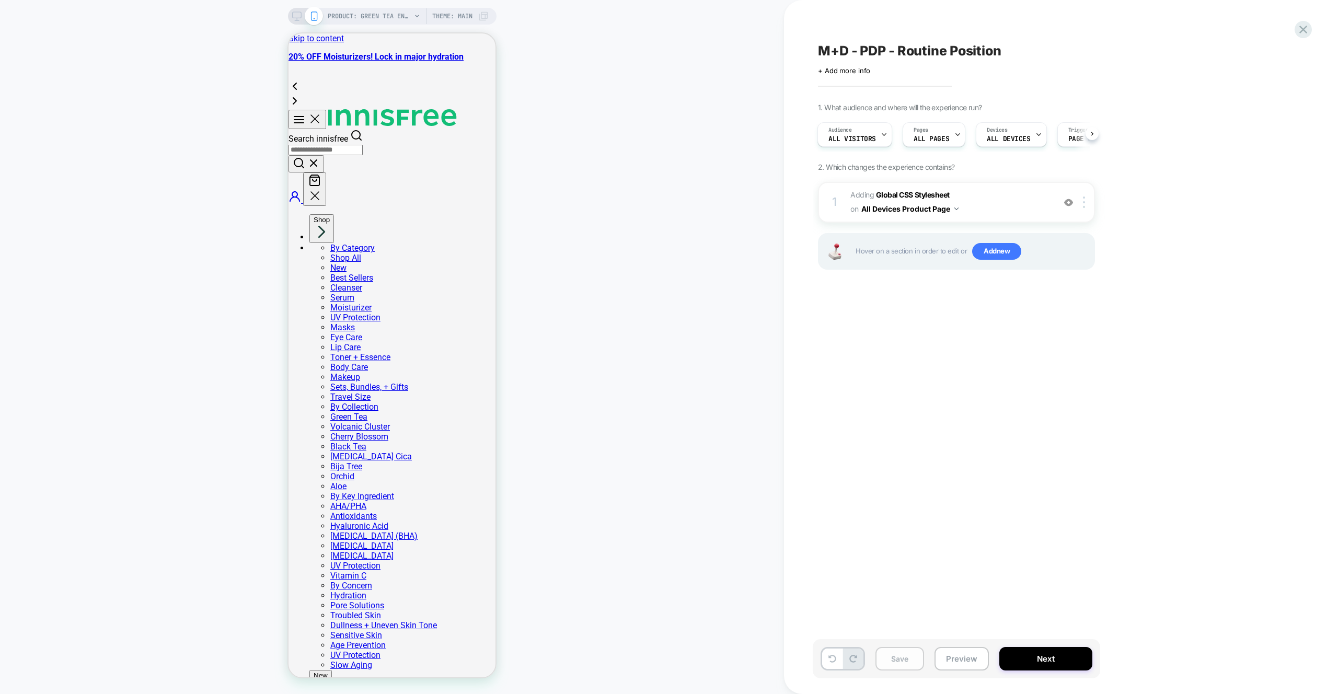
click at [913, 649] on button "Save" at bounding box center [900, 659] width 49 height 24
click at [0, 0] on div "M+D - PDP - Routine Position Click to edit experience details + Add more info 1…" at bounding box center [0, 0] width 0 height 0
click at [1300, 35] on icon at bounding box center [1304, 29] width 14 height 14
